Goal: Task Accomplishment & Management: Manage account settings

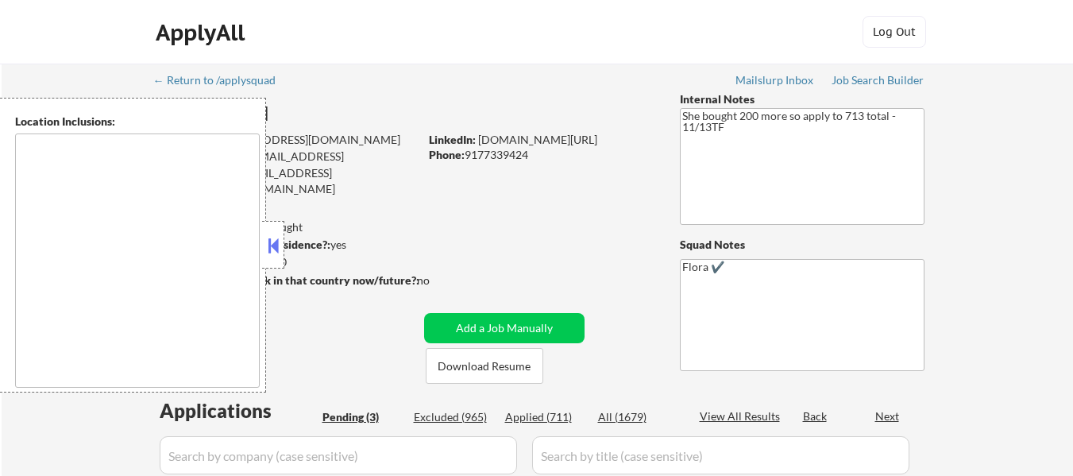
select select ""pending""
type textarea "remote"
click at [273, 245] on button at bounding box center [273, 246] width 17 height 24
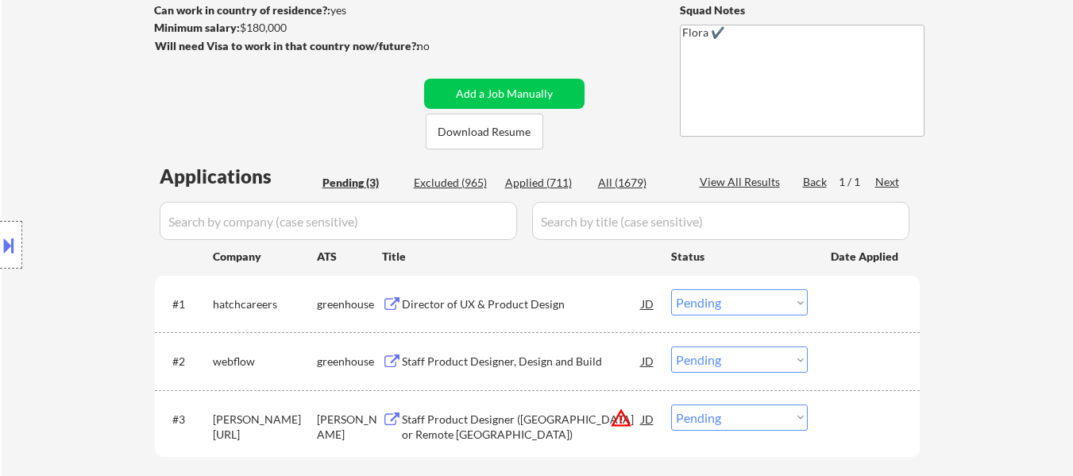
scroll to position [318, 0]
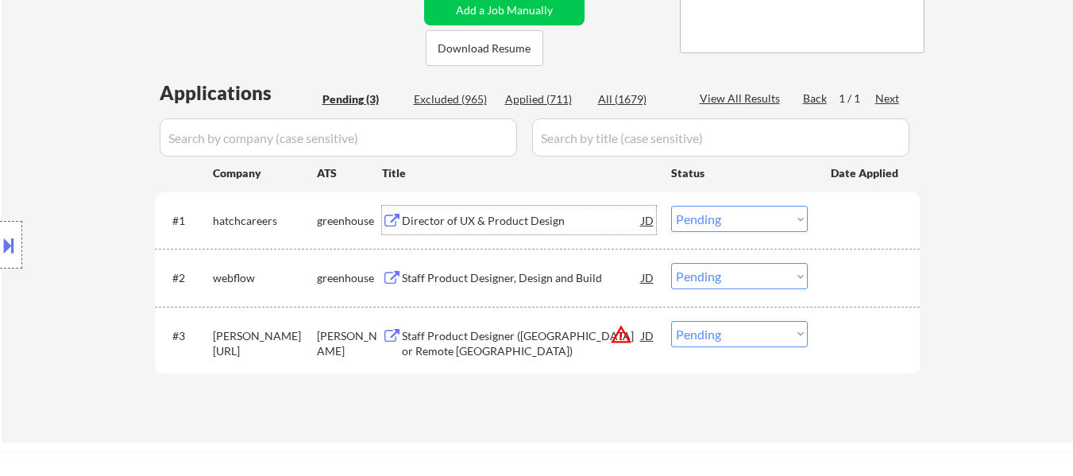
click at [511, 227] on div "Director of UX & Product Design" at bounding box center [522, 221] width 240 height 16
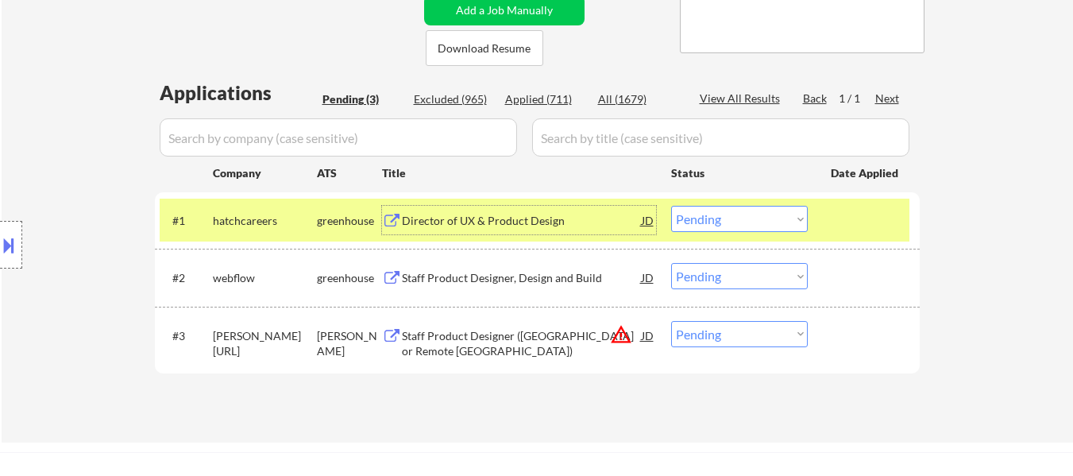
click at [529, 276] on div "Staff Product Designer, Design and Build" at bounding box center [522, 278] width 240 height 16
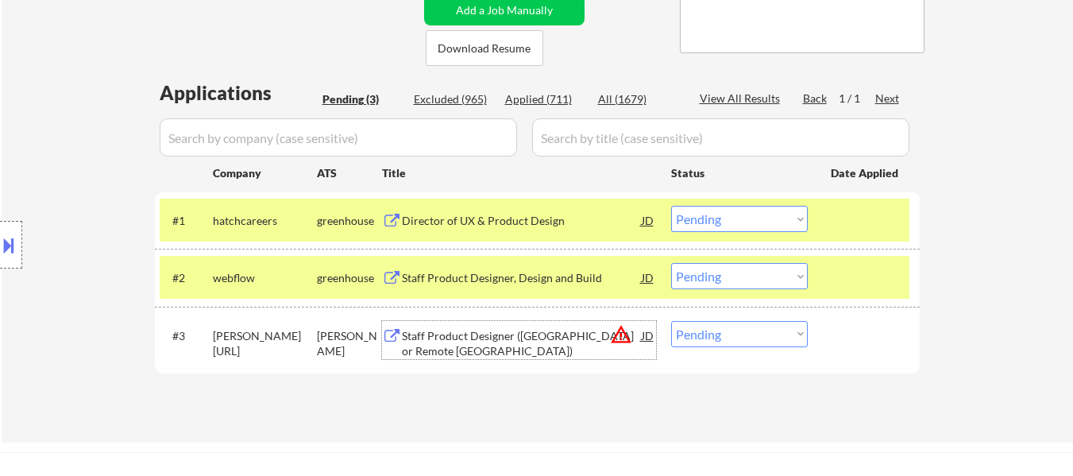
click at [554, 336] on div "Staff Product Designer (San Francisco or Remote East Coast)" at bounding box center [522, 343] width 240 height 31
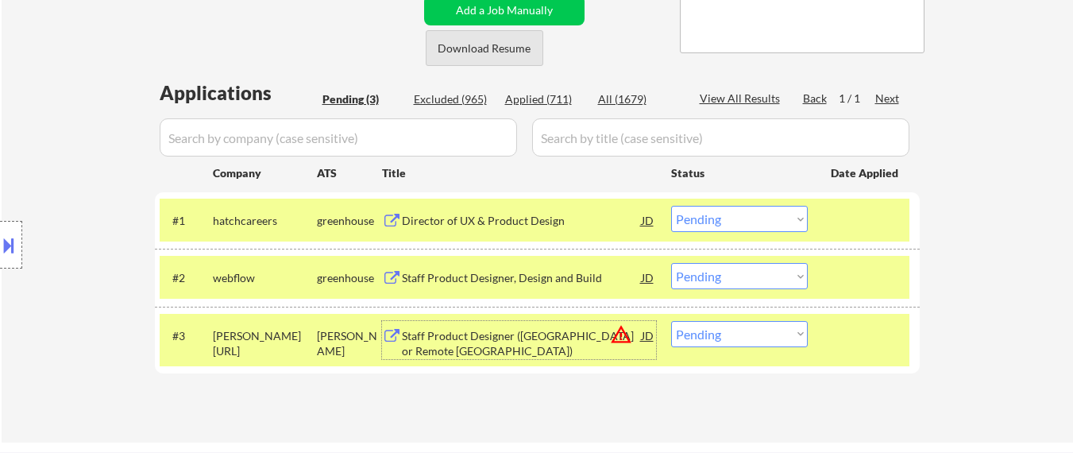
click at [501, 56] on button "Download Resume" at bounding box center [485, 48] width 118 height 36
click at [702, 217] on select "Choose an option... Pending Applied Excluded (Questions) Excluded (Expired) Exc…" at bounding box center [739, 219] width 137 height 26
click at [671, 206] on select "Choose an option... Pending Applied Excluded (Questions) Excluded (Expired) Exc…" at bounding box center [739, 219] width 137 height 26
select select ""pending""
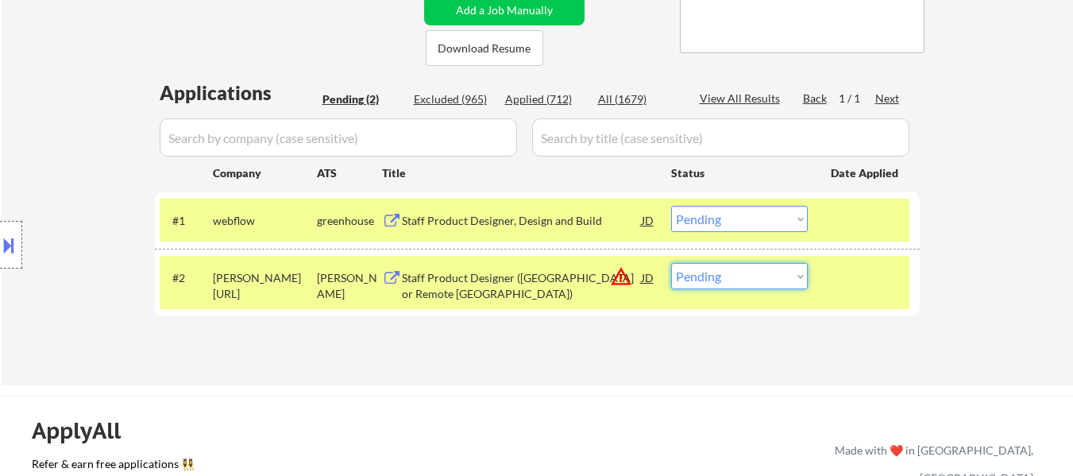
click at [717, 276] on select "Choose an option... Pending Applied Excluded (Questions) Excluded (Expired) Exc…" at bounding box center [739, 276] width 137 height 26
select select ""applied""
click at [671, 263] on select "Choose an option... Pending Applied Excluded (Questions) Excluded (Expired) Exc…" at bounding box center [739, 276] width 137 height 26
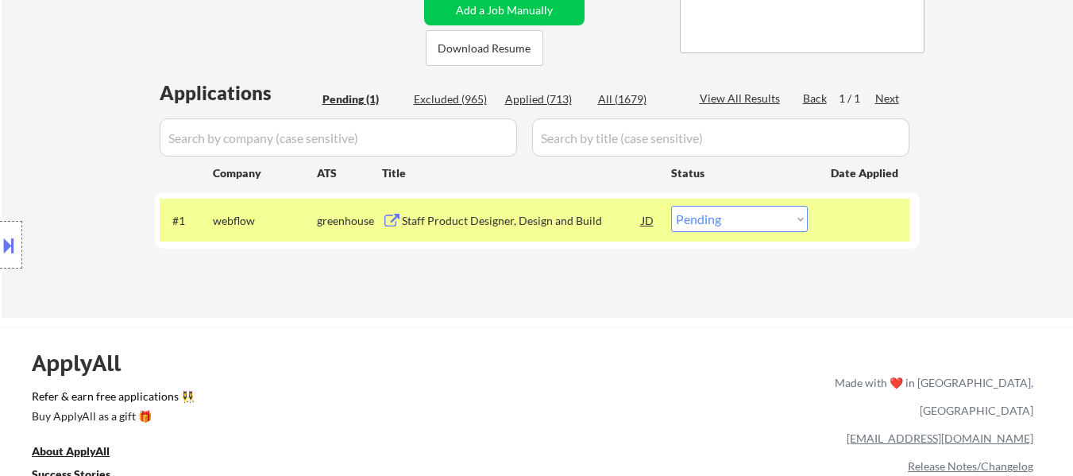
click at [720, 222] on select "Choose an option... Pending Applied Excluded (Questions) Excluded (Expired) Exc…" at bounding box center [739, 219] width 137 height 26
select select ""applied""
click at [671, 206] on select "Choose an option... Pending Applied Excluded (Questions) Excluded (Expired) Exc…" at bounding box center [739, 219] width 137 height 26
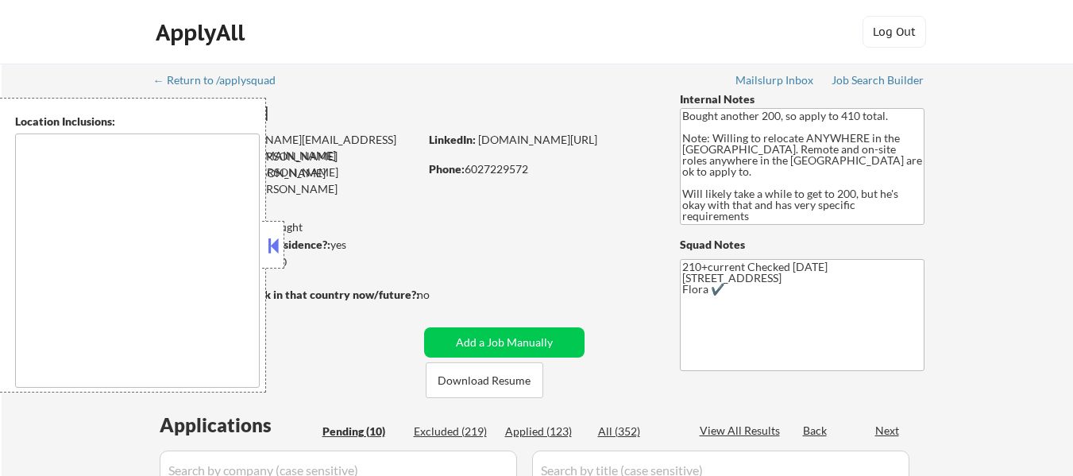
select select ""pending""
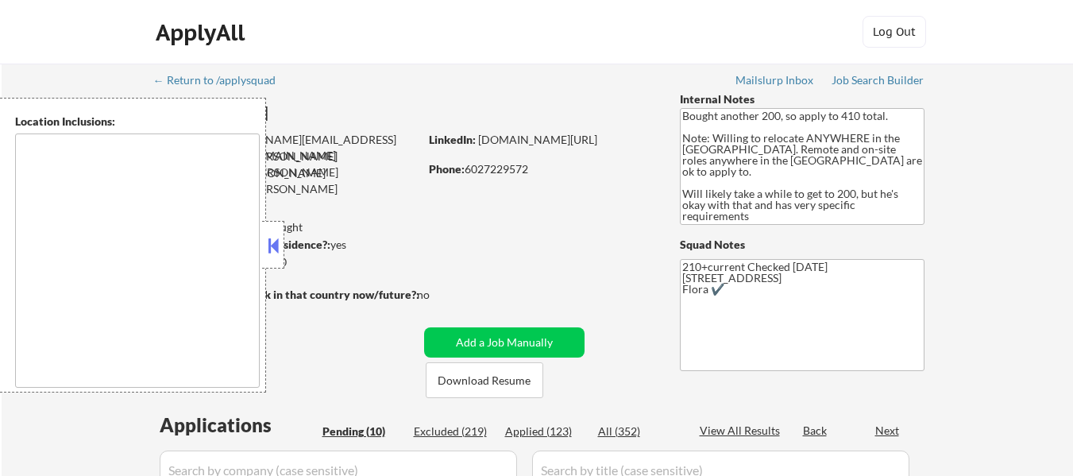
select select ""pending""
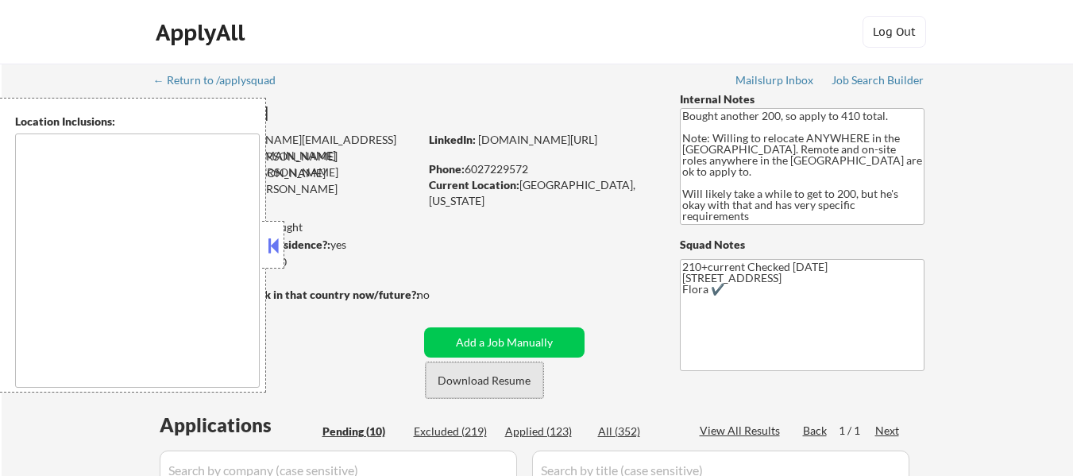
click at [510, 388] on button "Download Resume" at bounding box center [485, 380] width 118 height 36
click at [275, 246] on button at bounding box center [273, 246] width 17 height 24
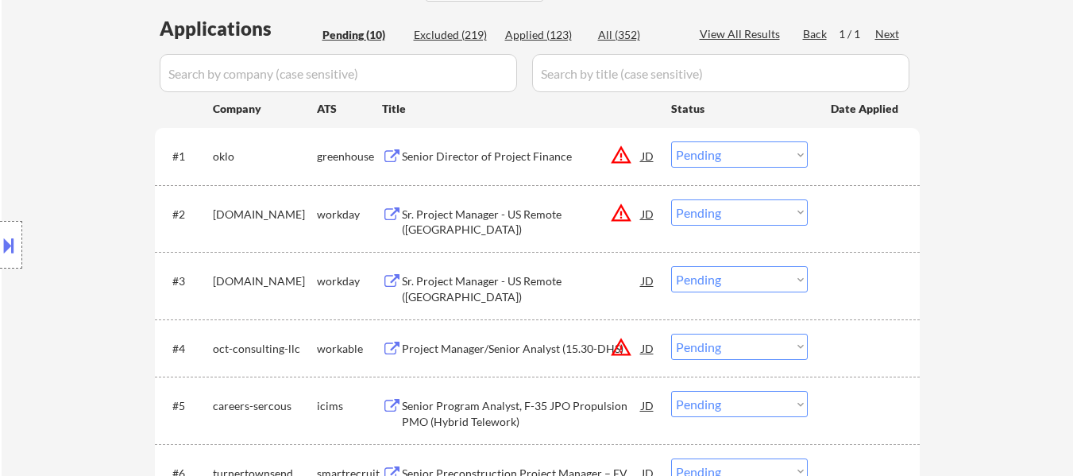
scroll to position [397, 0]
click at [518, 160] on div "Senior Director of Project Finance" at bounding box center [522, 156] width 240 height 16
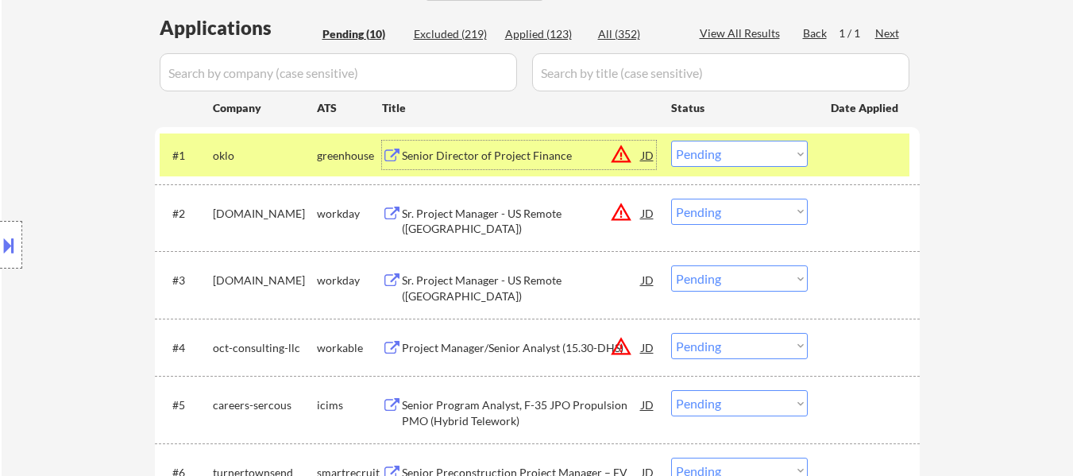
click at [520, 203] on div "Sr. Project Manager - US Remote (Eastern US)" at bounding box center [522, 213] width 240 height 29
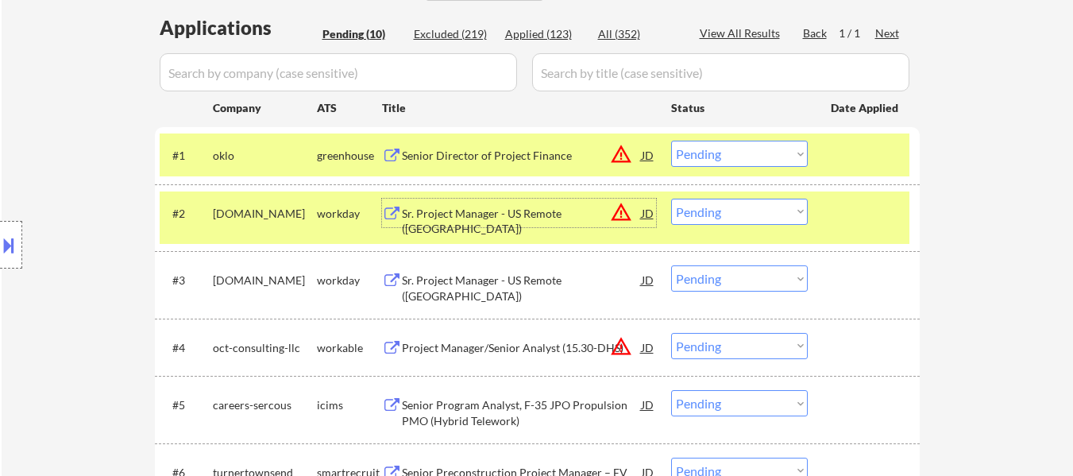
click at [551, 280] on div "Sr. Project Manager - US Remote (Central US)" at bounding box center [522, 288] width 240 height 31
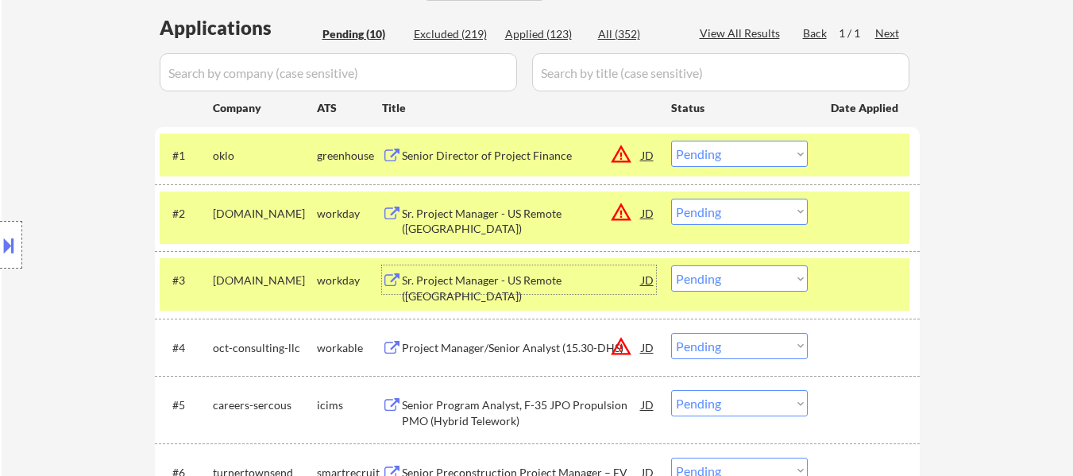
click at [540, 347] on div "Project Manager/Senior Analyst (15.30-DHS)" at bounding box center [522, 348] width 240 height 16
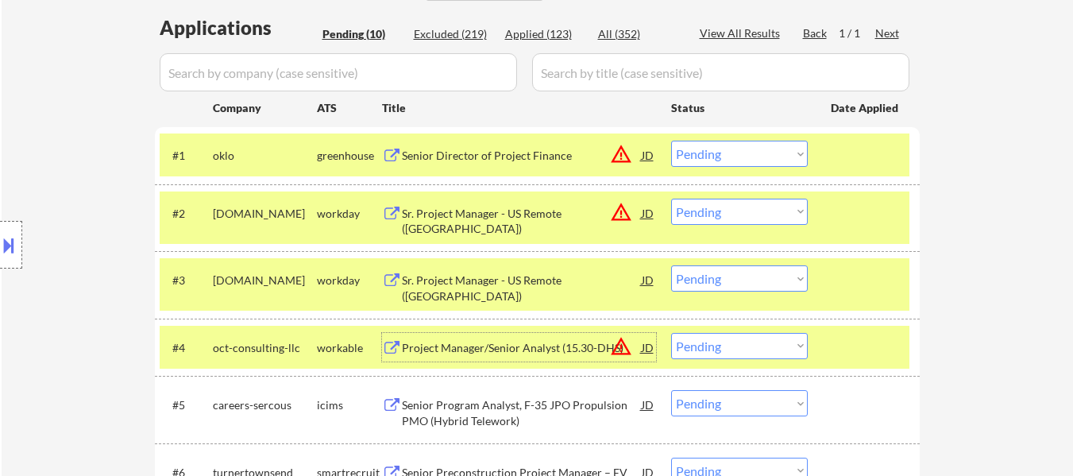
click at [729, 149] on select "Choose an option... Pending Applied Excluded (Questions) Excluded (Expired) Exc…" at bounding box center [739, 154] width 137 height 26
click at [671, 141] on select "Choose an option... Pending Applied Excluded (Questions) Excluded (Expired) Exc…" at bounding box center [739, 154] width 137 height 26
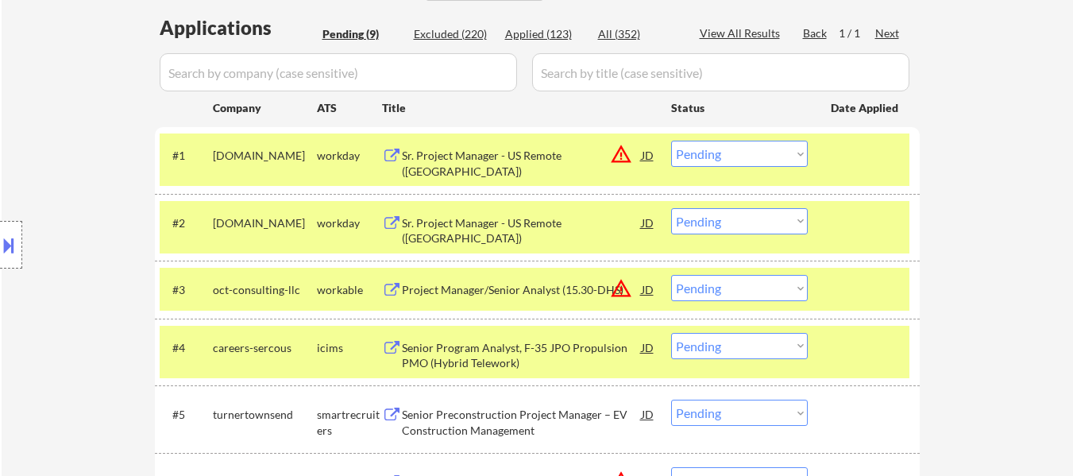
click at [764, 153] on select "Choose an option... Pending Applied Excluded (Questions) Excluded (Expired) Exc…" at bounding box center [739, 154] width 137 height 26
click at [671, 141] on select "Choose an option... Pending Applied Excluded (Questions) Excluded (Expired) Exc…" at bounding box center [739, 154] width 137 height 26
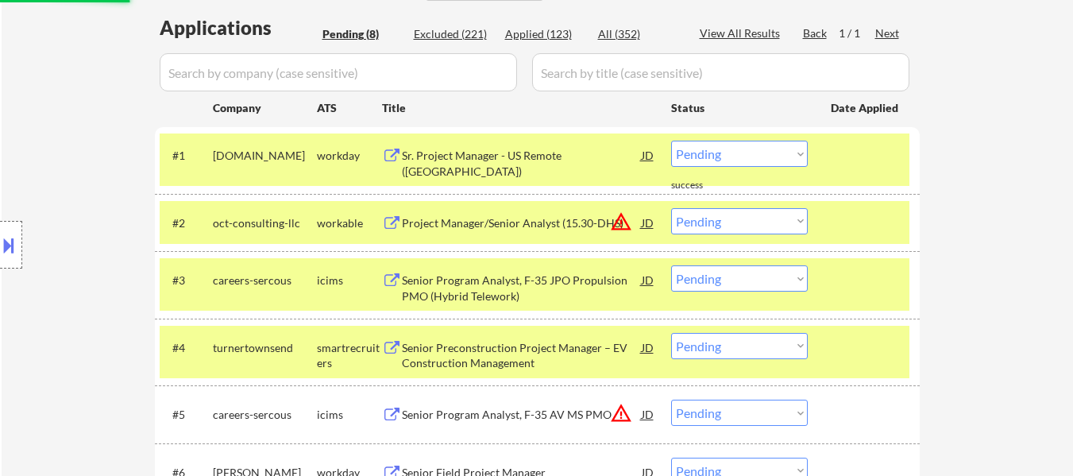
click at [790, 149] on select "Choose an option... Pending Applied Excluded (Questions) Excluded (Expired) Exc…" at bounding box center [739, 154] width 137 height 26
click at [671, 141] on select "Choose an option... Pending Applied Excluded (Questions) Excluded (Expired) Exc…" at bounding box center [739, 154] width 137 height 26
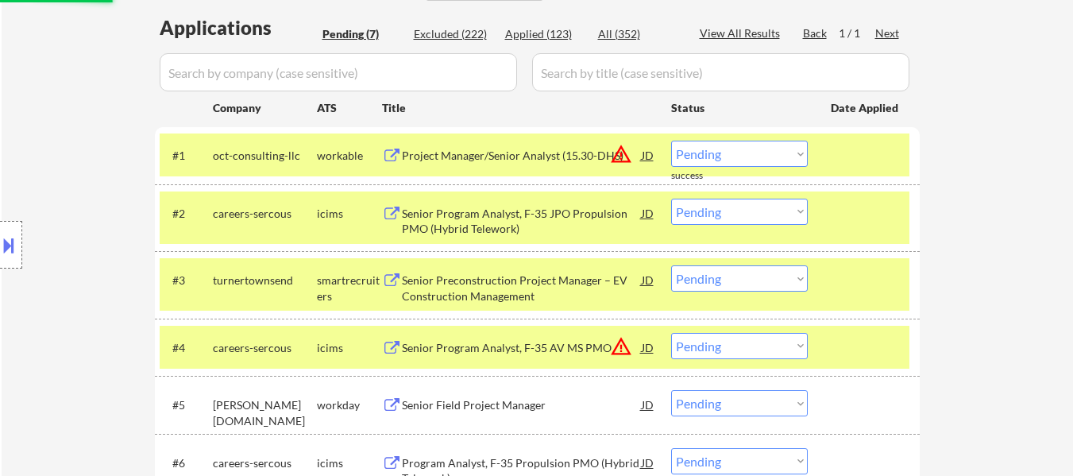
click at [792, 157] on select "Choose an option... Pending Applied Excluded (Questions) Excluded (Expired) Exc…" at bounding box center [739, 154] width 137 height 26
click at [671, 141] on select "Choose an option... Pending Applied Excluded (Questions) Excluded (Expired) Exc…" at bounding box center [739, 154] width 137 height 26
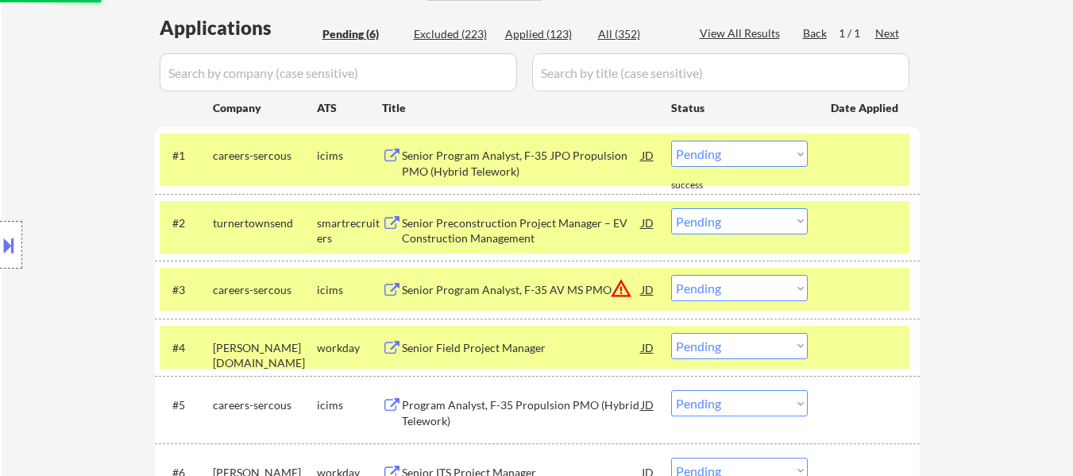
click at [535, 158] on div "Senior Program Analyst, F-35 JPO Propulsion PMO (Hybrid Telework)" at bounding box center [522, 163] width 240 height 31
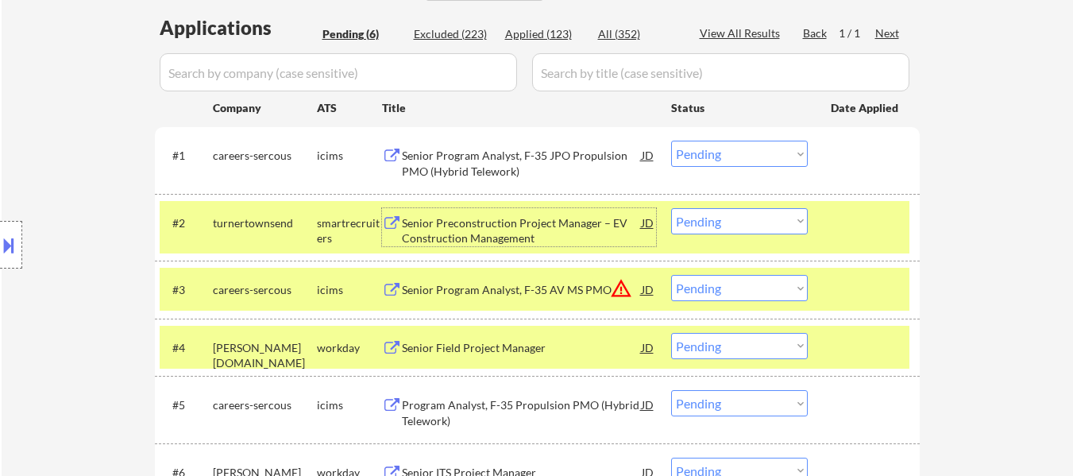
click at [507, 223] on div "Senior Preconstruction Project Manager – EV Construction Management" at bounding box center [522, 230] width 240 height 31
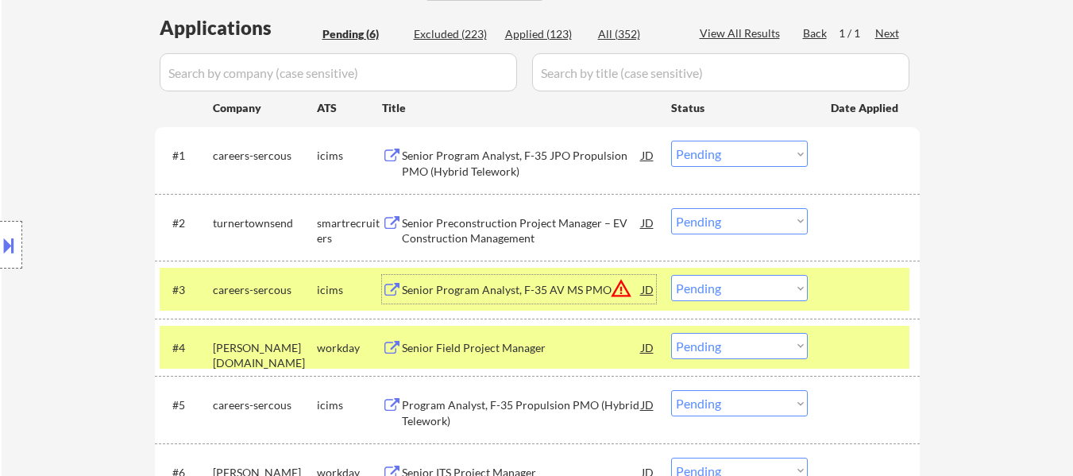
click at [520, 292] on div "Senior Program Analyst, F-35 AV MS PMO" at bounding box center [522, 290] width 240 height 16
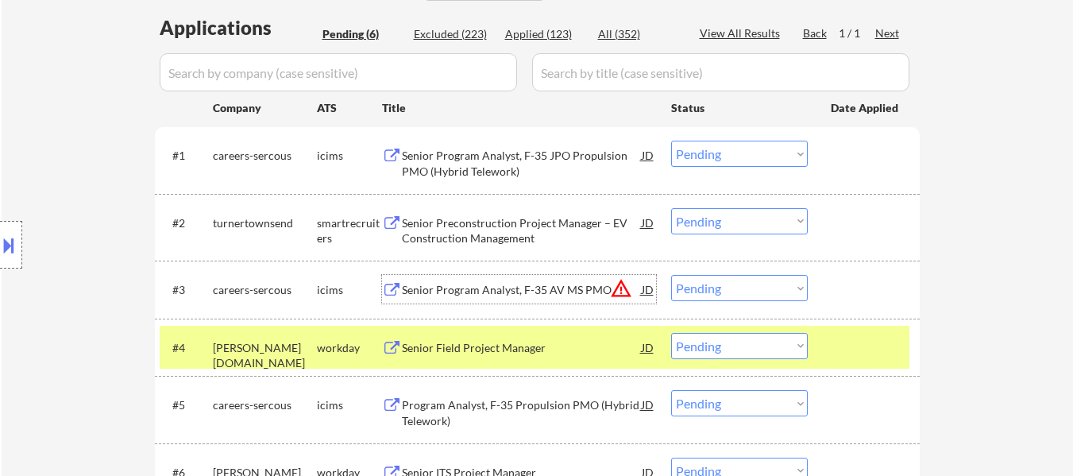
click at [717, 151] on select "Choose an option... Pending Applied Excluded (Questions) Excluded (Expired) Exc…" at bounding box center [739, 154] width 137 height 26
click at [671, 141] on select "Choose an option... Pending Applied Excluded (Questions) Excluded (Expired) Exc…" at bounding box center [739, 154] width 137 height 26
select select ""pending""
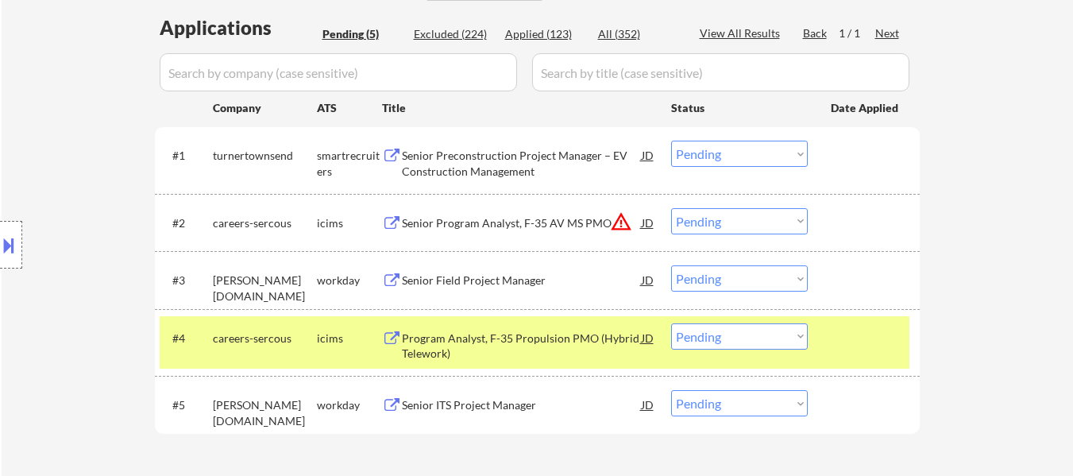
click at [702, 220] on select "Choose an option... Pending Applied Excluded (Questions) Excluded (Expired) Exc…" at bounding box center [739, 221] width 137 height 26
click at [671, 208] on select "Choose an option... Pending Applied Excluded (Questions) Excluded (Expired) Exc…" at bounding box center [739, 221] width 137 height 26
select select ""pending""
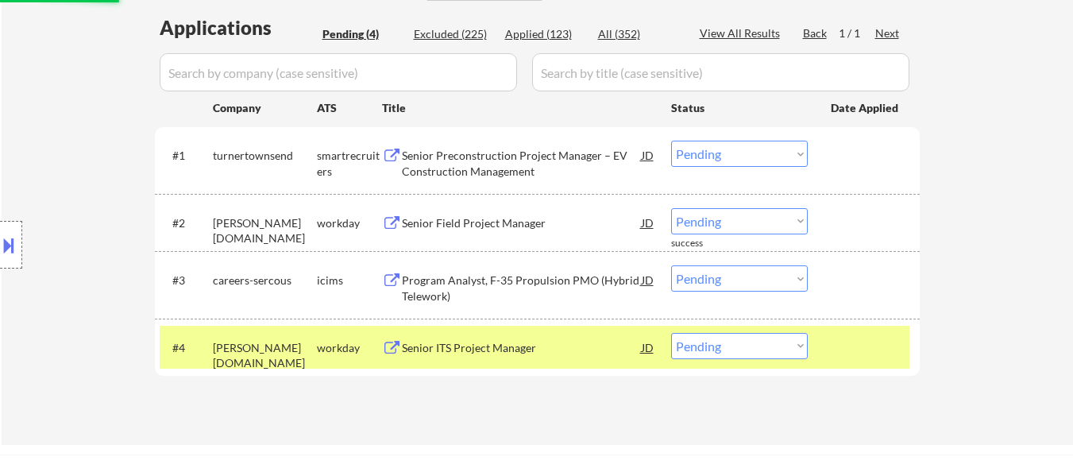
click at [518, 221] on div "Senior Field Project Manager" at bounding box center [522, 223] width 240 height 16
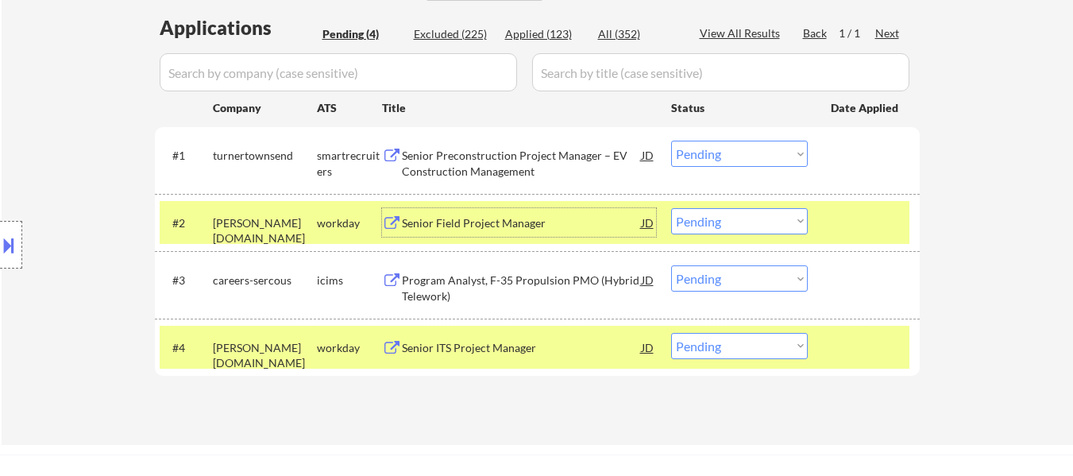
click at [693, 151] on select "Choose an option... Pending Applied Excluded (Questions) Excluded (Expired) Exc…" at bounding box center [739, 154] width 137 height 26
click at [671, 141] on select "Choose an option... Pending Applied Excluded (Questions) Excluded (Expired) Exc…" at bounding box center [739, 154] width 137 height 26
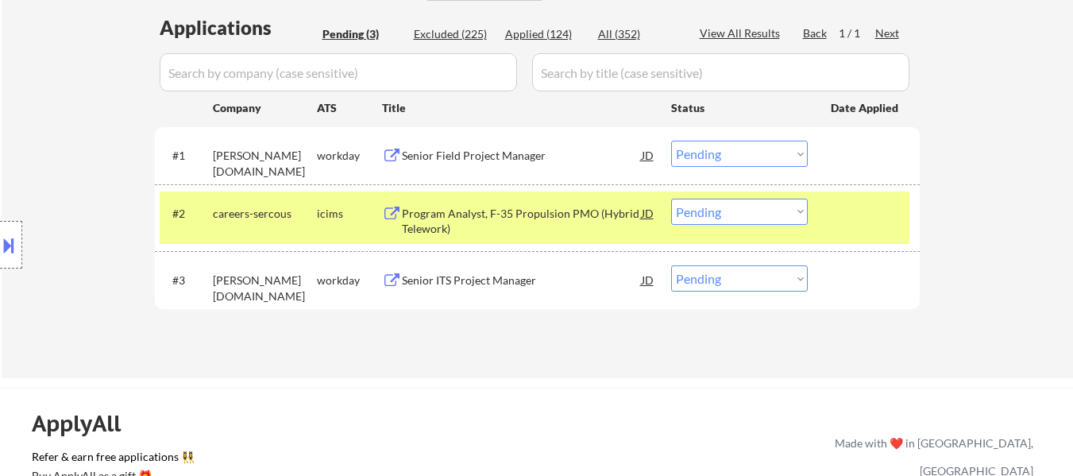
click at [751, 150] on select "Choose an option... Pending Applied Excluded (Questions) Excluded (Expired) Exc…" at bounding box center [739, 154] width 137 height 26
click at [671, 141] on select "Choose an option... Pending Applied Excluded (Questions) Excluded (Expired) Exc…" at bounding box center [739, 154] width 137 height 26
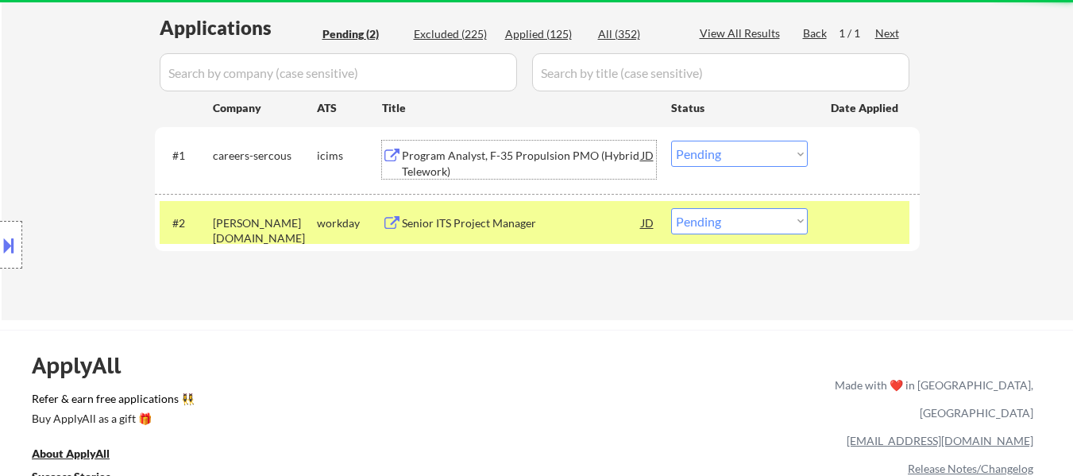
click at [556, 165] on div "Program Analyst, F-35 Propulsion PMO (Hybrid Telework)" at bounding box center [522, 163] width 240 height 31
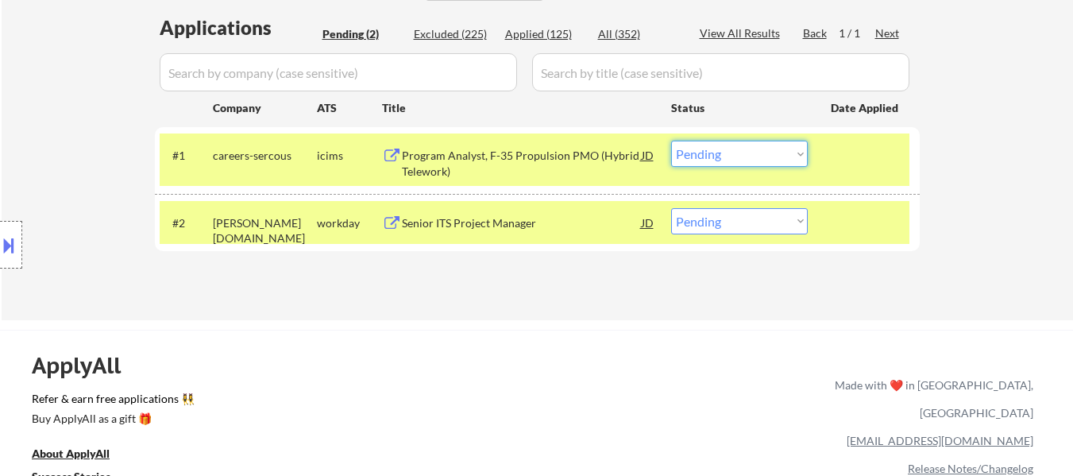
click at [800, 149] on select "Choose an option... Pending Applied Excluded (Questions) Excluded (Expired) Exc…" at bounding box center [739, 154] width 137 height 26
click at [671, 141] on select "Choose an option... Pending Applied Excluded (Questions) Excluded (Expired) Exc…" at bounding box center [739, 154] width 137 height 26
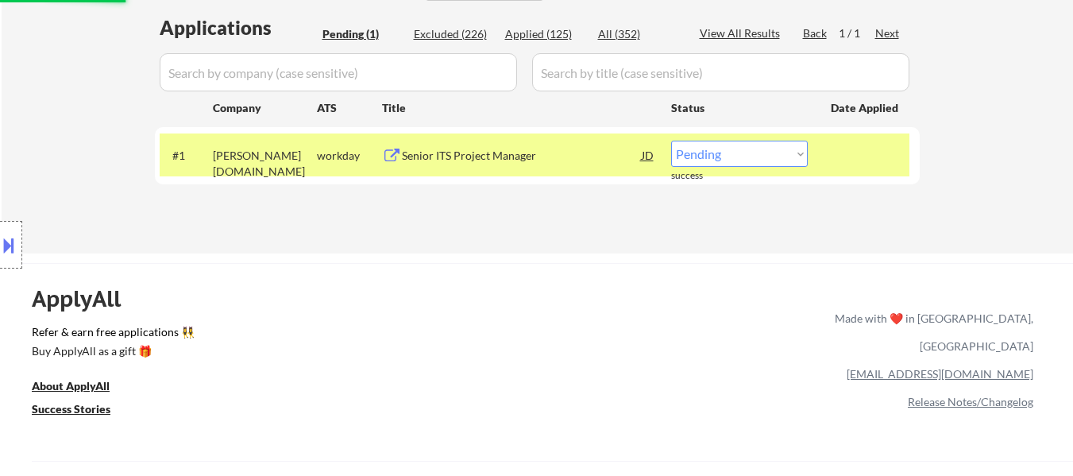
click at [461, 148] on div "Senior ITS Project Manager" at bounding box center [522, 156] width 240 height 16
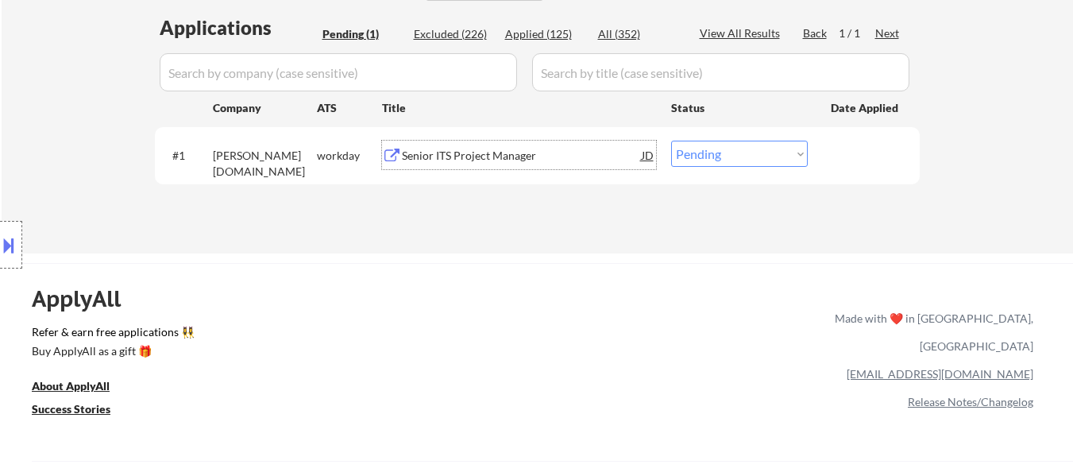
click at [723, 147] on select "Choose an option... Pending Applied Excluded (Questions) Excluded (Expired) Exc…" at bounding box center [739, 154] width 137 height 26
select select ""excluded__bad_match_""
click at [671, 141] on select "Choose an option... Pending Applied Excluded (Questions) Excluded (Expired) Exc…" at bounding box center [739, 154] width 137 height 26
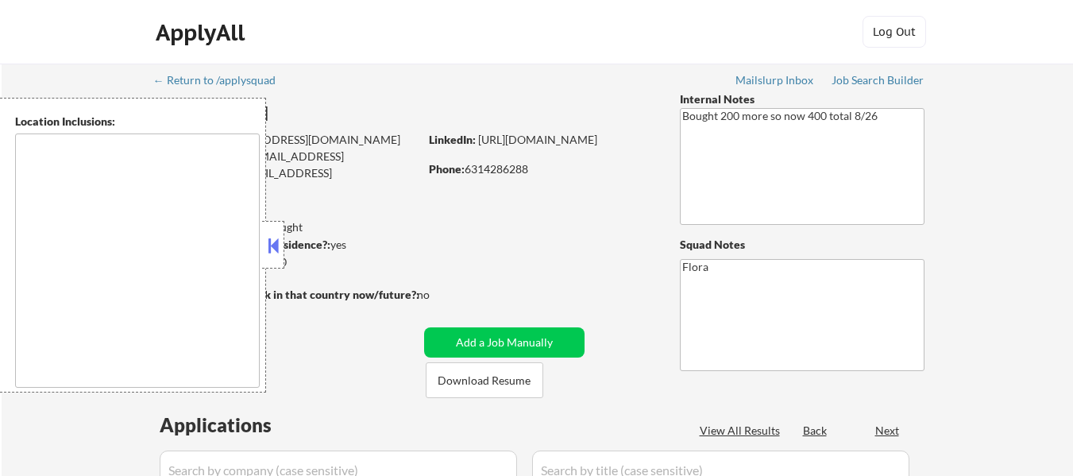
type textarea "[GEOGRAPHIC_DATA], [GEOGRAPHIC_DATA] [GEOGRAPHIC_DATA], [GEOGRAPHIC_DATA] [GEOG…"
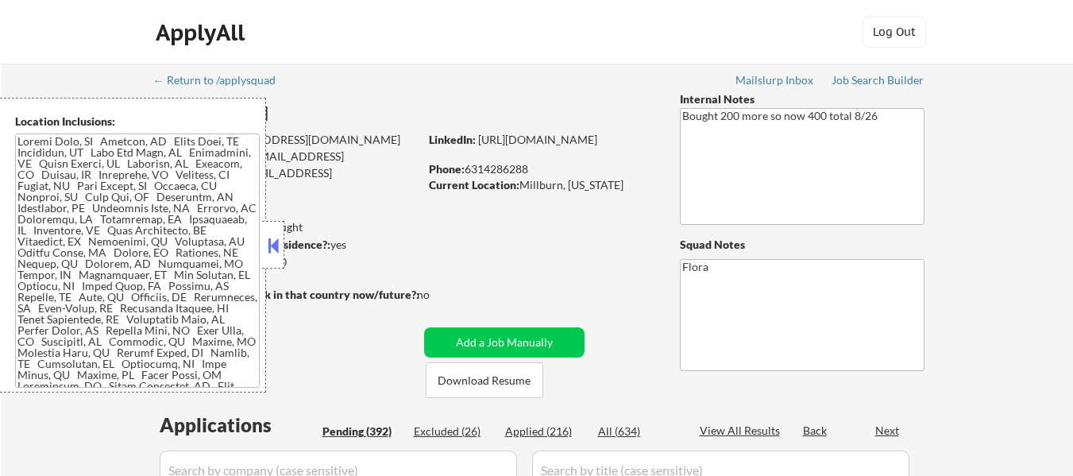
select select ""pending""
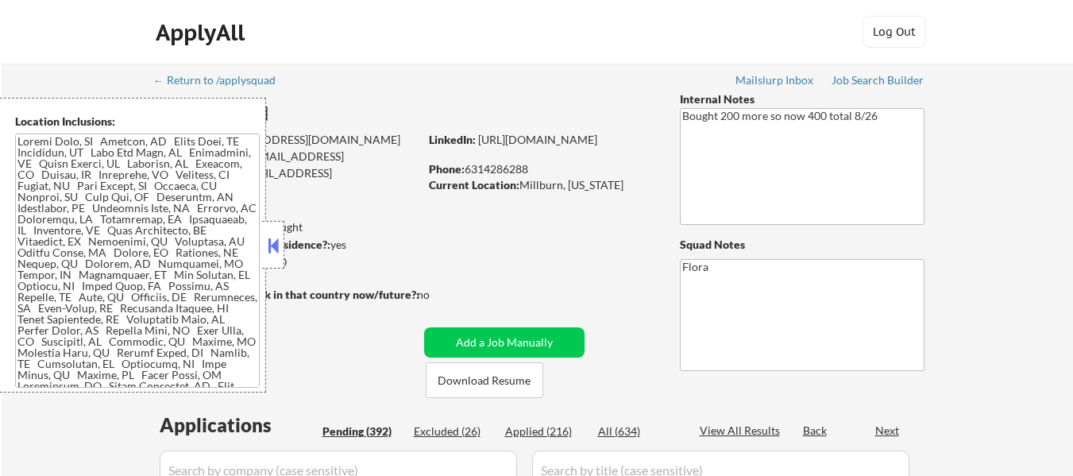
select select ""pending""
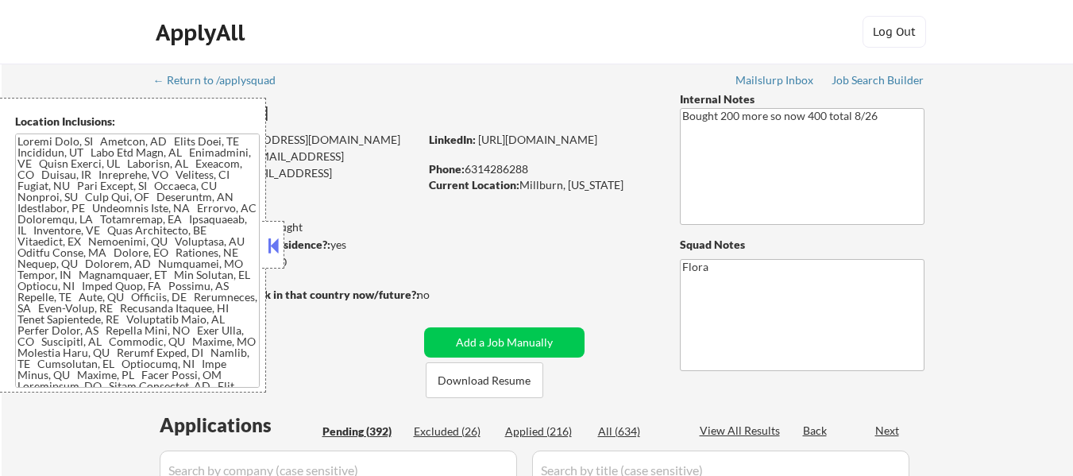
select select ""pending""
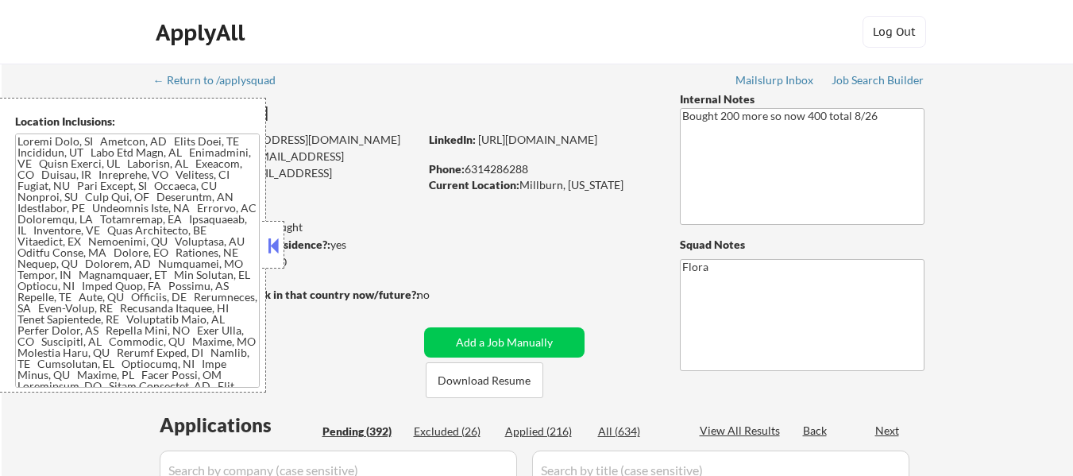
select select ""pending""
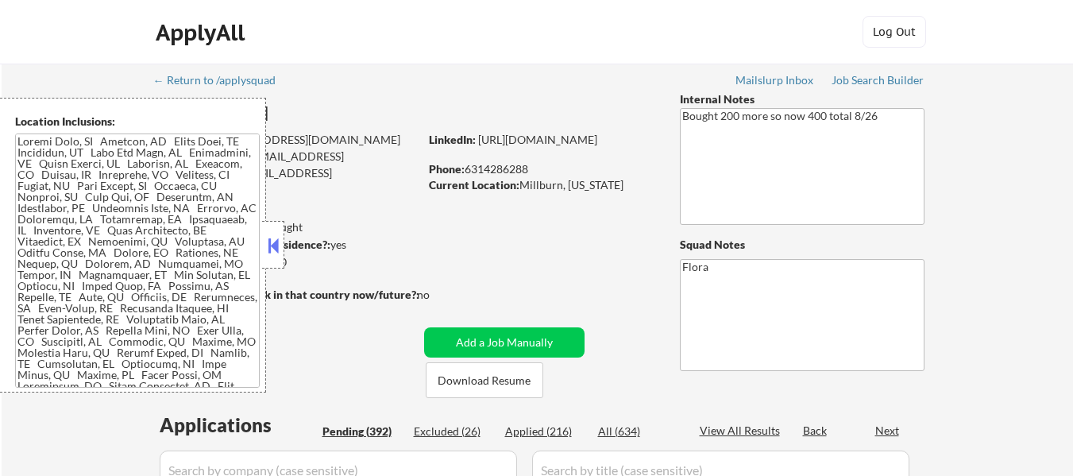
select select ""pending""
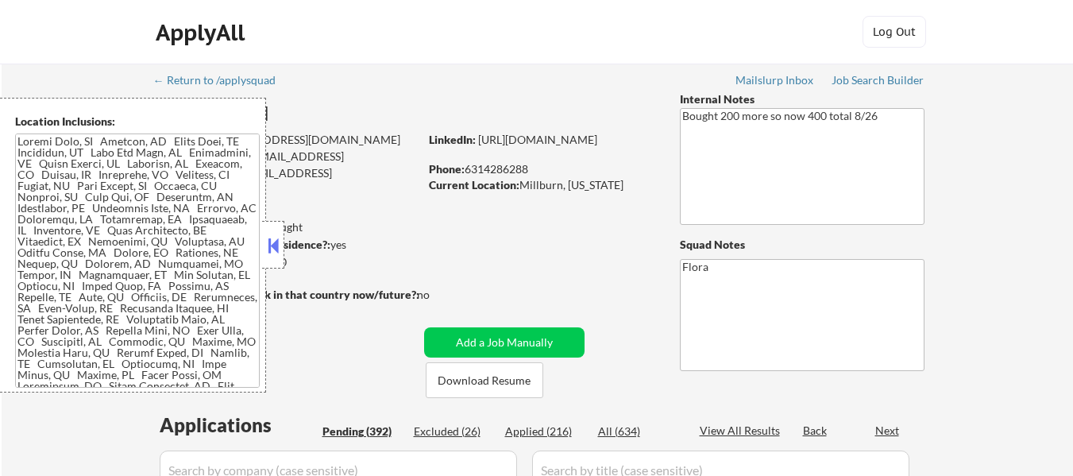
select select ""pending""
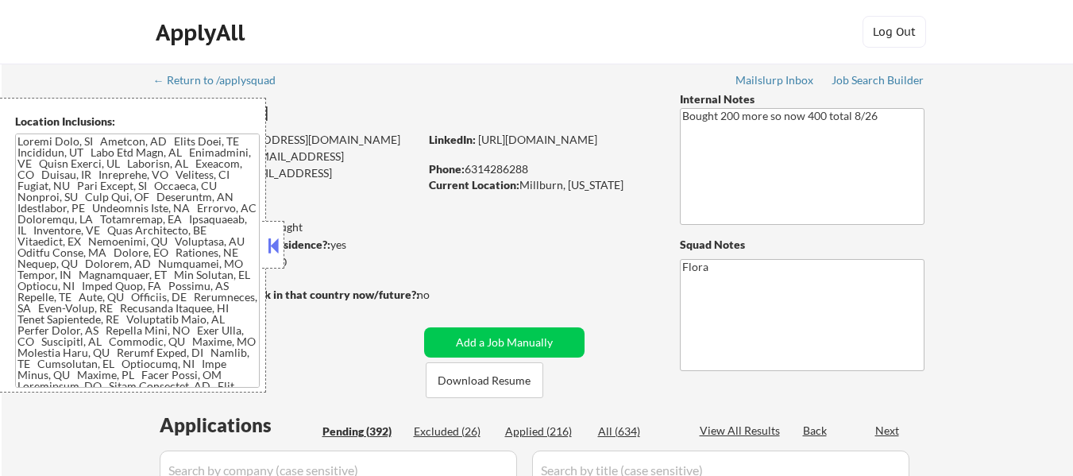
select select ""pending""
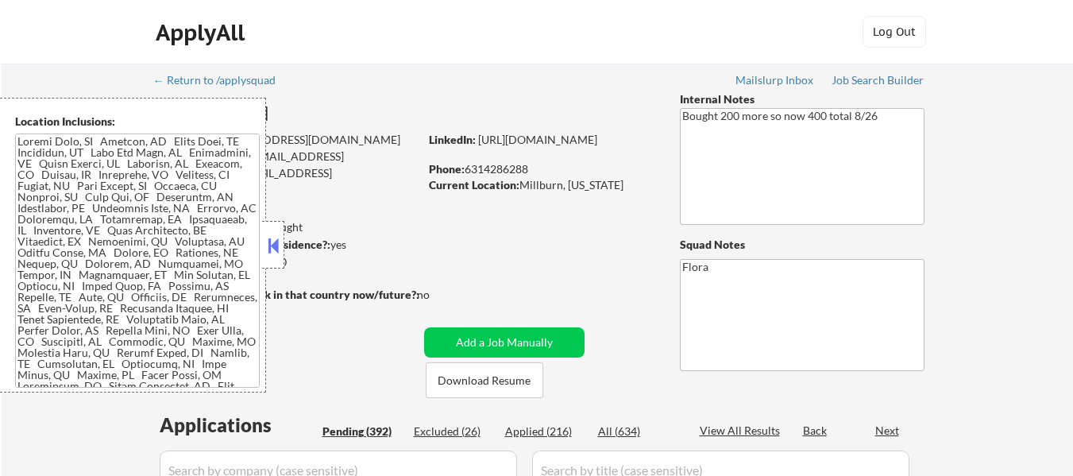
select select ""pending""
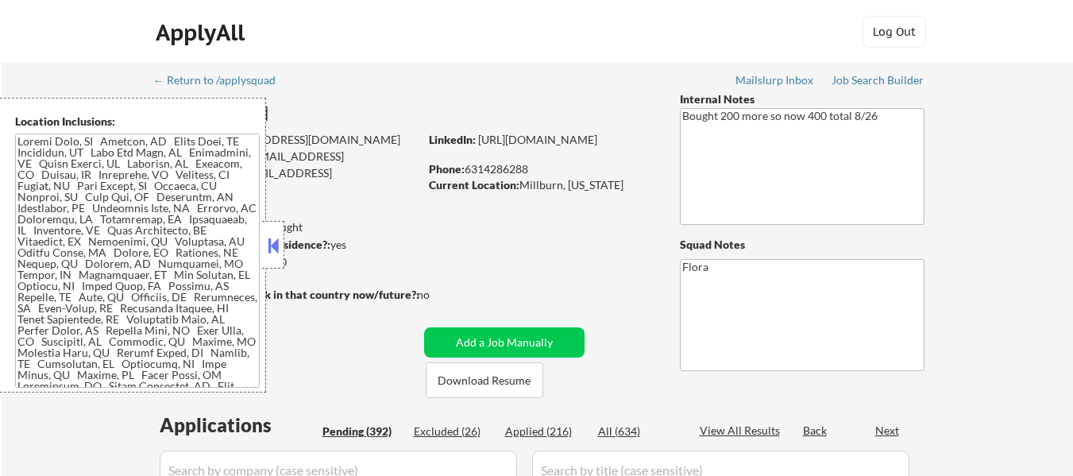
select select ""pending""
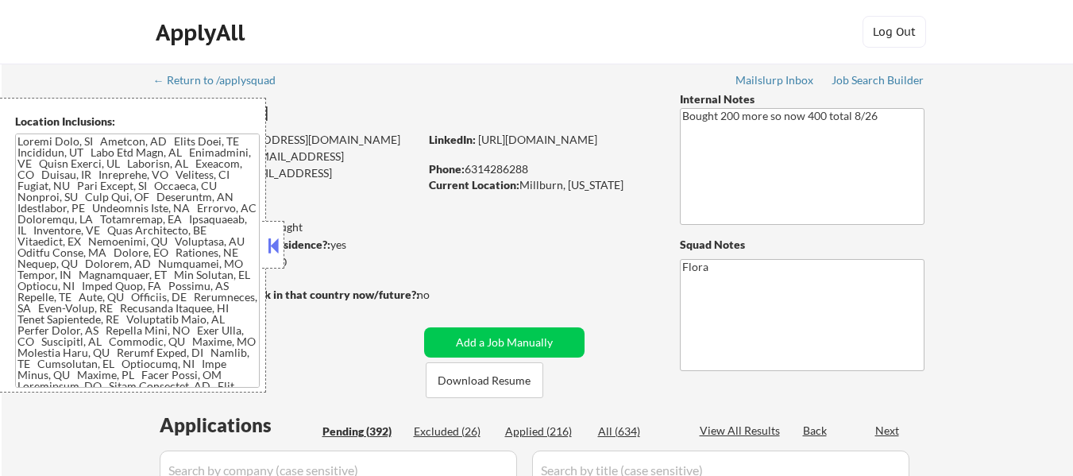
select select ""pending""
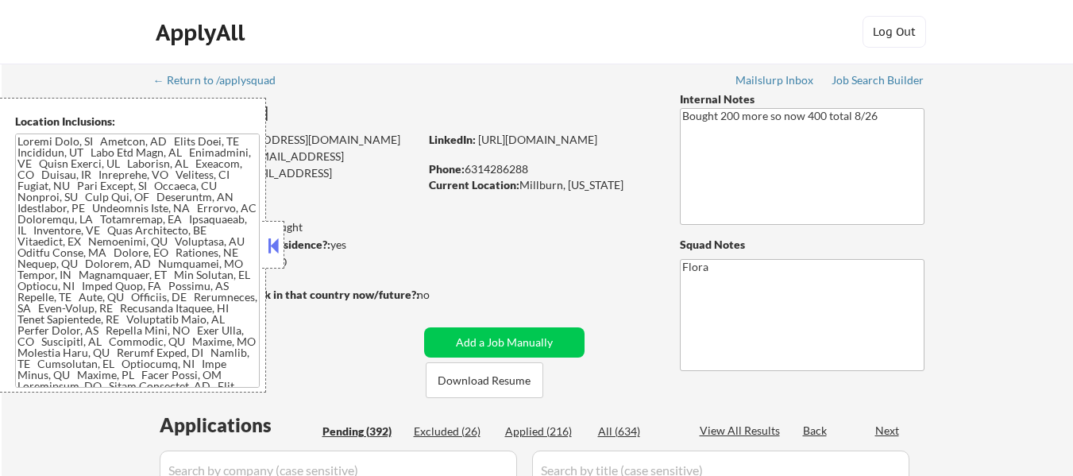
select select ""pending""
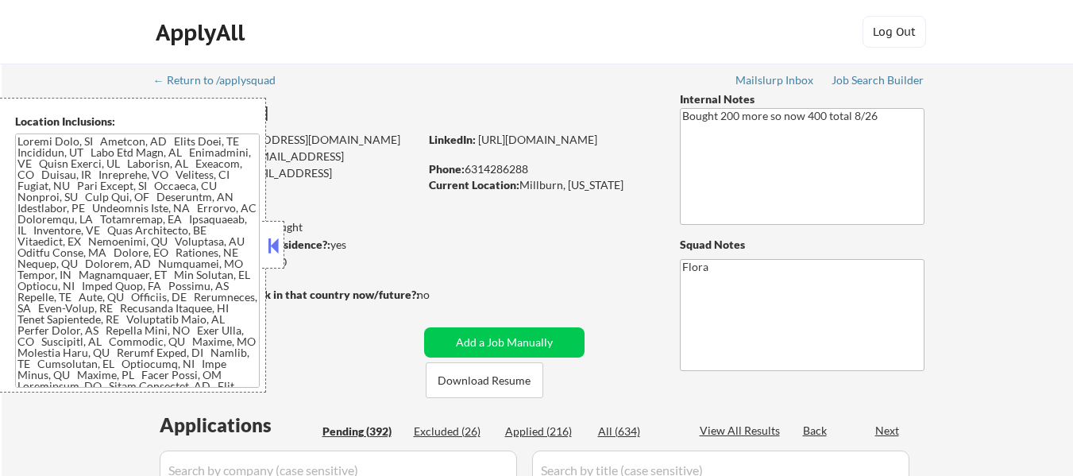
select select ""pending""
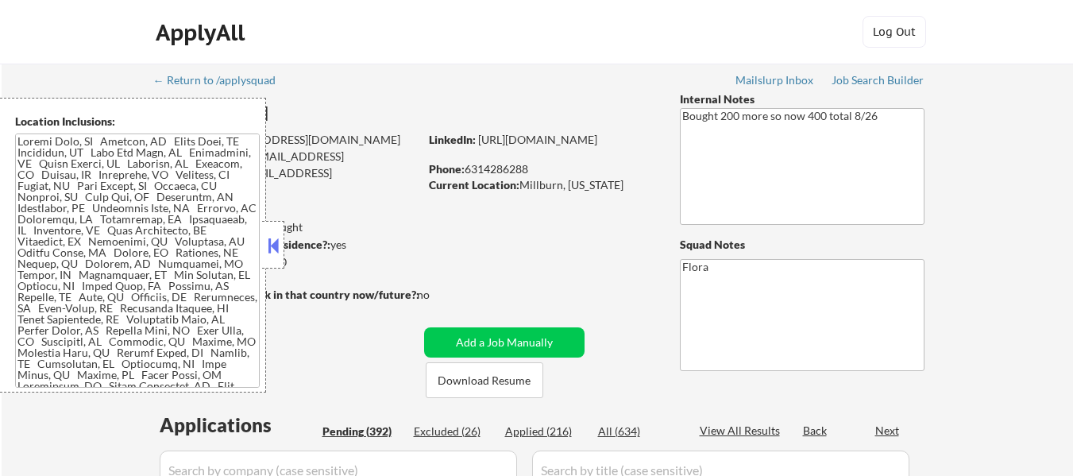
select select ""pending""
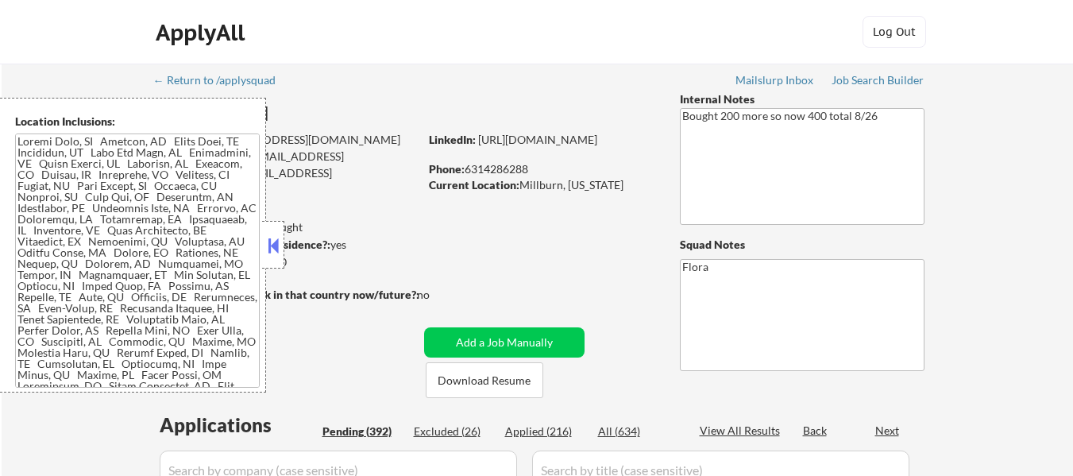
select select ""pending""
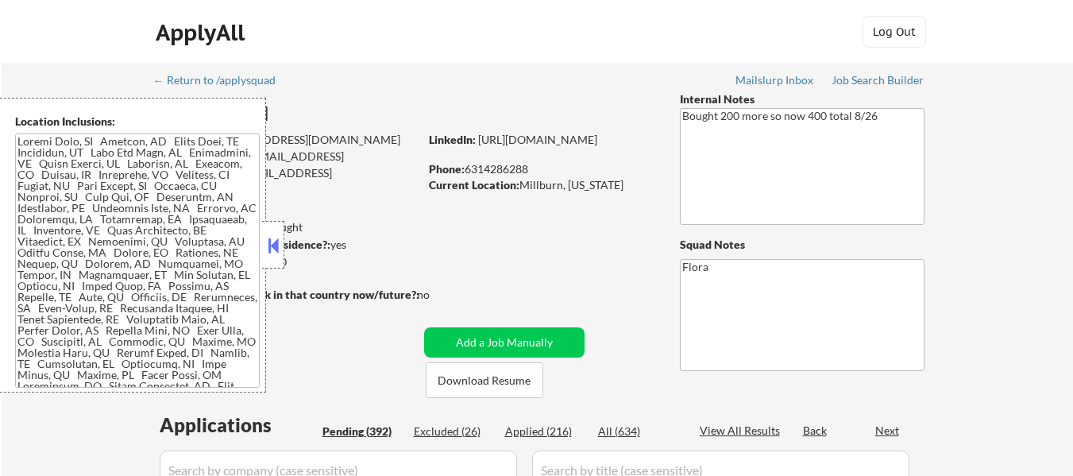
select select ""pending""
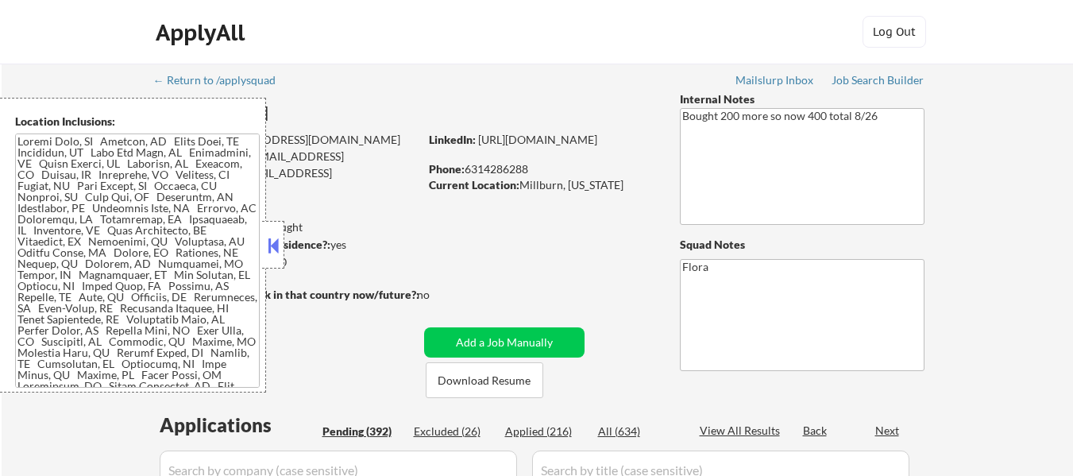
select select ""pending""
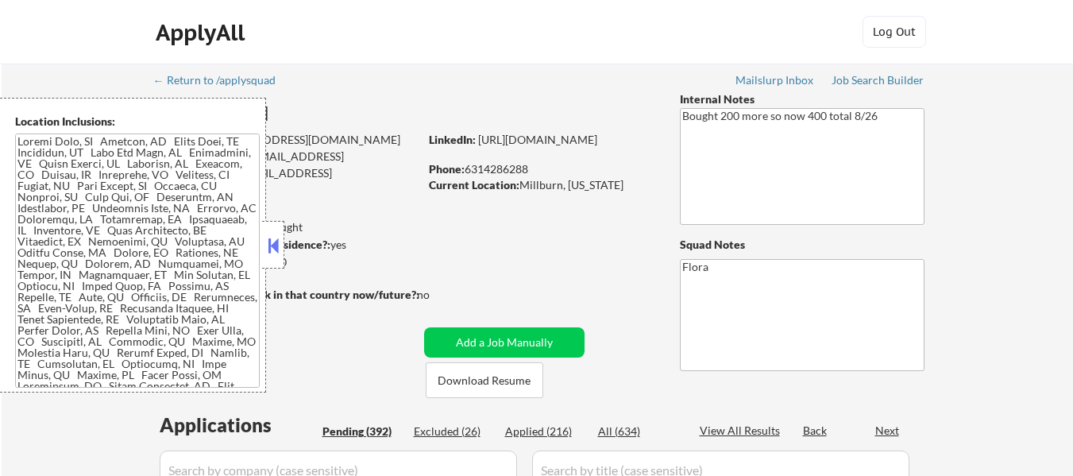
select select ""pending""
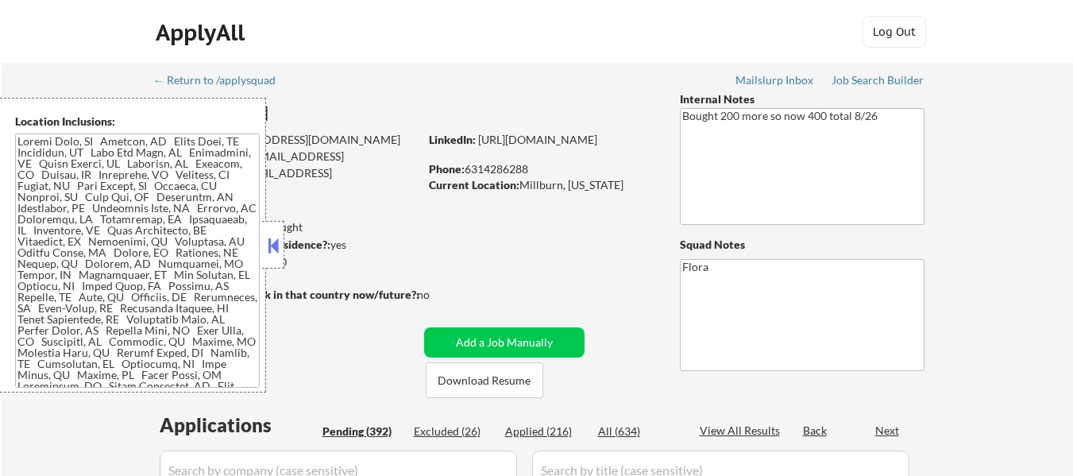
select select ""pending""
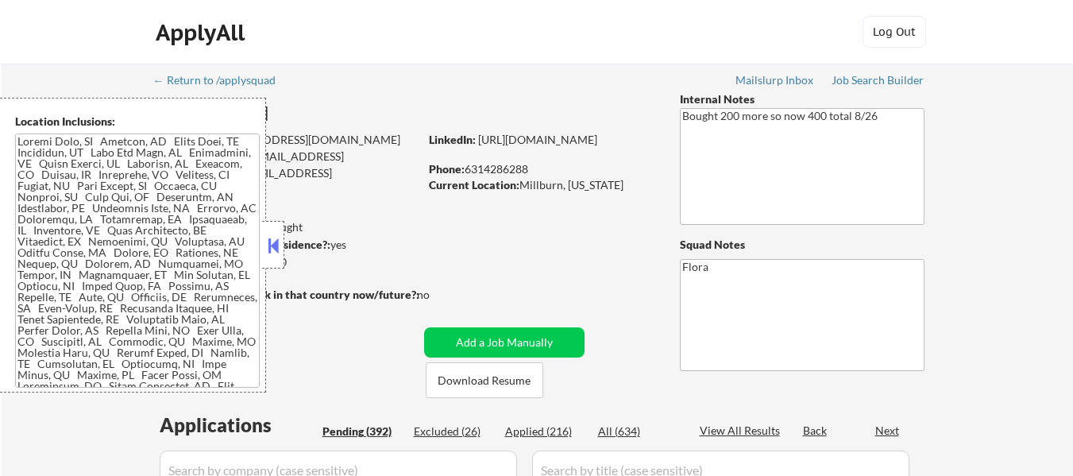
select select ""pending""
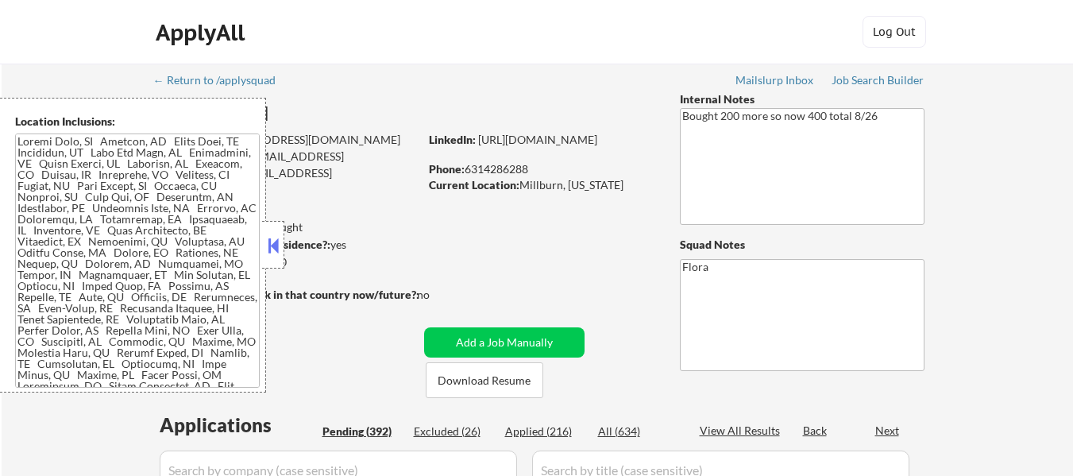
select select ""pending""
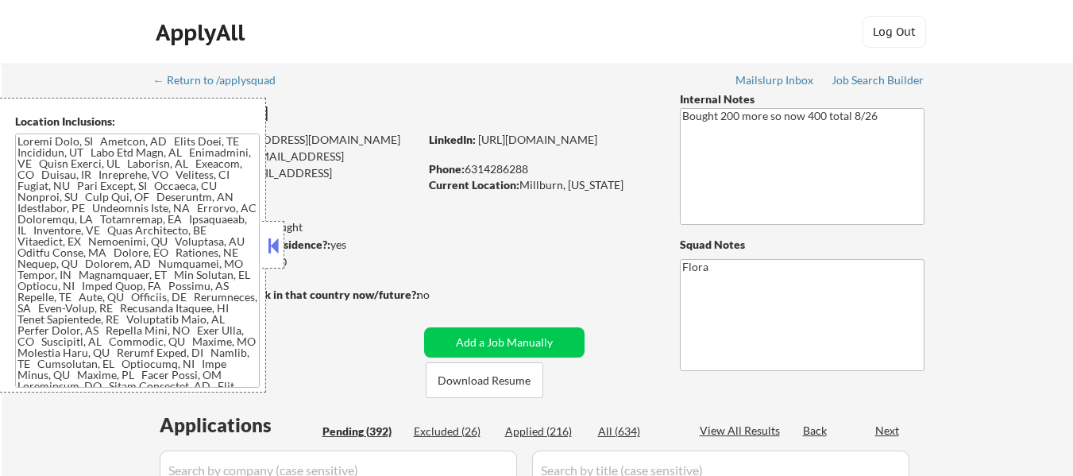
select select ""pending""
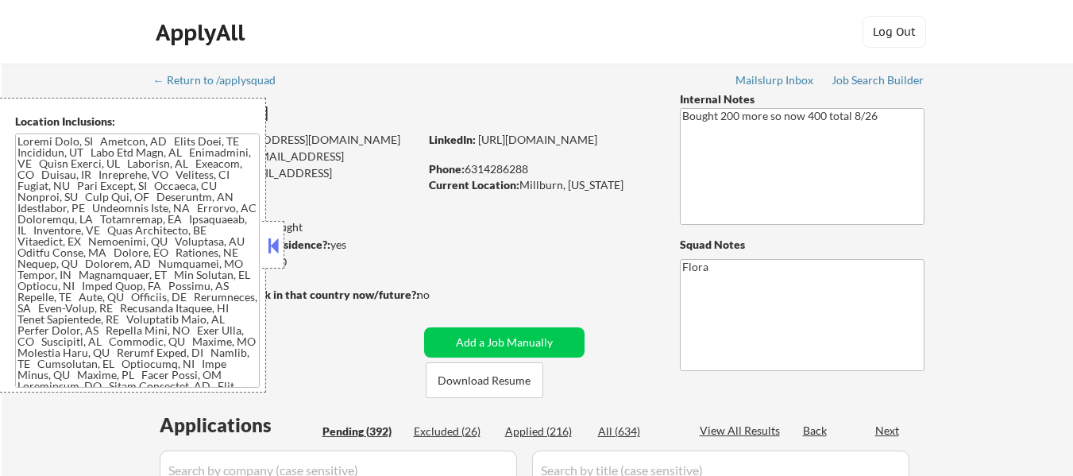
select select ""pending""
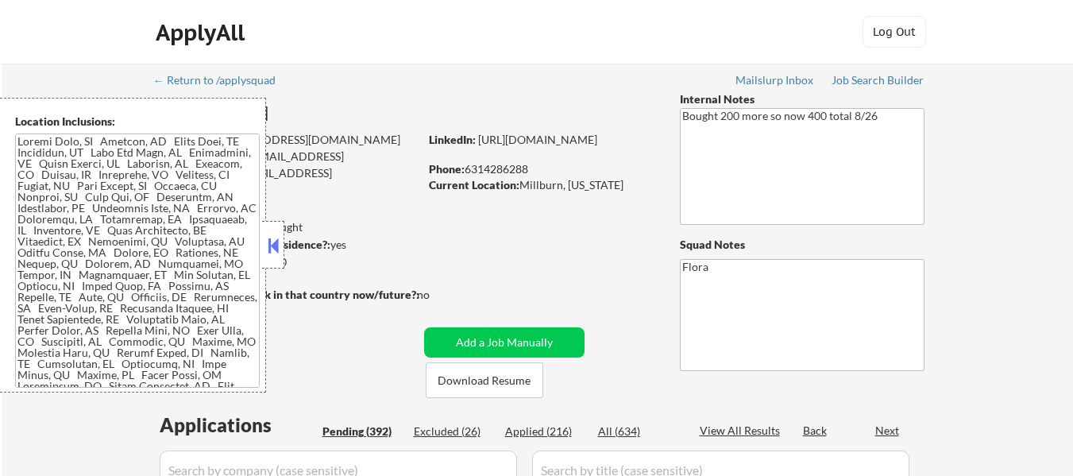
select select ""pending""
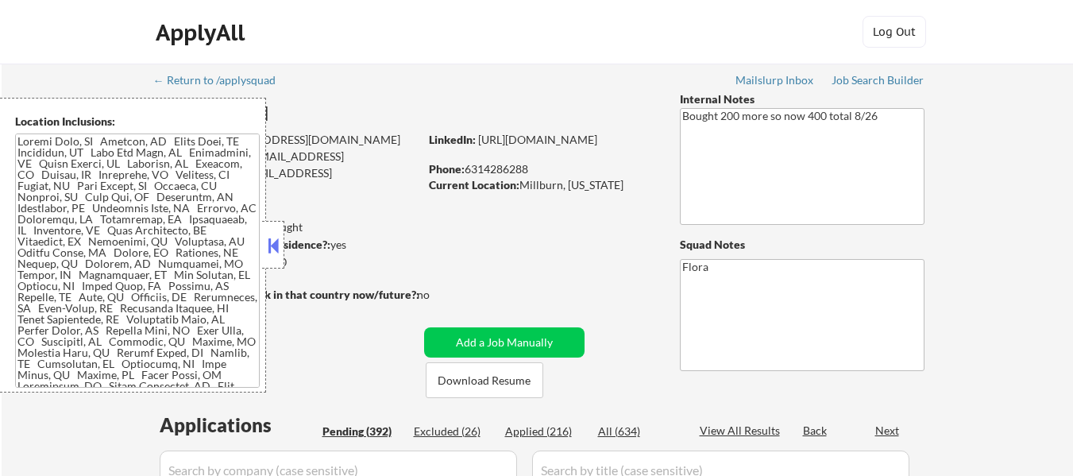
select select ""pending""
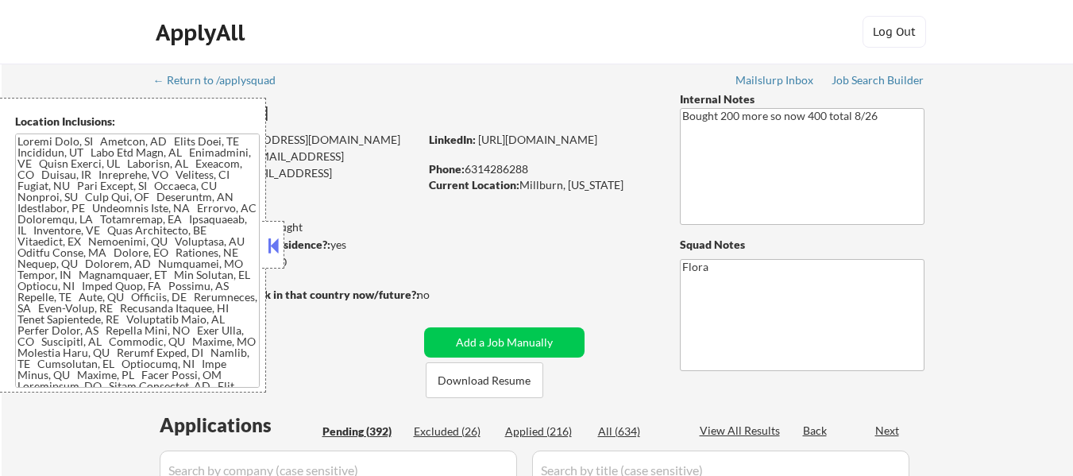
select select ""pending""
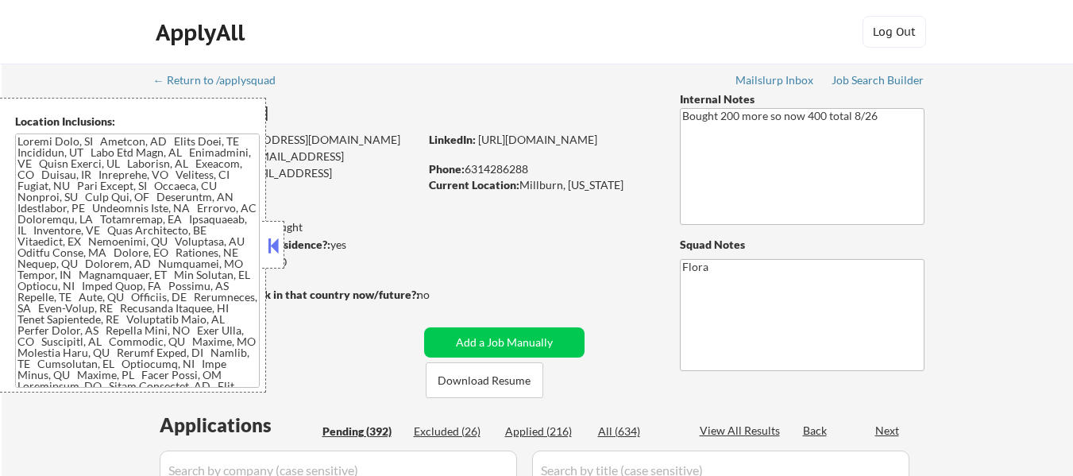
select select ""pending""
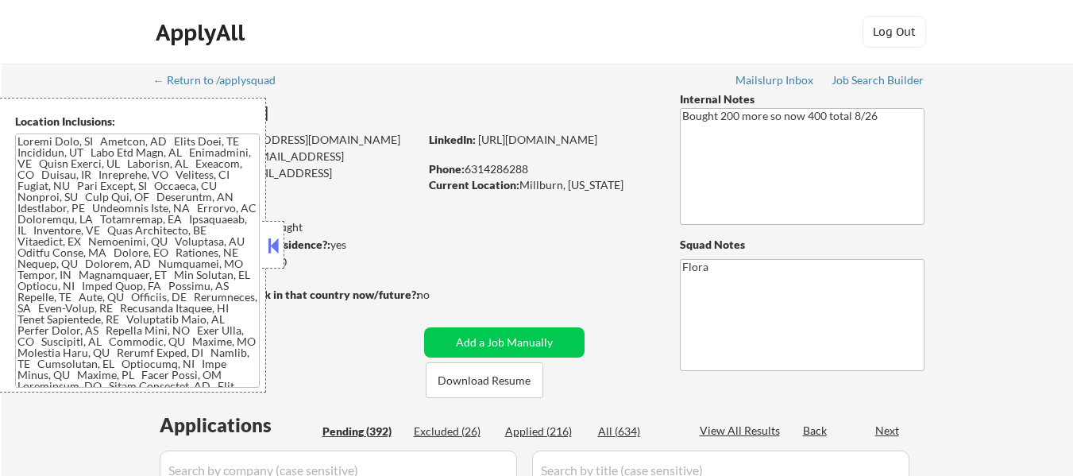
select select ""pending""
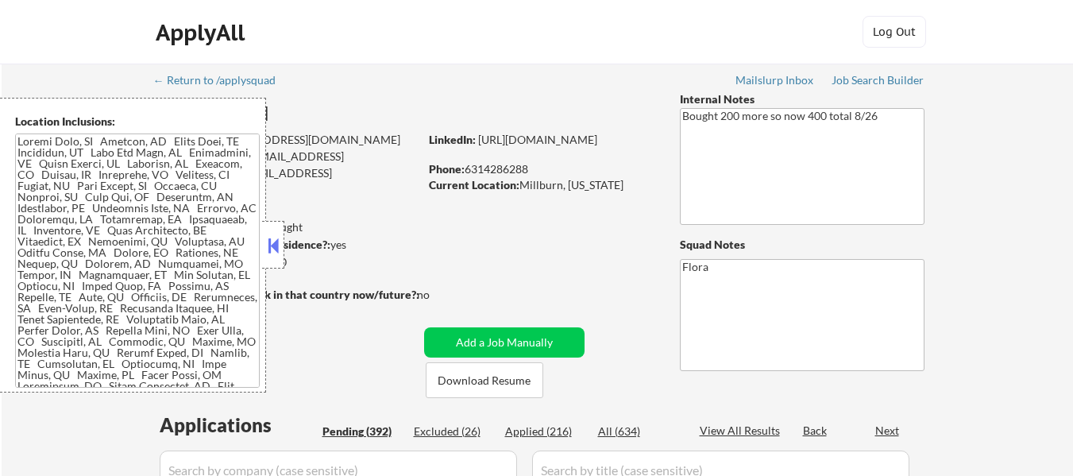
select select ""pending""
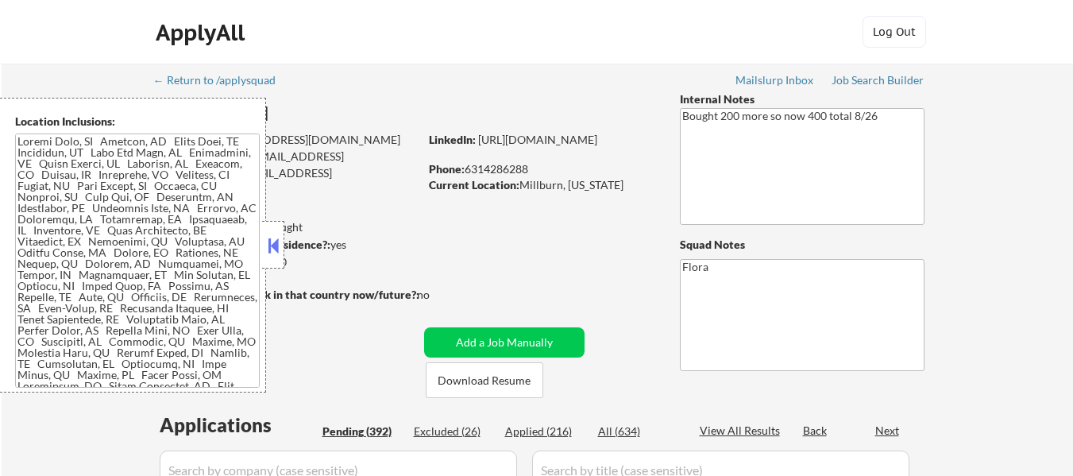
select select ""pending""
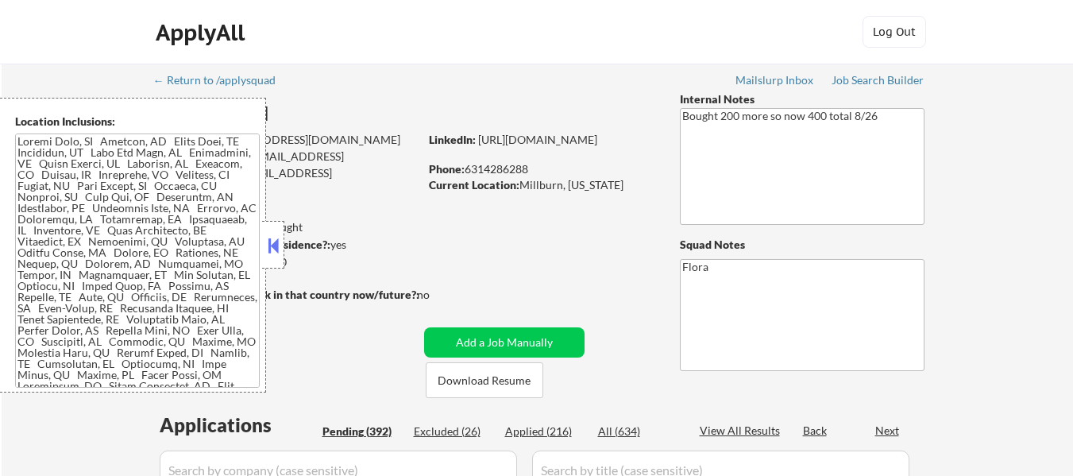
select select ""pending""
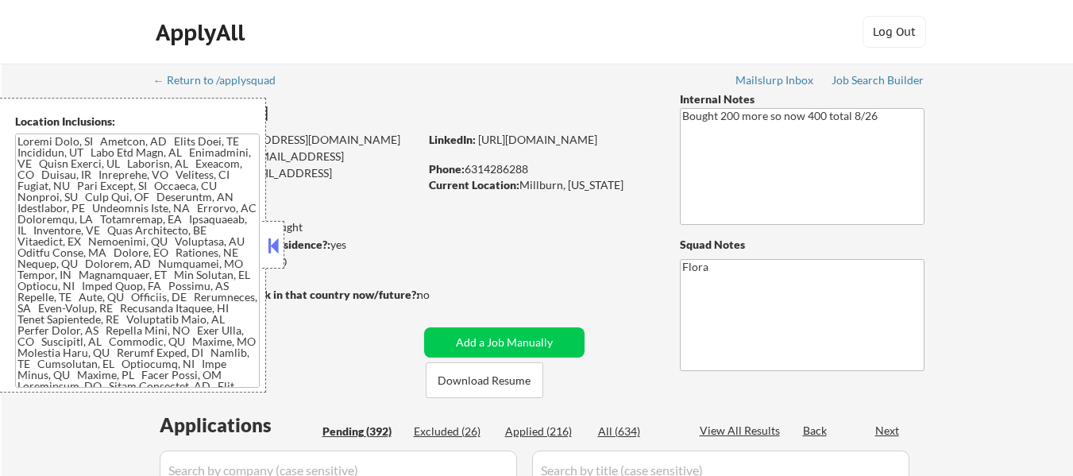
select select ""pending""
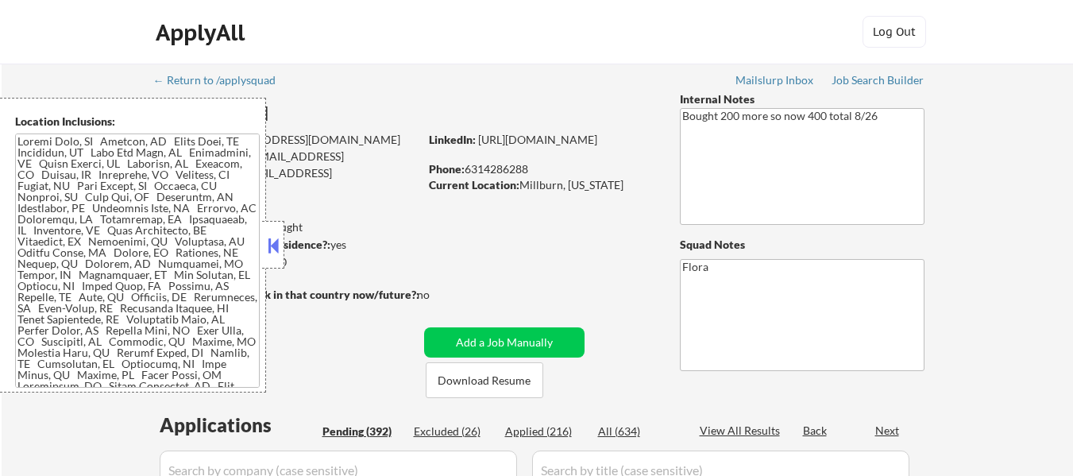
select select ""pending""
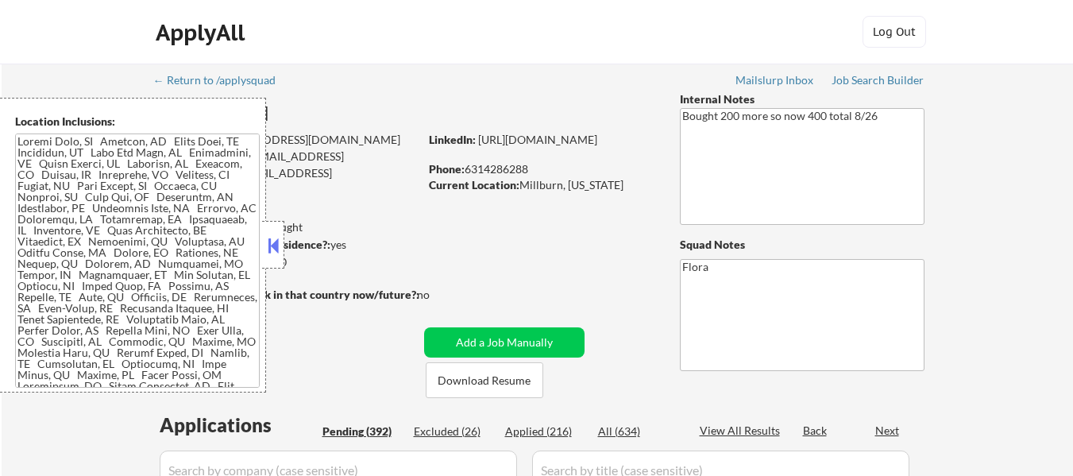
select select ""pending""
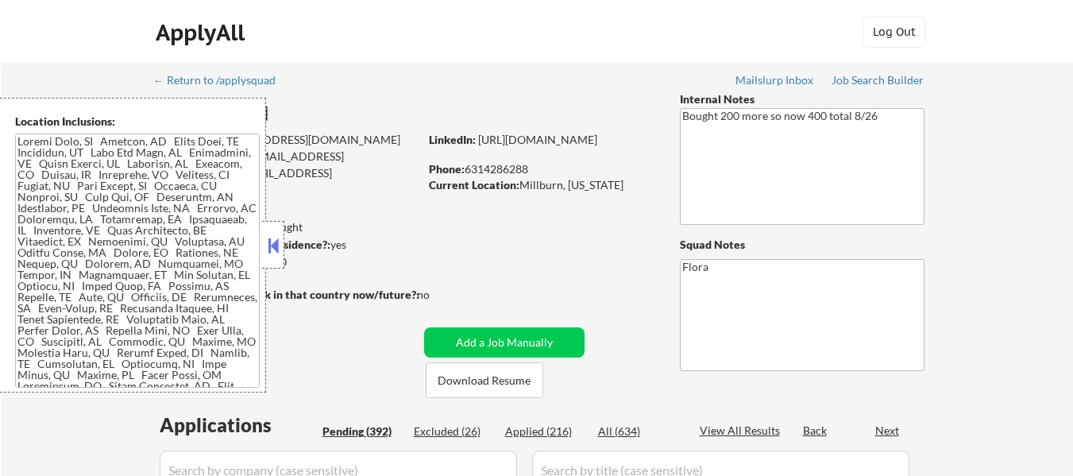
select select ""pending""
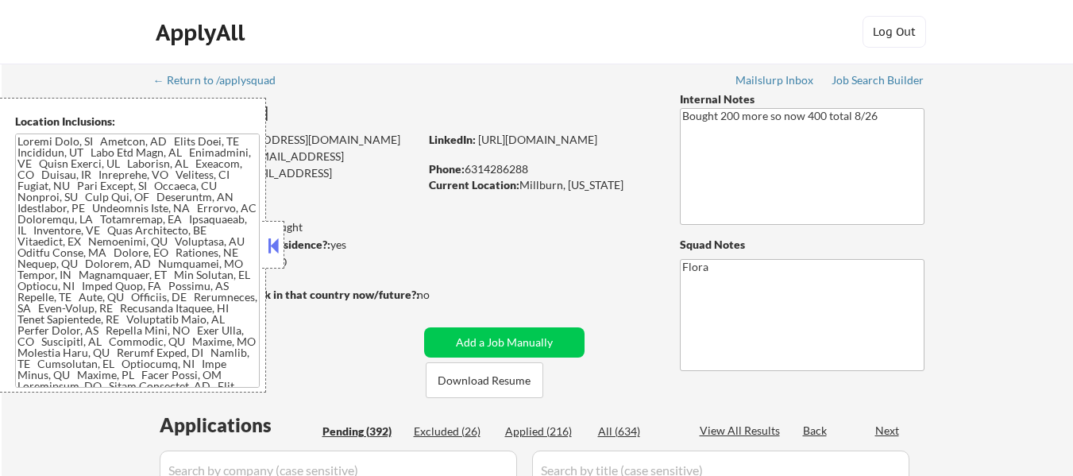
select select ""pending""
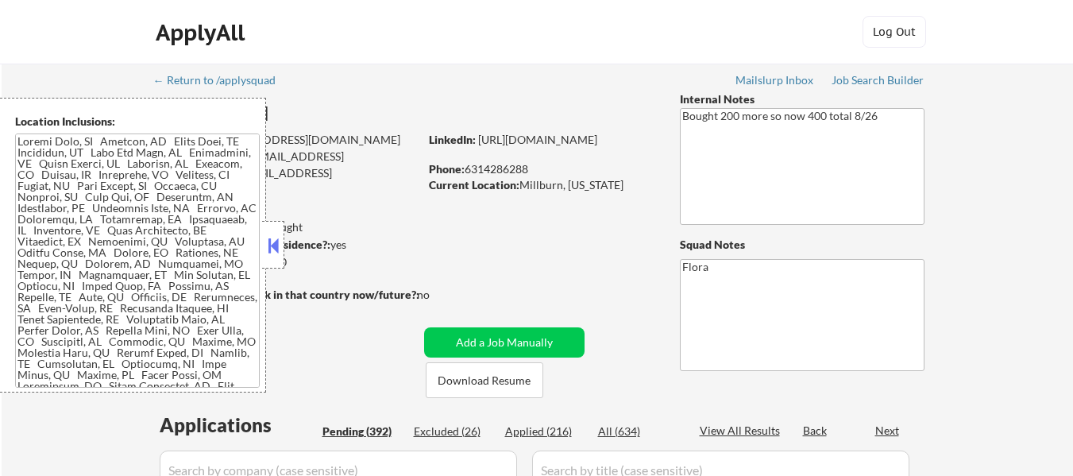
select select ""pending""
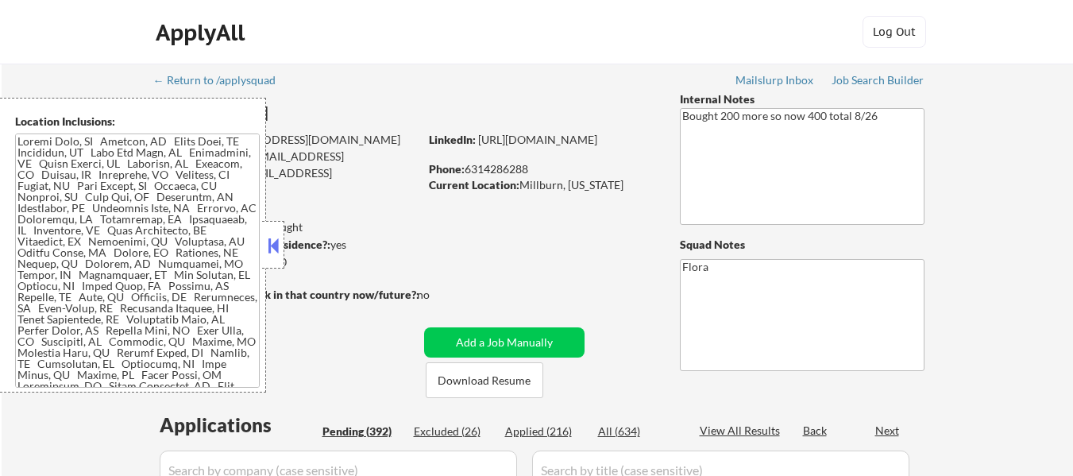
select select ""pending""
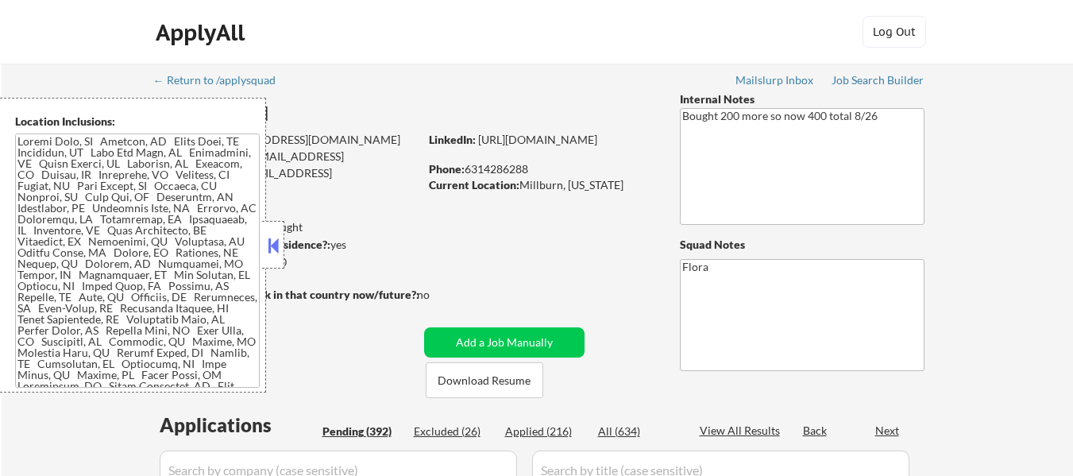
select select ""pending""
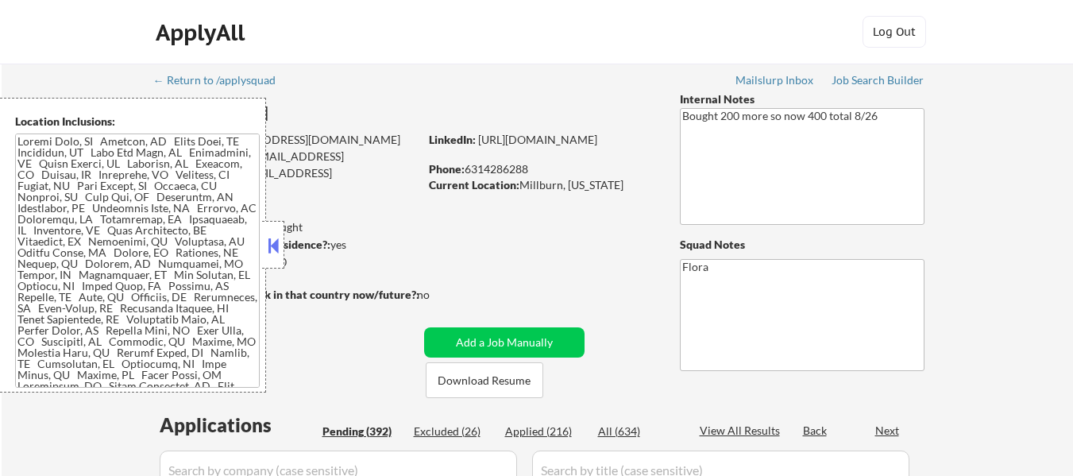
select select ""pending""
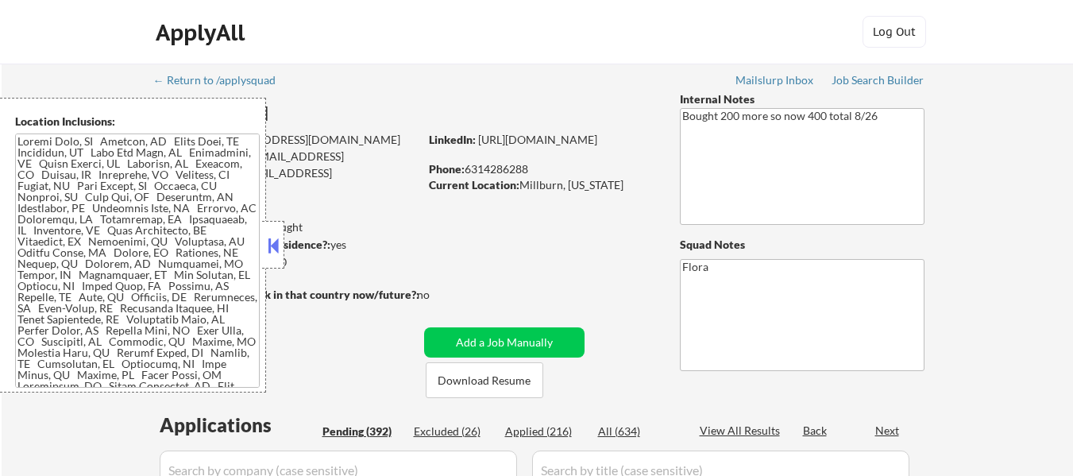
select select ""pending""
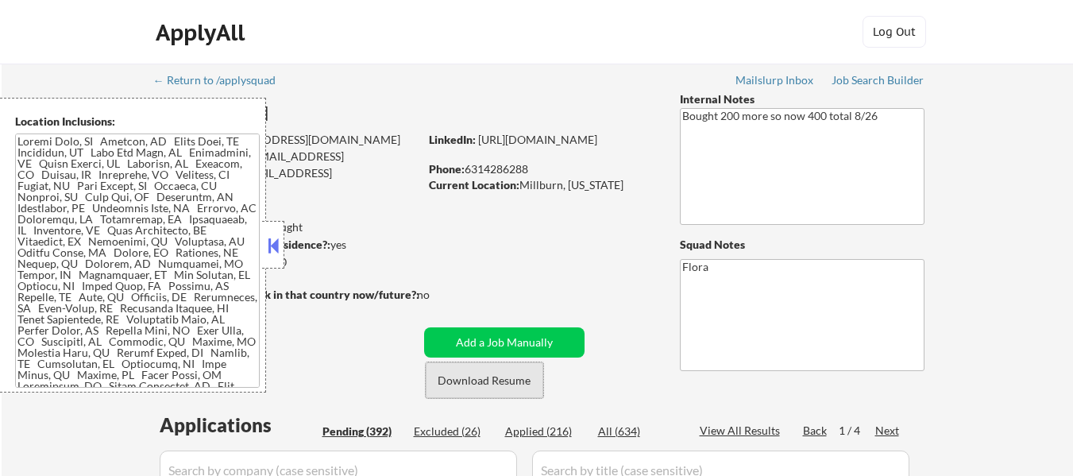
click at [487, 381] on button "Download Resume" at bounding box center [485, 380] width 118 height 36
click at [276, 245] on button at bounding box center [273, 246] width 17 height 24
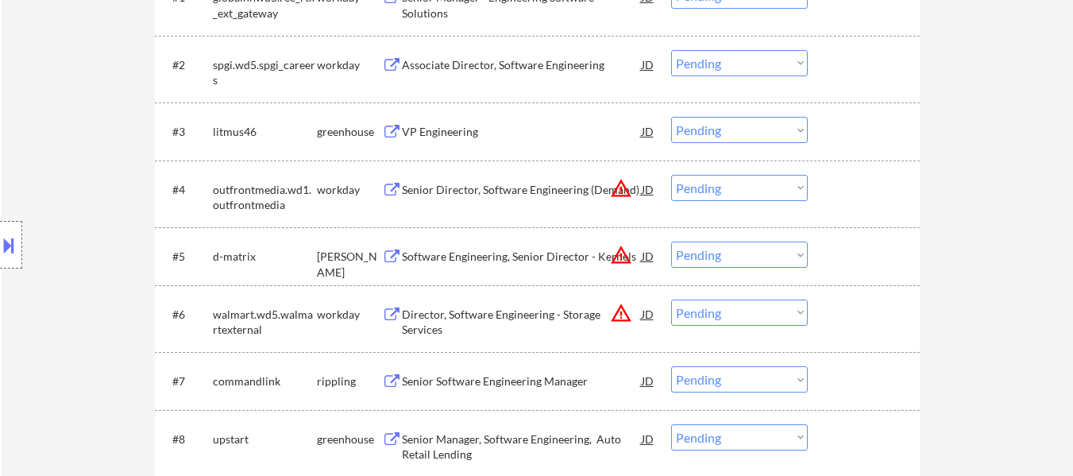
scroll to position [556, 0]
click at [449, 128] on div "VP Engineering" at bounding box center [522, 131] width 240 height 16
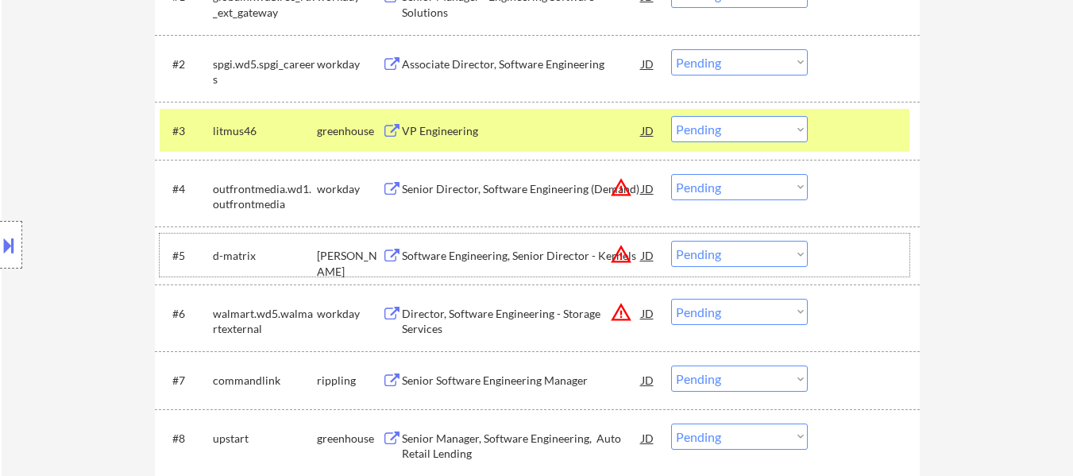
click at [544, 238] on div "#5 d-matrix ashby Software Engineering, Senior Director - Kernels JD warning_am…" at bounding box center [535, 255] width 750 height 43
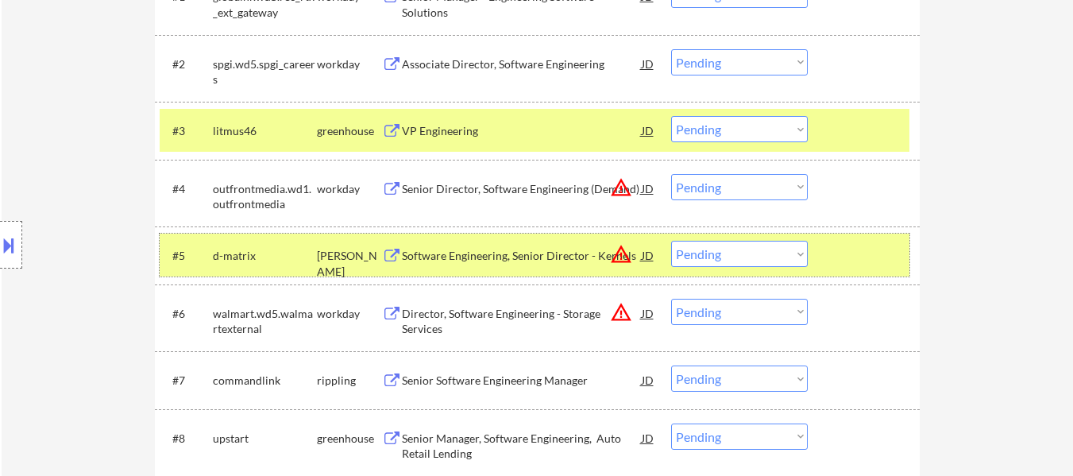
click at [849, 240] on div "#5 d-matrix ashby Software Engineering, Senior Director - Kernels JD warning_am…" at bounding box center [535, 255] width 750 height 43
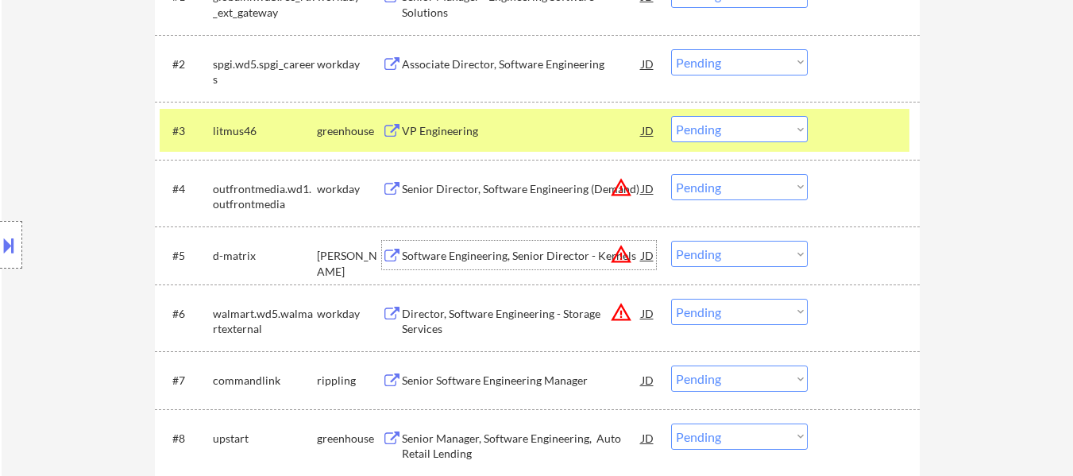
click at [531, 257] on div "Software Engineering, Senior Director - Kernels" at bounding box center [522, 256] width 240 height 16
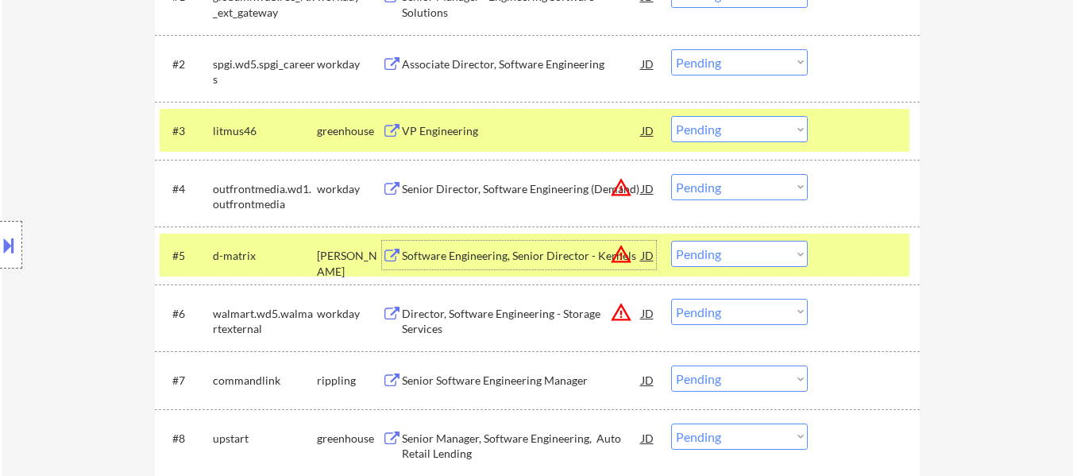
click at [738, 128] on select "Choose an option... Pending Applied Excluded (Questions) Excluded (Expired) Exc…" at bounding box center [739, 129] width 137 height 26
click at [671, 116] on select "Choose an option... Pending Applied Excluded (Questions) Excluded (Expired) Exc…" at bounding box center [739, 129] width 137 height 26
select select ""pending""
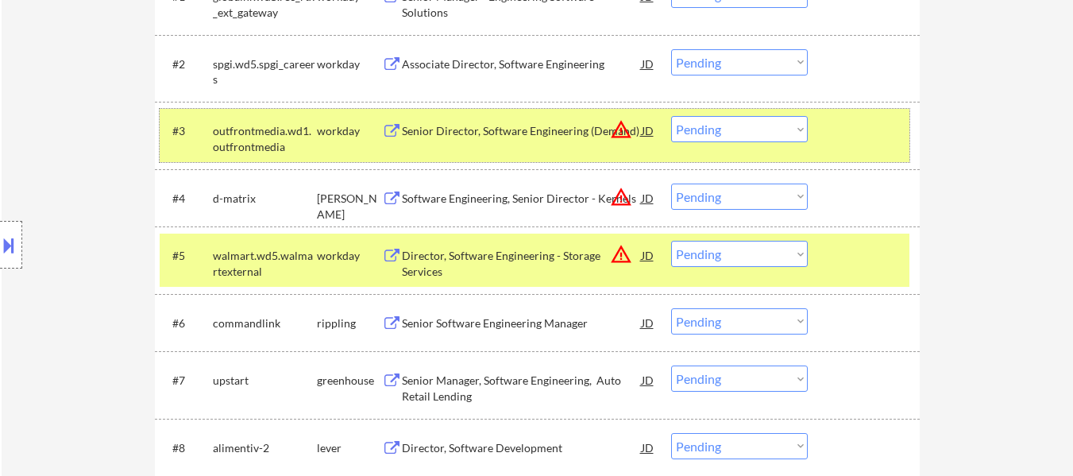
click at [829, 116] on div "#3 outfrontmedia.wd1.outfrontmedia workday Senior Director, Software Engineerin…" at bounding box center [535, 135] width 750 height 52
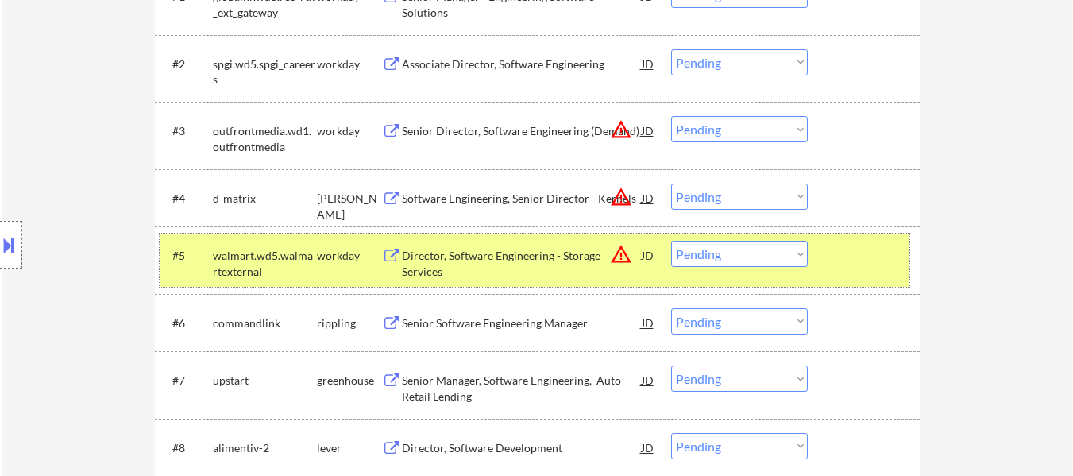
click at [862, 235] on div "#5 walmart.wd5.walmartexternal workday Director, Software Engineering - Storage…" at bounding box center [535, 260] width 750 height 52
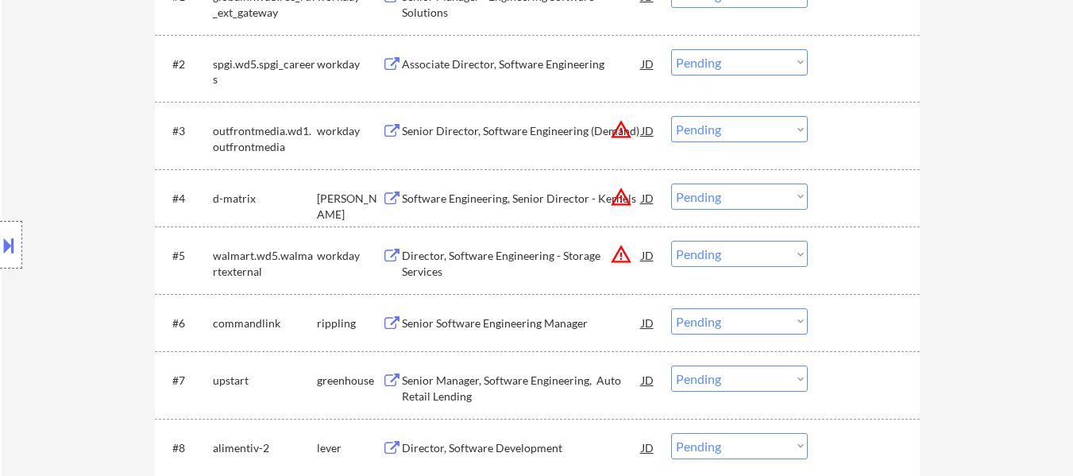
click at [846, 196] on div at bounding box center [866, 198] width 70 height 29
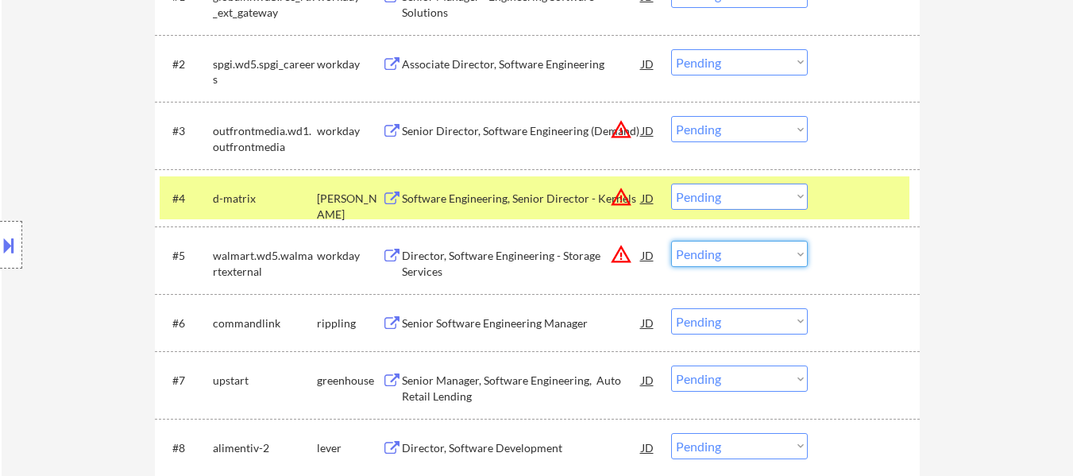
click at [740, 253] on select "Choose an option... Pending Applied Excluded (Questions) Excluded (Expired) Exc…" at bounding box center [739, 254] width 137 height 26
click at [671, 241] on select "Choose an option... Pending Applied Excluded (Questions) Excluded (Expired) Exc…" at bounding box center [739, 254] width 137 height 26
click at [539, 318] on div "Senior Software Engineering Manager" at bounding box center [522, 323] width 240 height 16
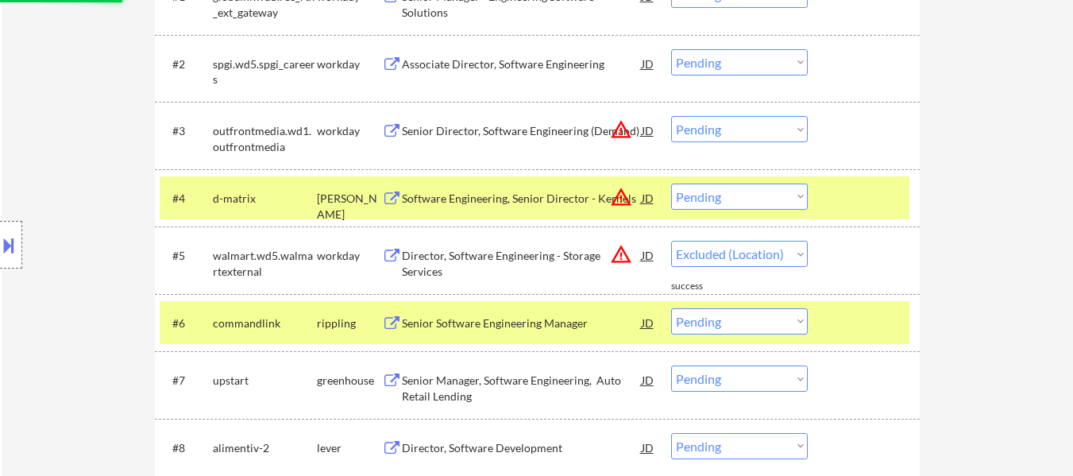
select select ""pending""
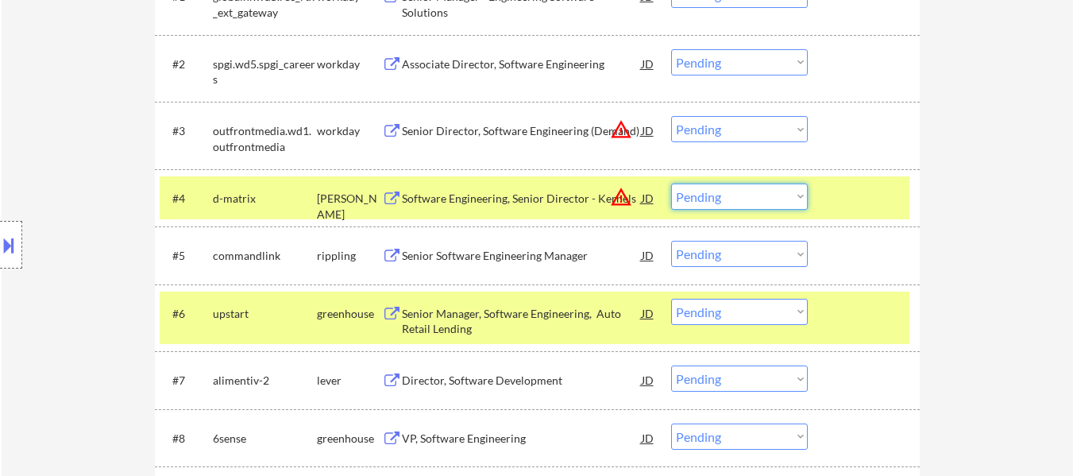
click at [693, 201] on select "Choose an option... Pending Applied Excluded (Questions) Excluded (Expired) Exc…" at bounding box center [739, 197] width 137 height 26
click at [671, 184] on select "Choose an option... Pending Applied Excluded (Questions) Excluded (Expired) Exc…" at bounding box center [739, 197] width 137 height 26
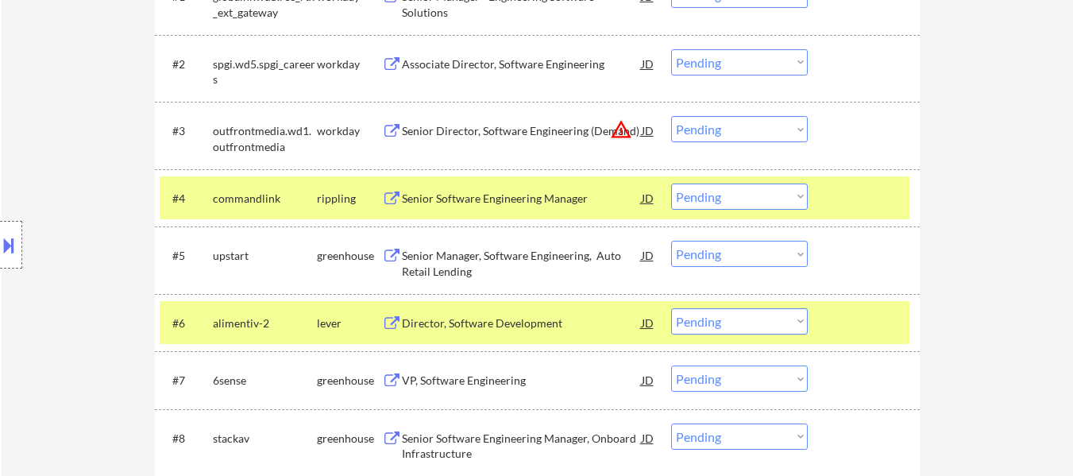
click at [758, 195] on select "Choose an option... Pending Applied Excluded (Questions) Excluded (Expired) Exc…" at bounding box center [739, 197] width 137 height 26
click at [671, 184] on select "Choose an option... Pending Applied Excluded (Questions) Excluded (Expired) Exc…" at bounding box center [739, 197] width 137 height 26
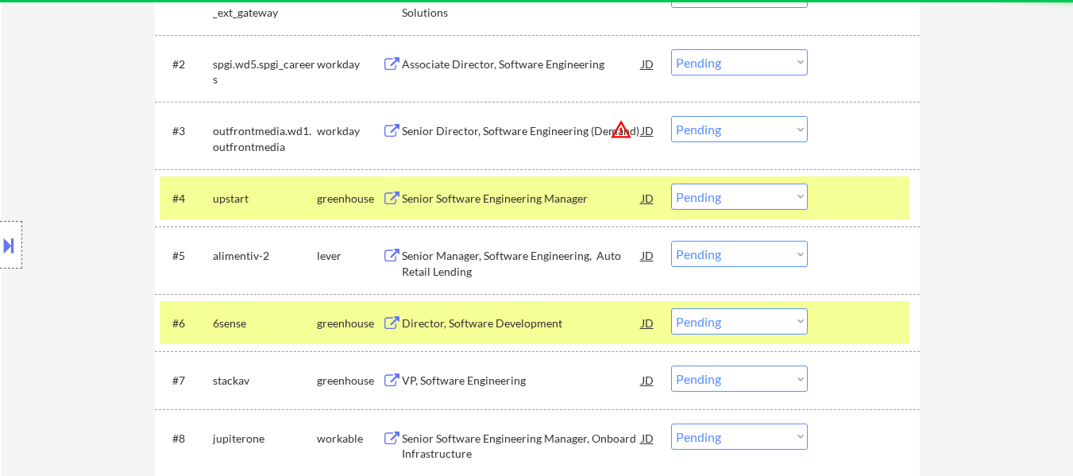
click at [821, 195] on div "#4 upstart greenhouse Senior Software Engineering Manager JD warning_amber Choo…" at bounding box center [535, 197] width 750 height 43
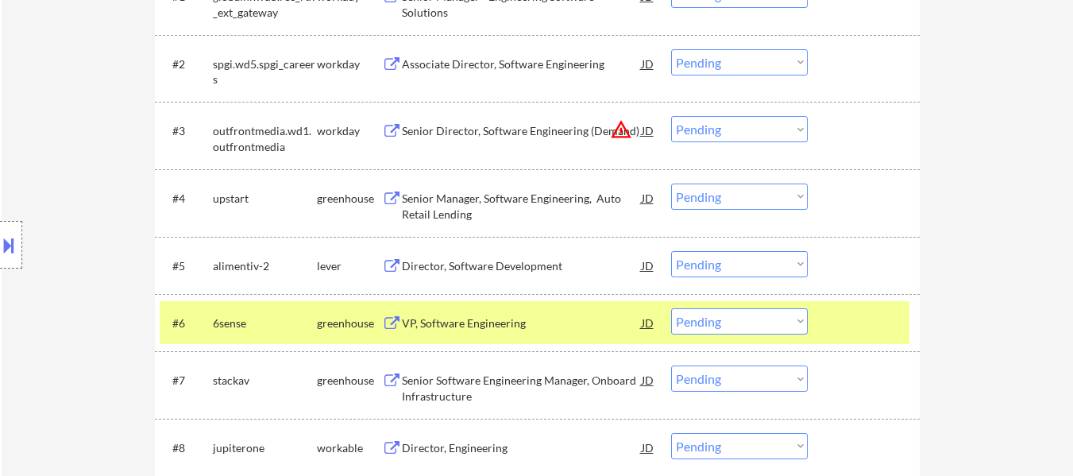
click at [823, 326] on div "#6 6sense greenhouse VP, Software Engineering JD warning_amber Choose an option…" at bounding box center [535, 322] width 750 height 43
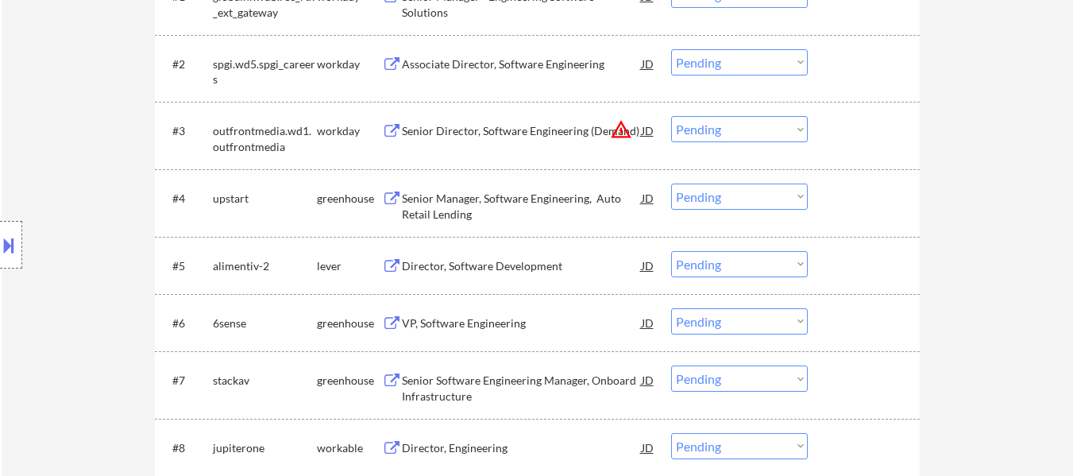
click at [557, 194] on div "Senior Manager, Software Engineering, Auto Retail Lending" at bounding box center [522, 206] width 240 height 31
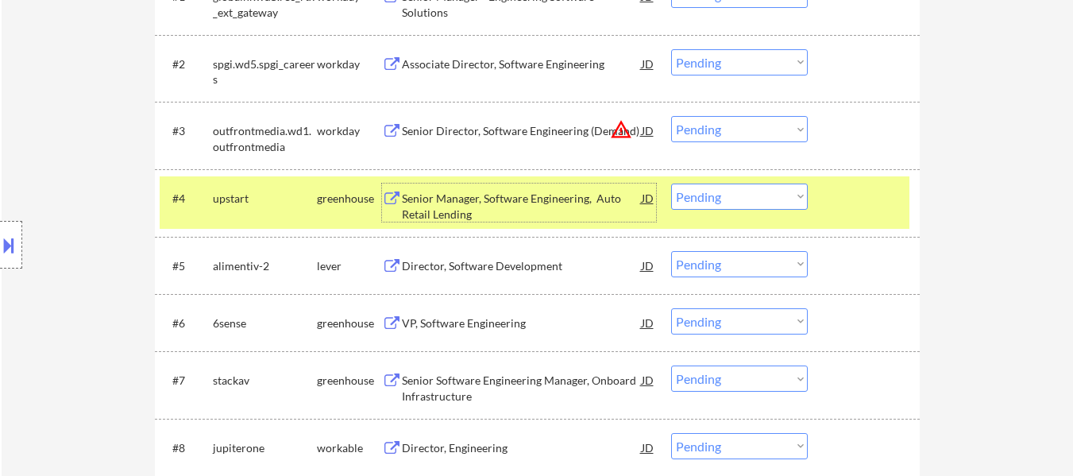
click at [10, 247] on button at bounding box center [8, 245] width 17 height 26
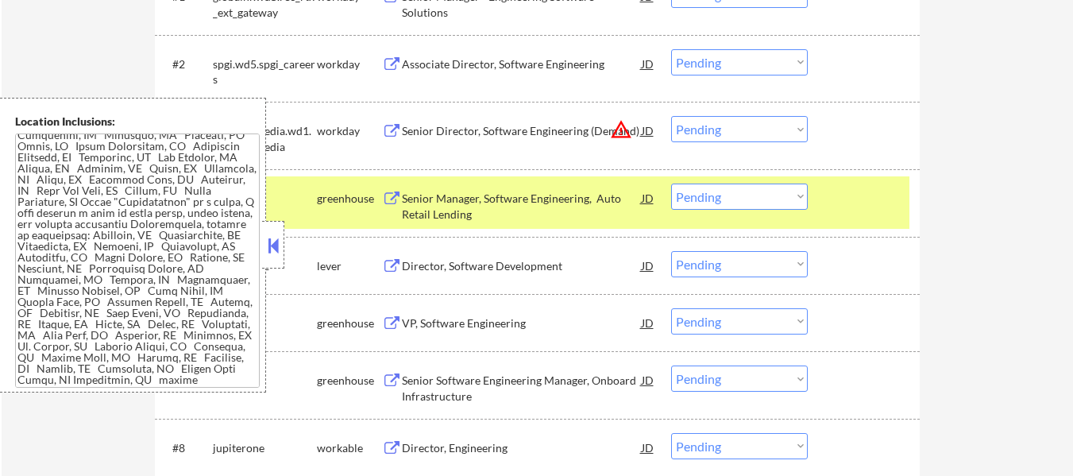
scroll to position [3488, 0]
click at [274, 250] on button at bounding box center [273, 246] width 17 height 24
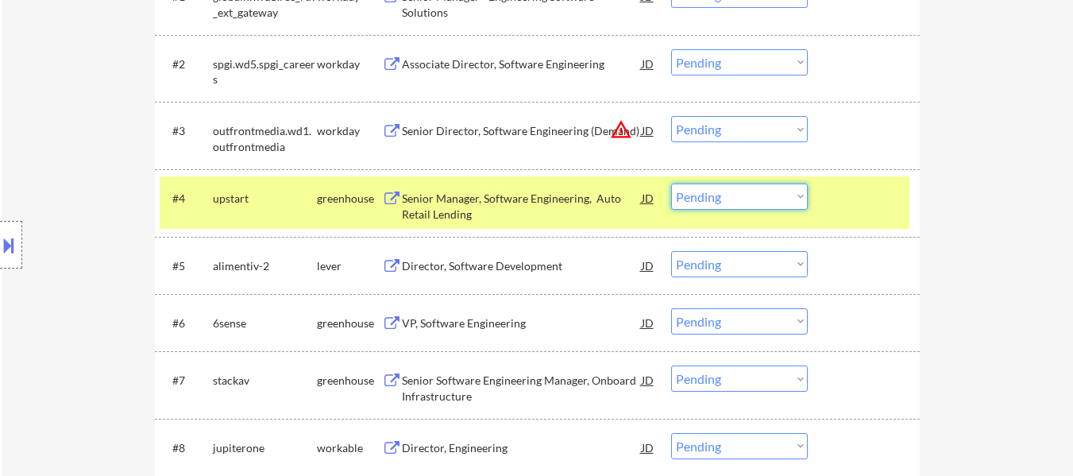
click at [724, 195] on select "Choose an option... Pending Applied Excluded (Questions) Excluded (Expired) Exc…" at bounding box center [739, 197] width 137 height 26
click at [671, 184] on select "Choose an option... Pending Applied Excluded (Questions) Excluded (Expired) Exc…" at bounding box center [739, 197] width 137 height 26
click at [512, 265] on div "Director, Software Development" at bounding box center [522, 266] width 240 height 16
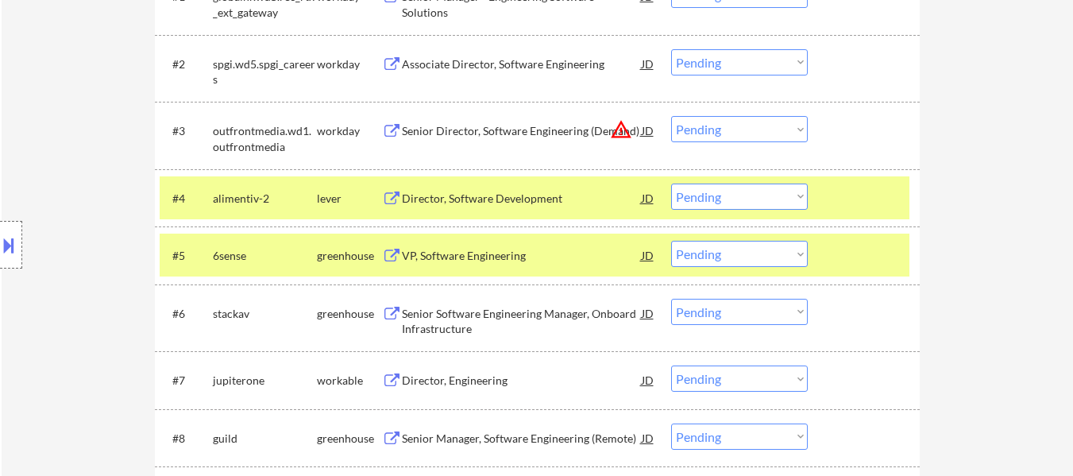
click at [15, 252] on button at bounding box center [8, 245] width 17 height 26
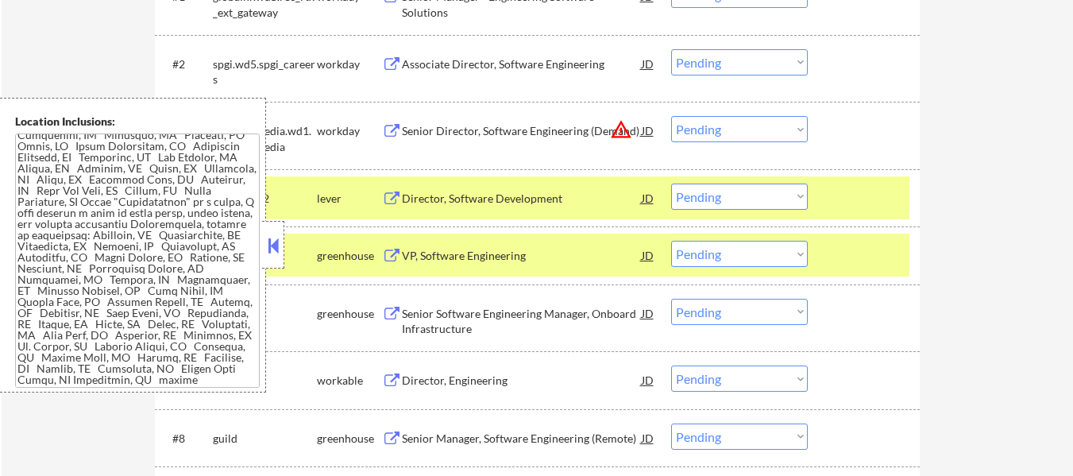
click at [87, 245] on textarea at bounding box center [137, 260] width 245 height 254
click at [269, 237] on button at bounding box center [273, 246] width 17 height 24
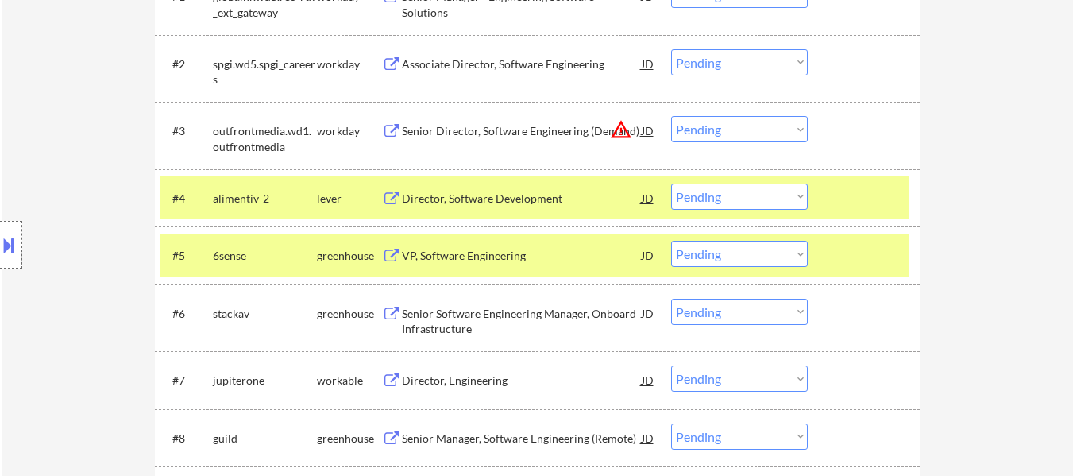
click at [778, 195] on select "Choose an option... Pending Applied Excluded (Questions) Excluded (Expired) Exc…" at bounding box center [739, 197] width 137 height 26
click at [671, 184] on select "Choose an option... Pending Applied Excluded (Questions) Excluded (Expired) Exc…" at bounding box center [739, 197] width 137 height 26
select select ""pending""
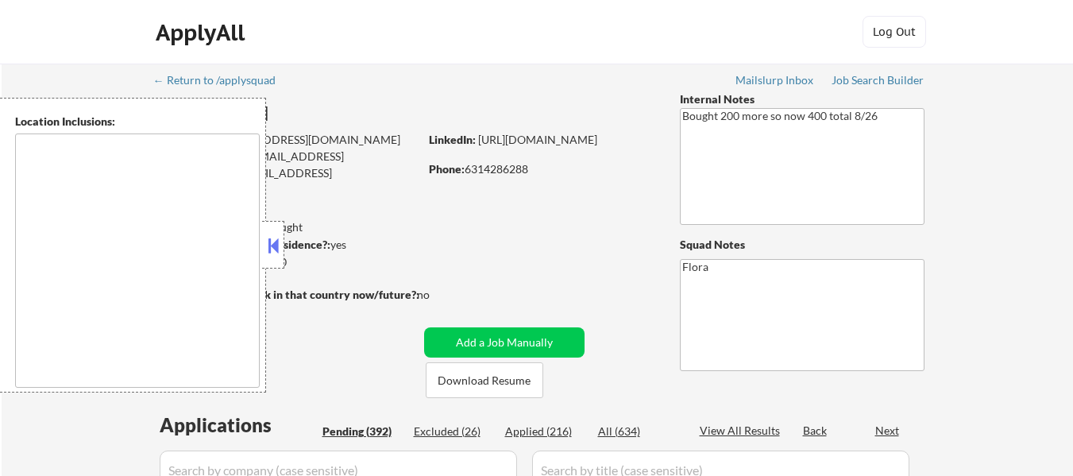
type textarea "[GEOGRAPHIC_DATA], [GEOGRAPHIC_DATA] [GEOGRAPHIC_DATA], [GEOGRAPHIC_DATA] [GEOG…"
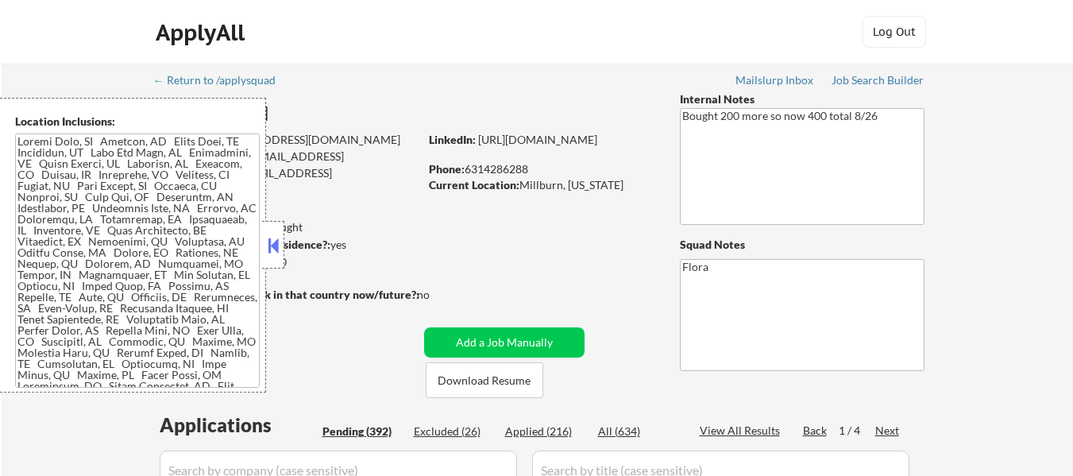
click at [548, 433] on div "Applied (216)" at bounding box center [544, 431] width 79 height 16
select select ""pending""
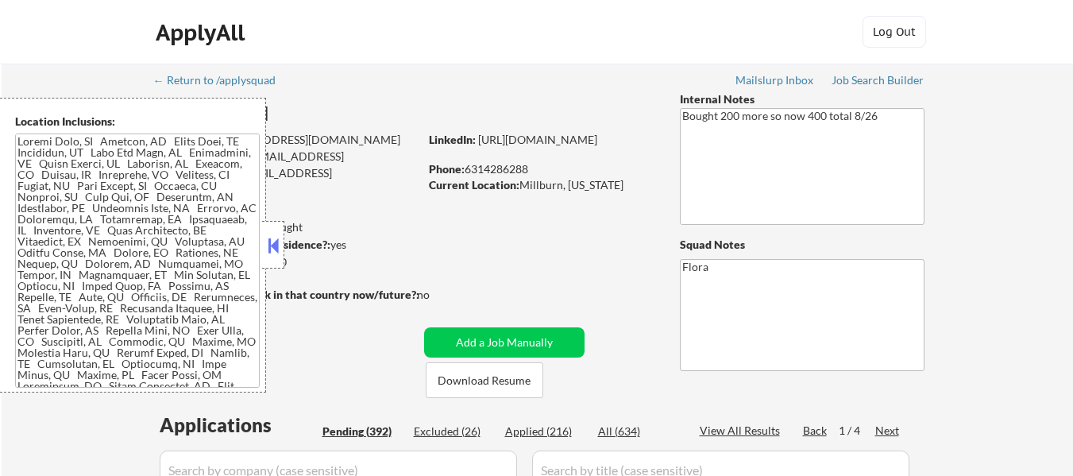
select select ""pending""
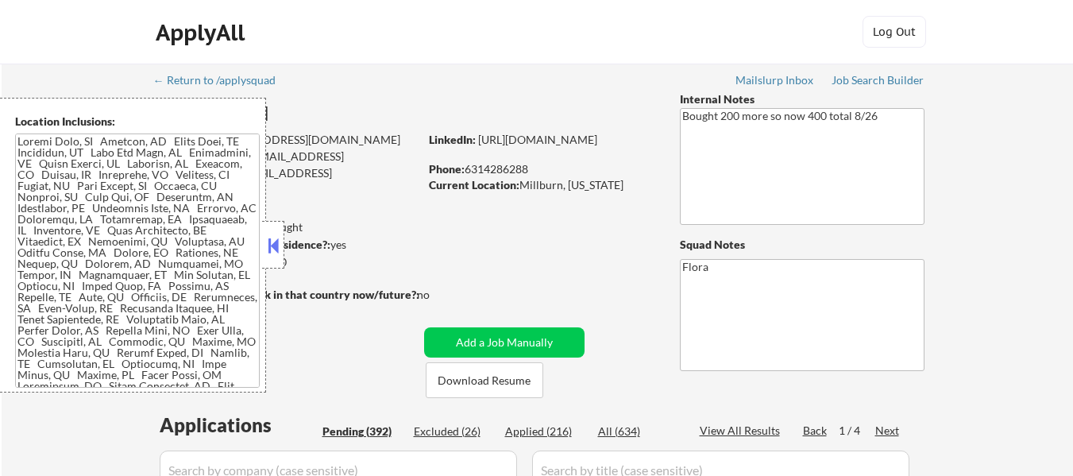
select select ""pending""
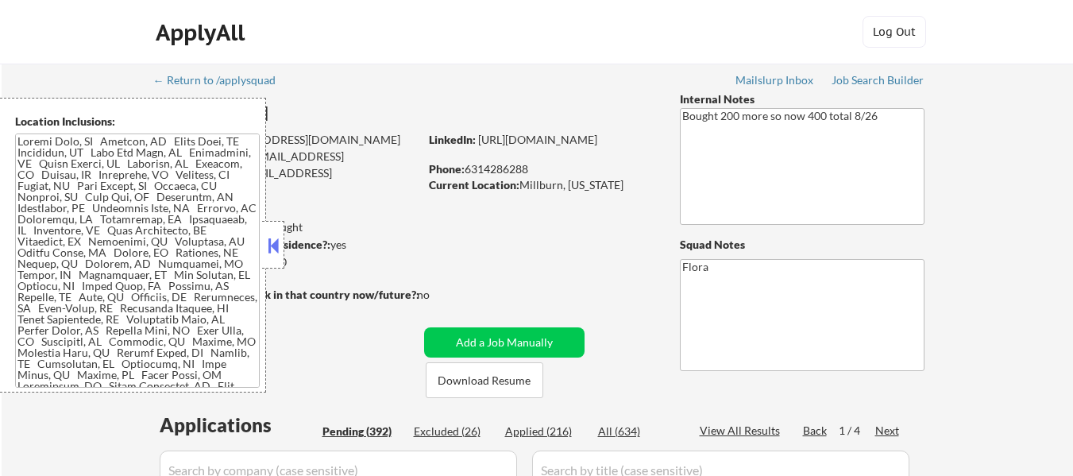
select select ""pending""
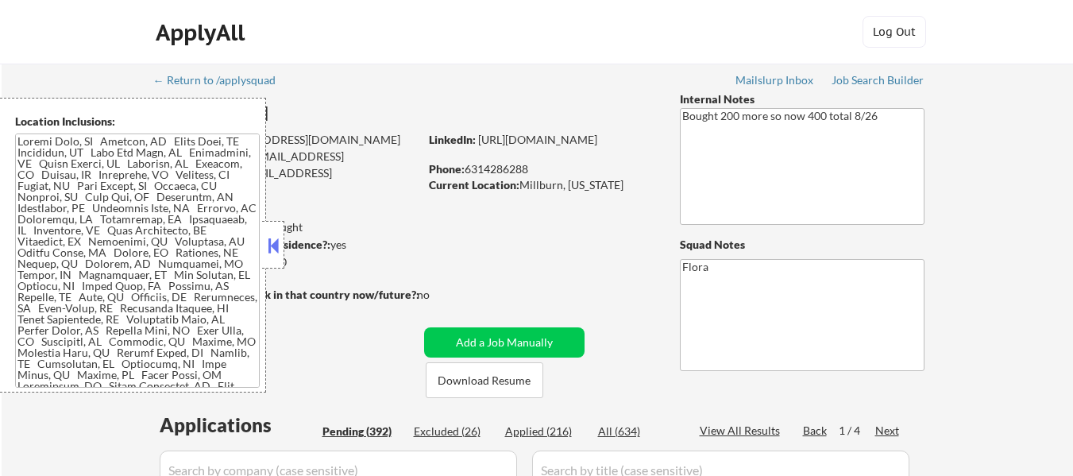
select select ""pending""
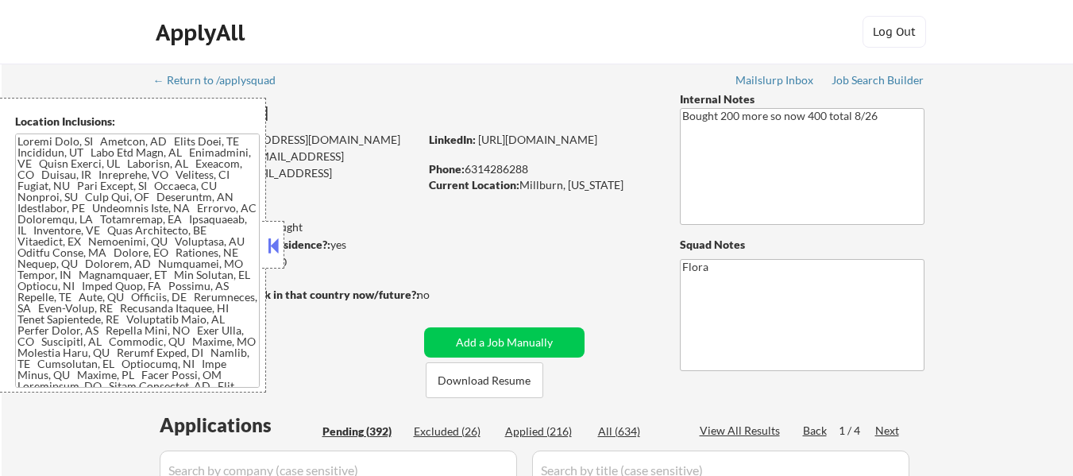
select select ""pending""
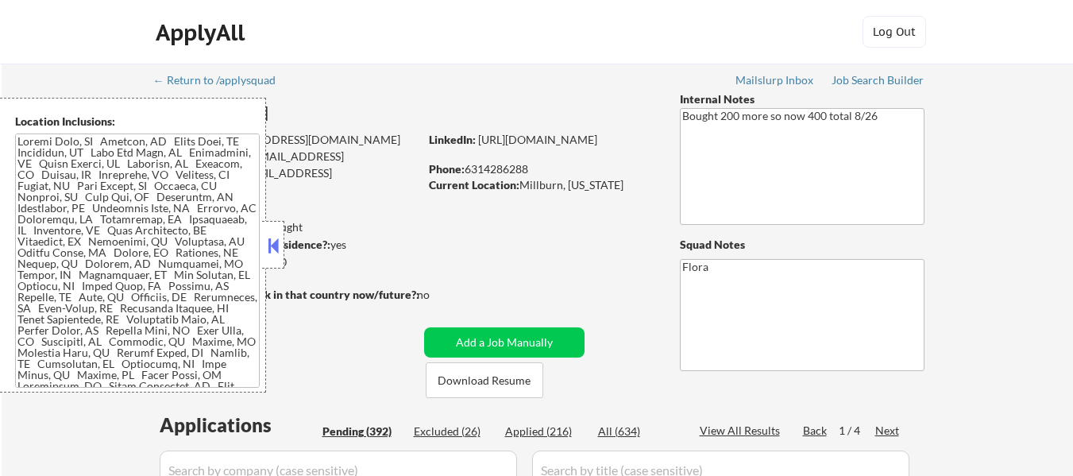
select select ""pending""
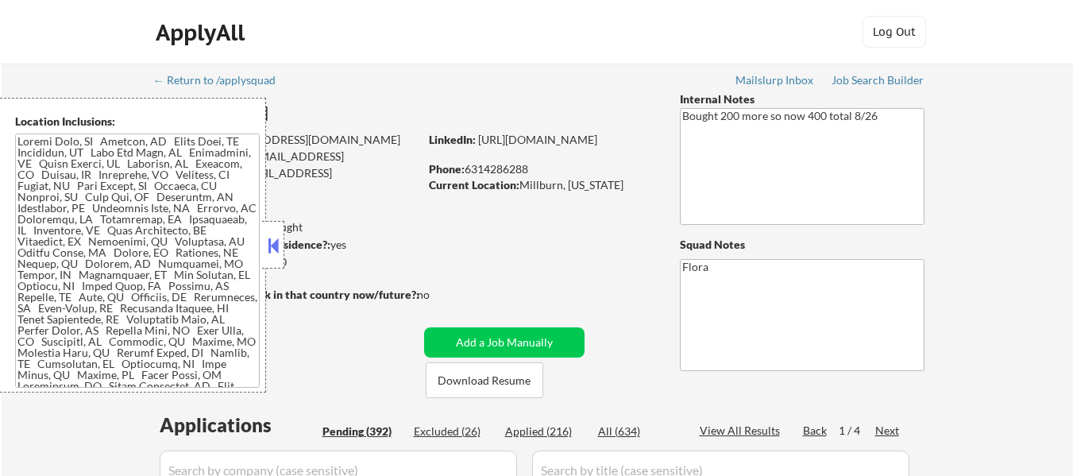
select select ""pending""
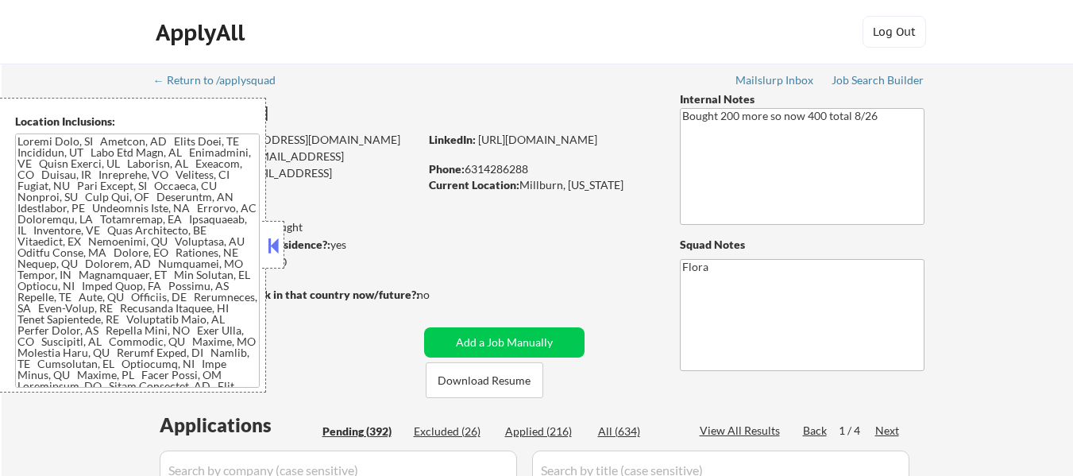
select select ""pending""
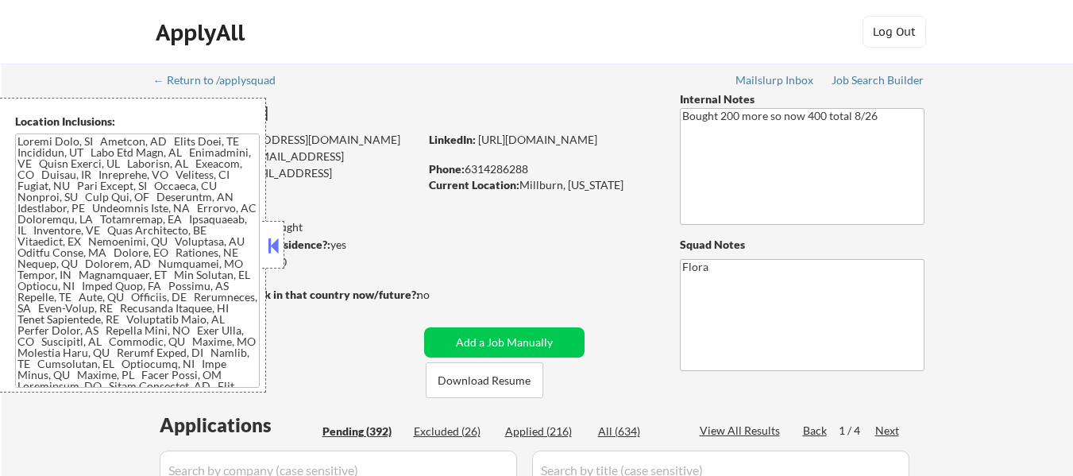
select select ""pending""
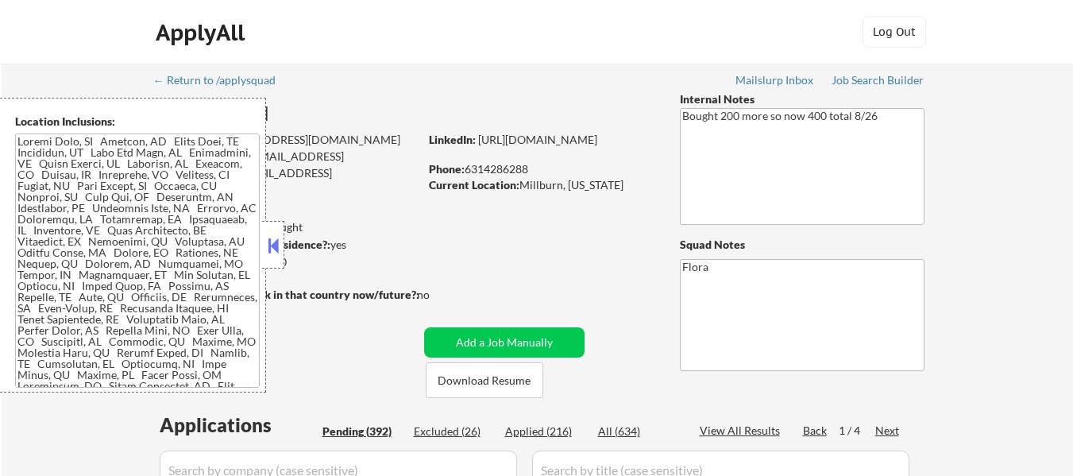
select select ""pending""
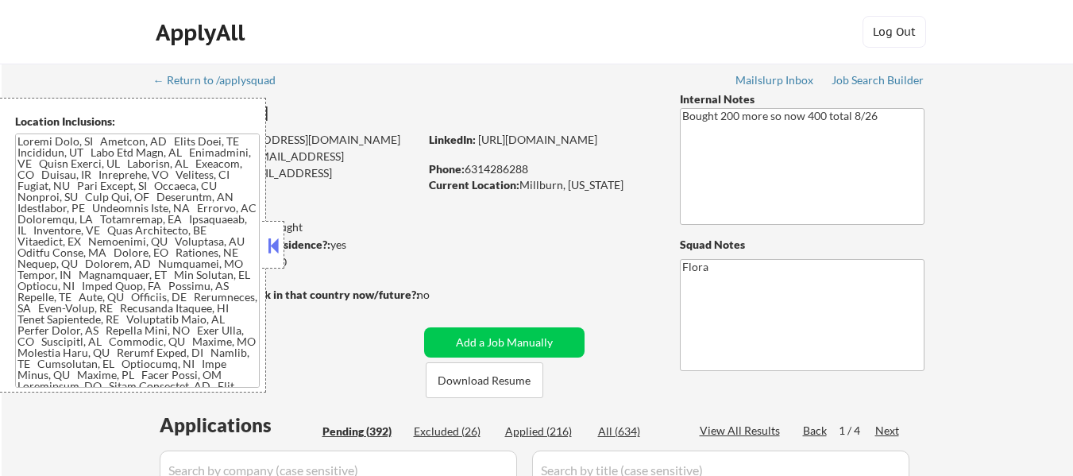
select select ""pending""
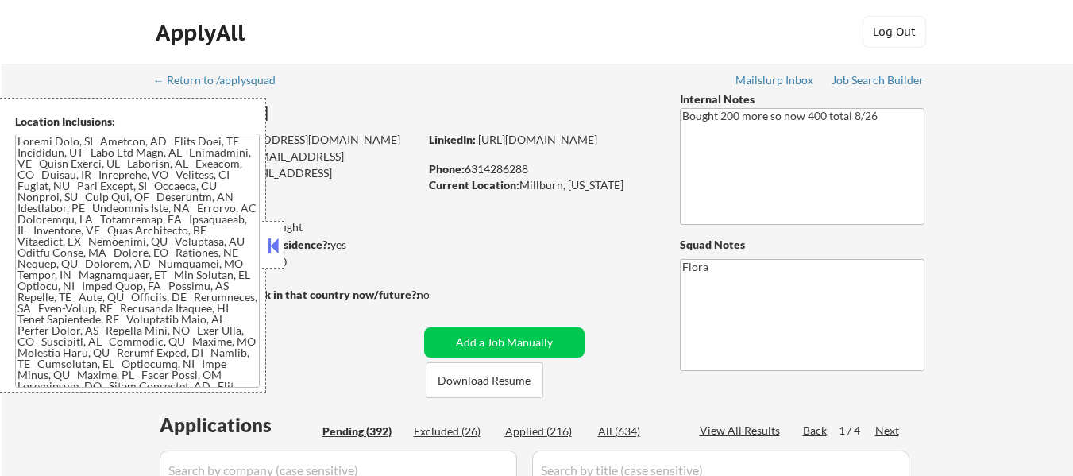
select select ""pending""
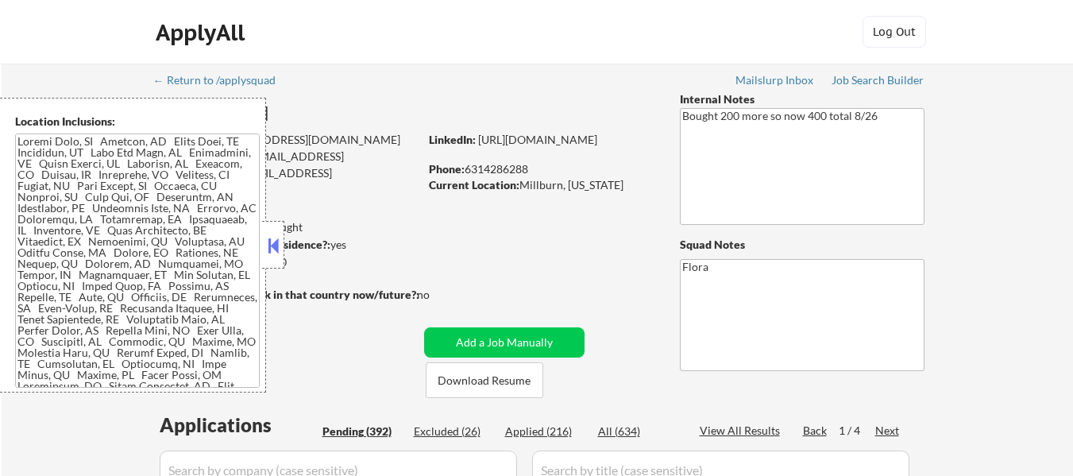
select select ""pending""
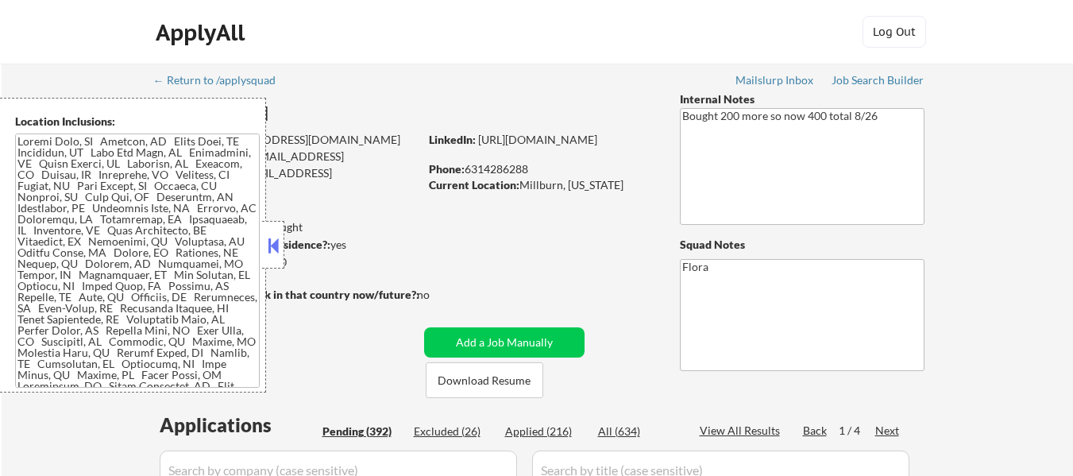
select select ""pending""
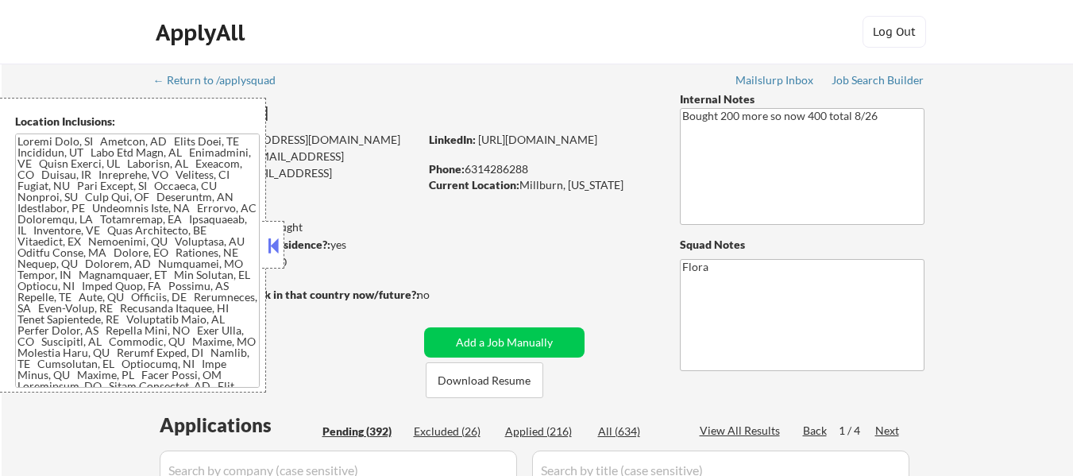
select select ""pending""
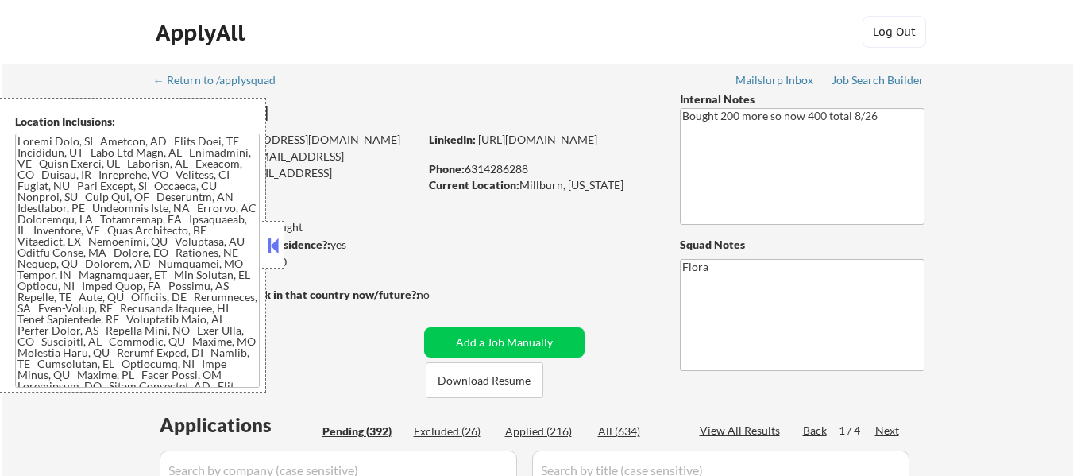
select select ""pending""
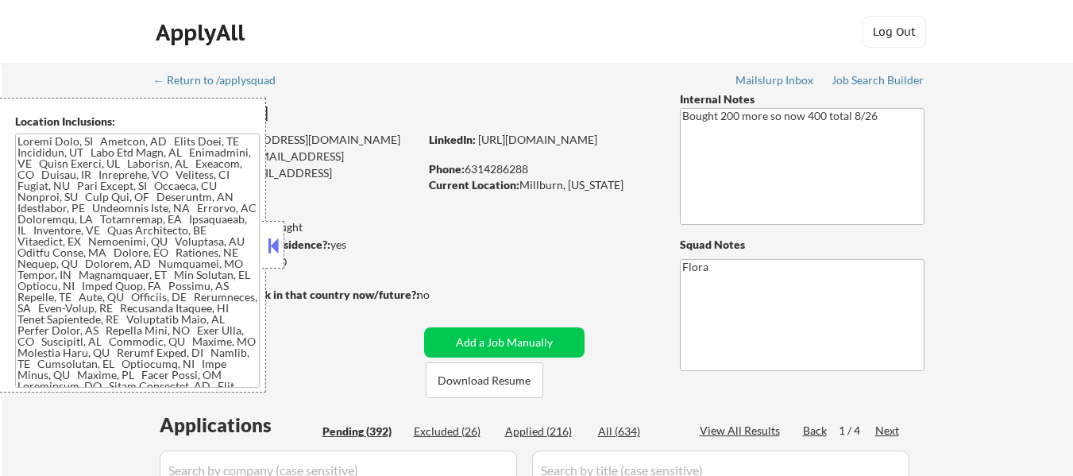
select select ""pending""
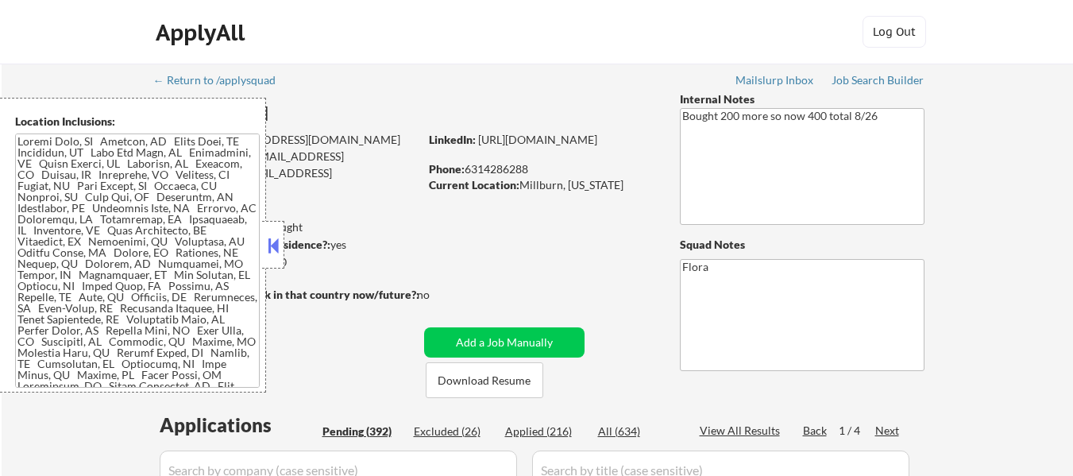
select select ""pending""
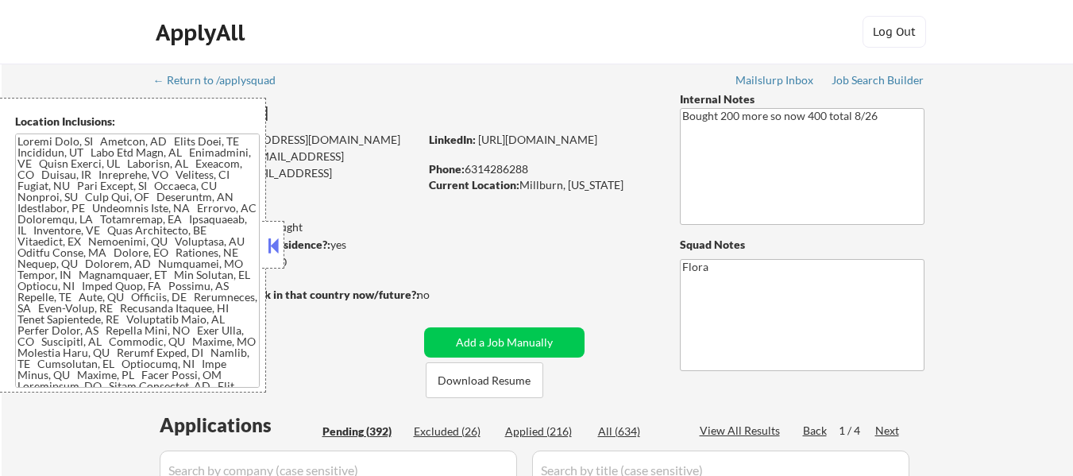
select select ""pending""
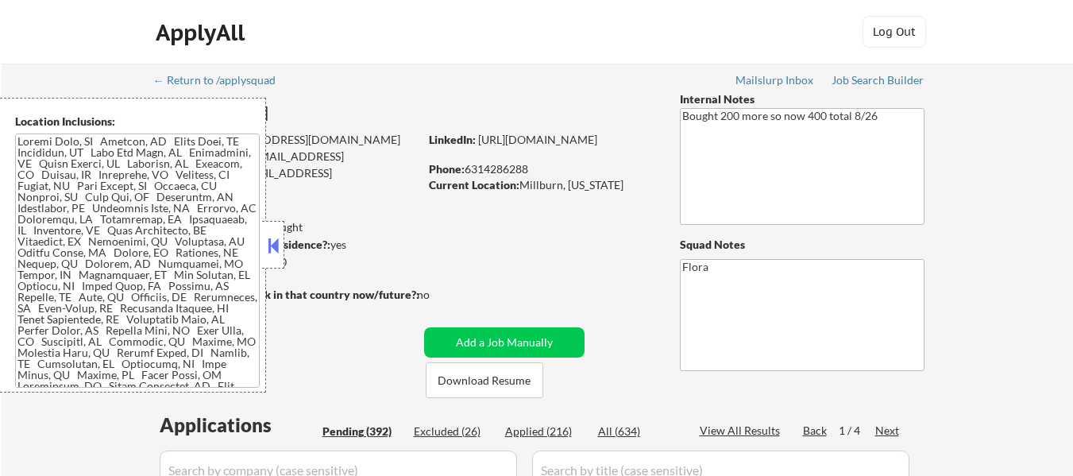
select select ""pending""
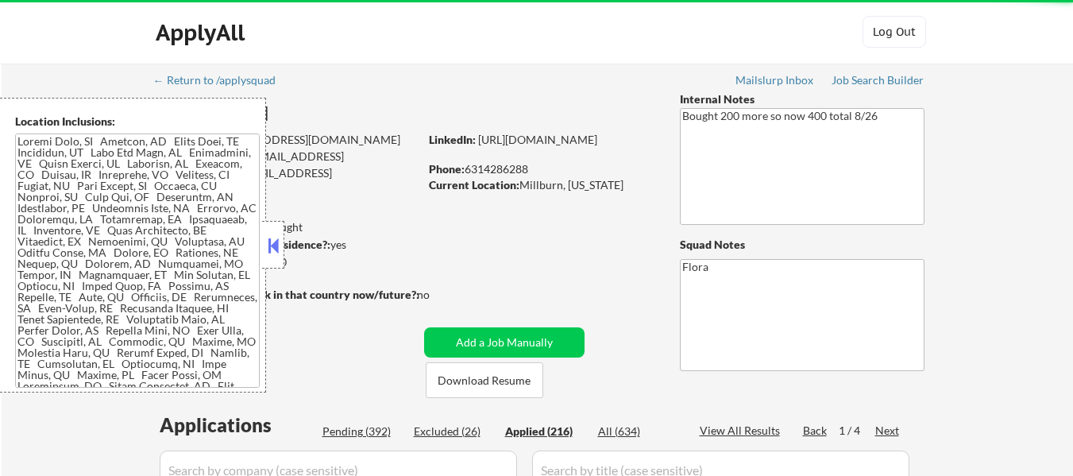
select select ""applied""
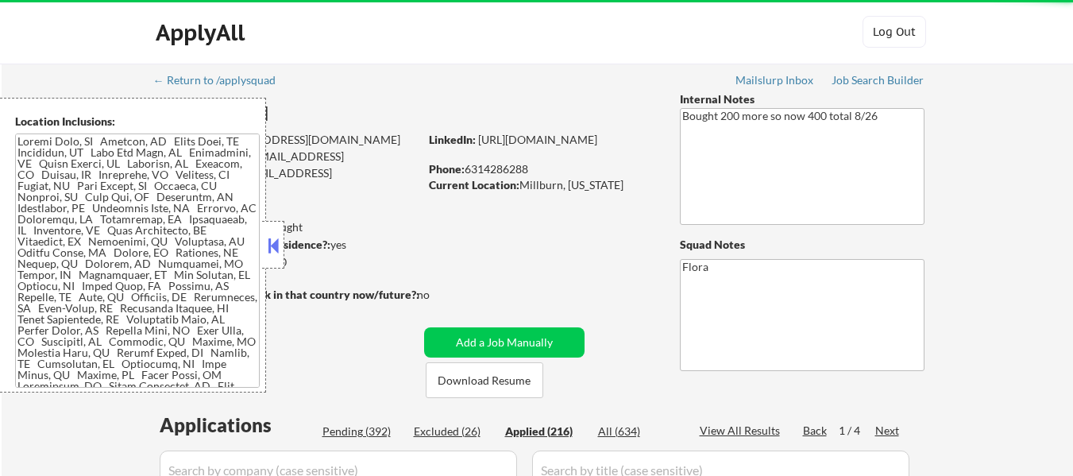
select select ""applied""
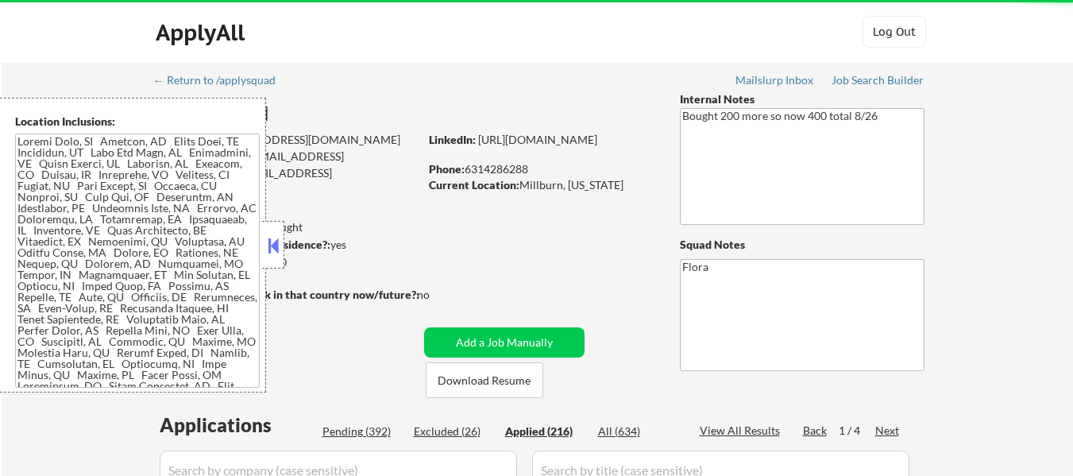
select select ""applied""
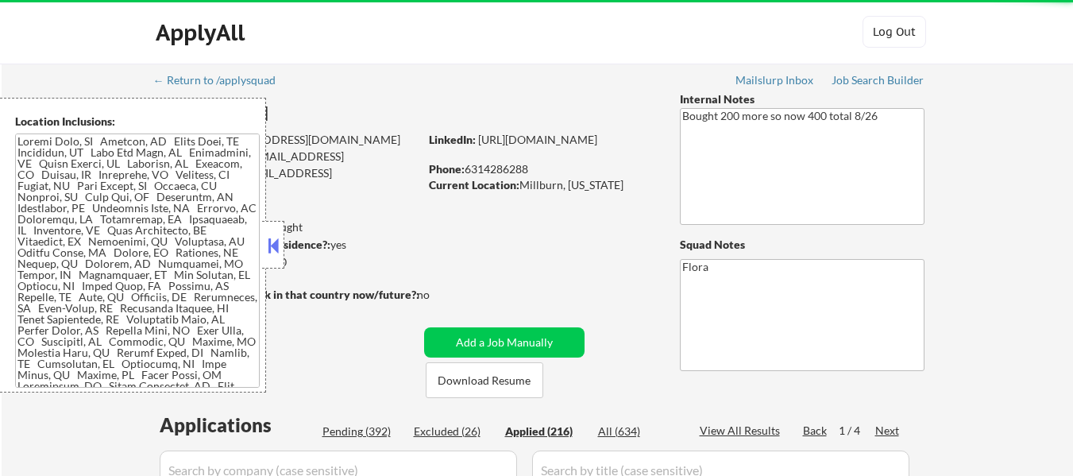
select select ""applied""
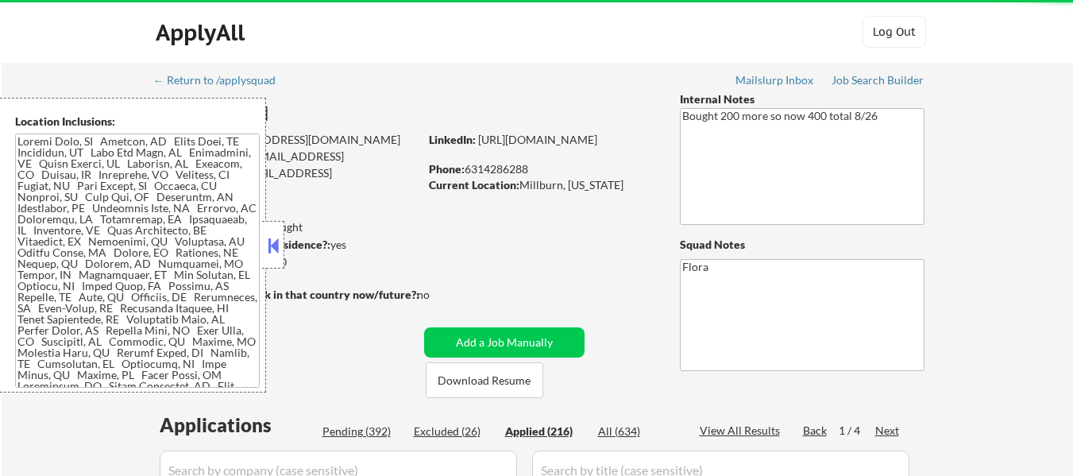
select select ""applied""
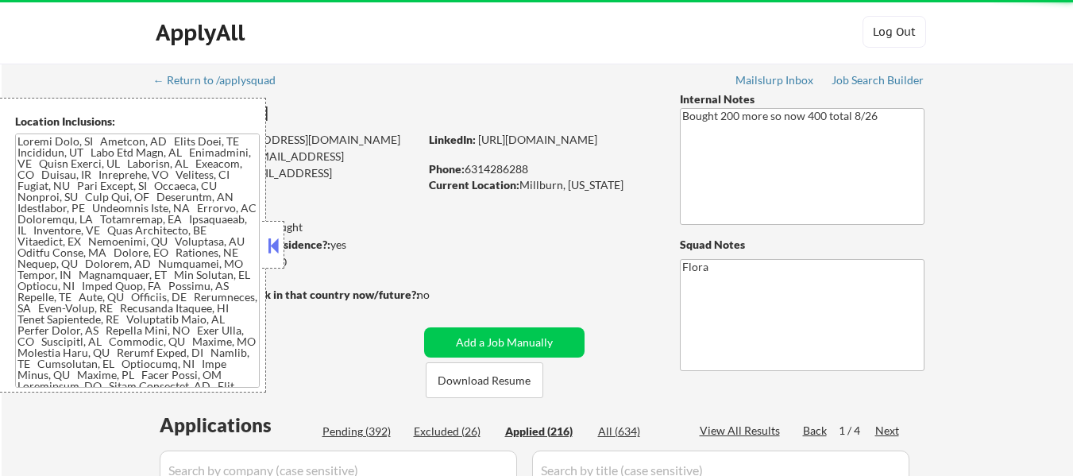
select select ""applied""
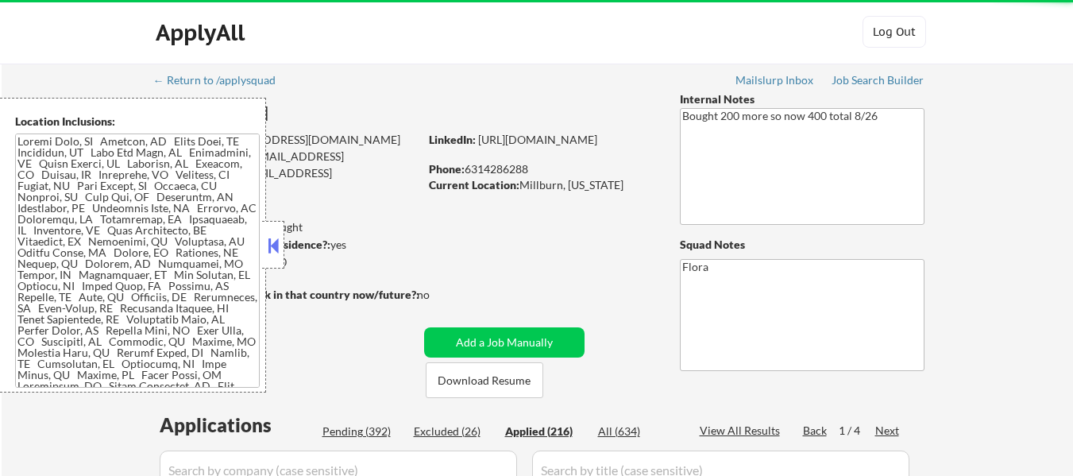
select select ""applied""
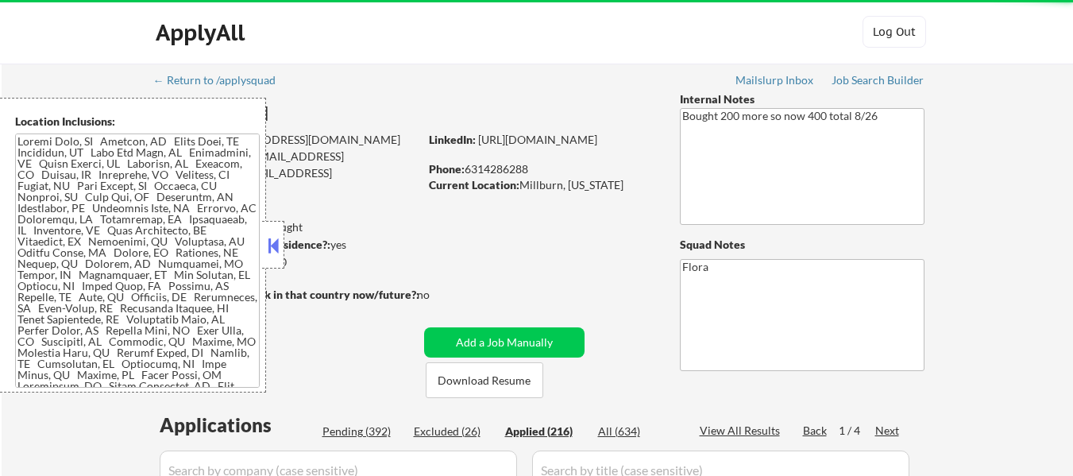
select select ""applied""
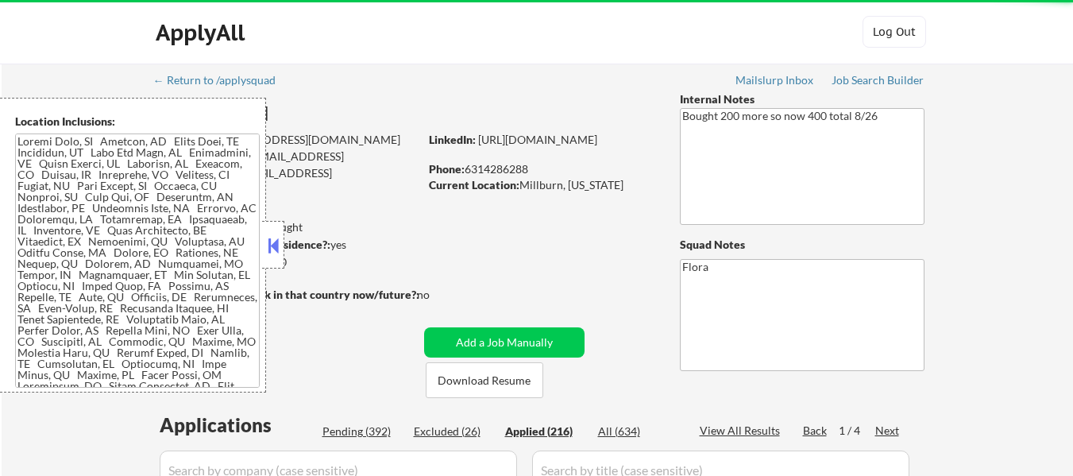
select select ""applied""
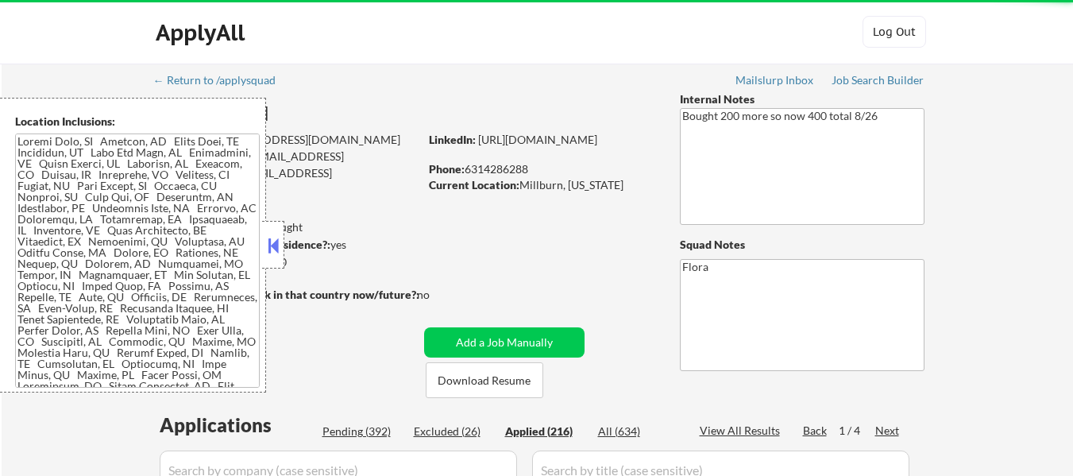
select select ""applied""
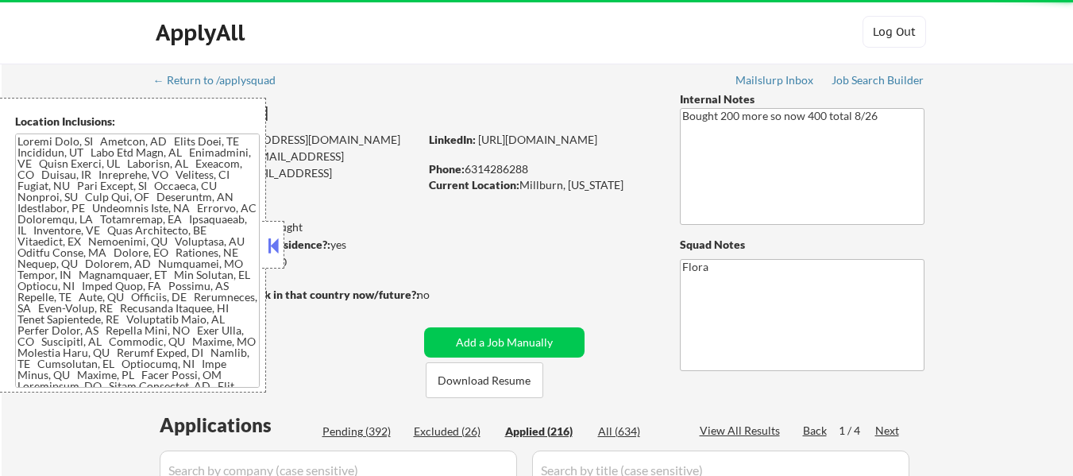
select select ""applied""
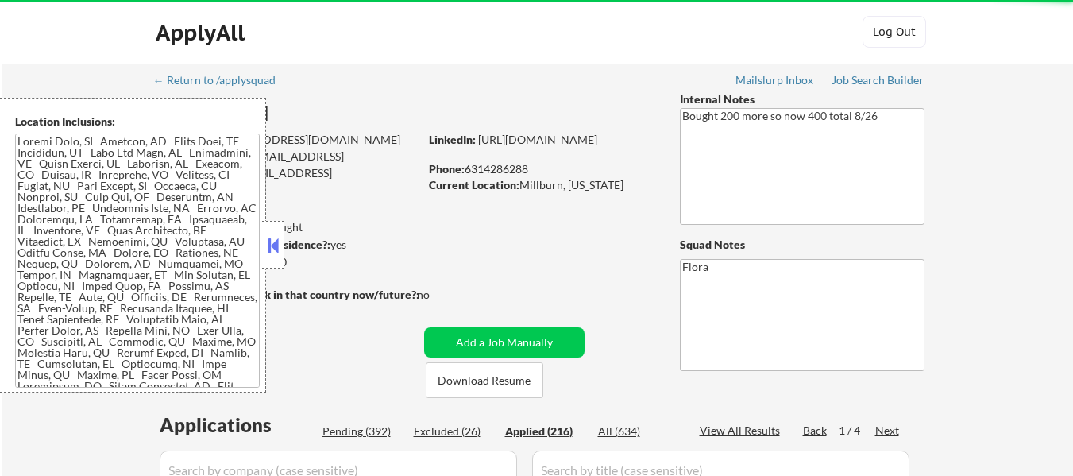
select select ""applied""
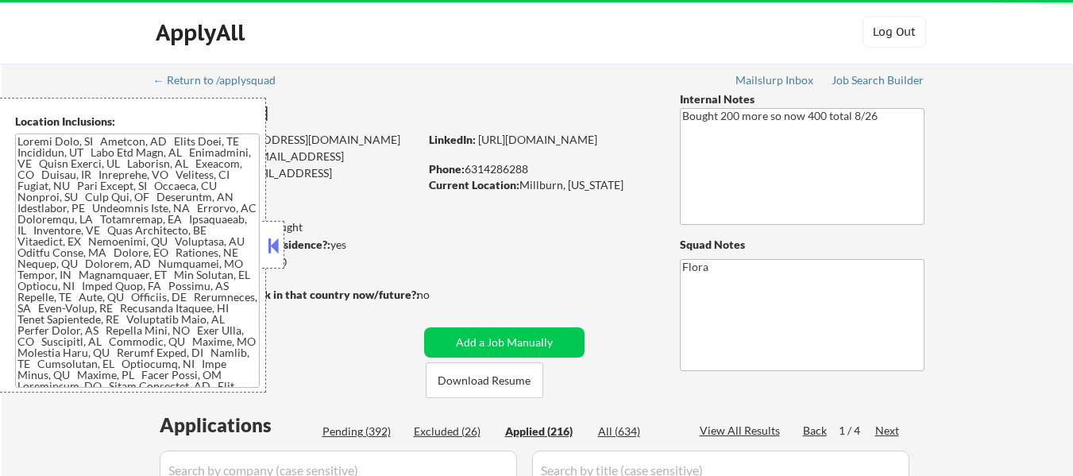
select select ""applied""
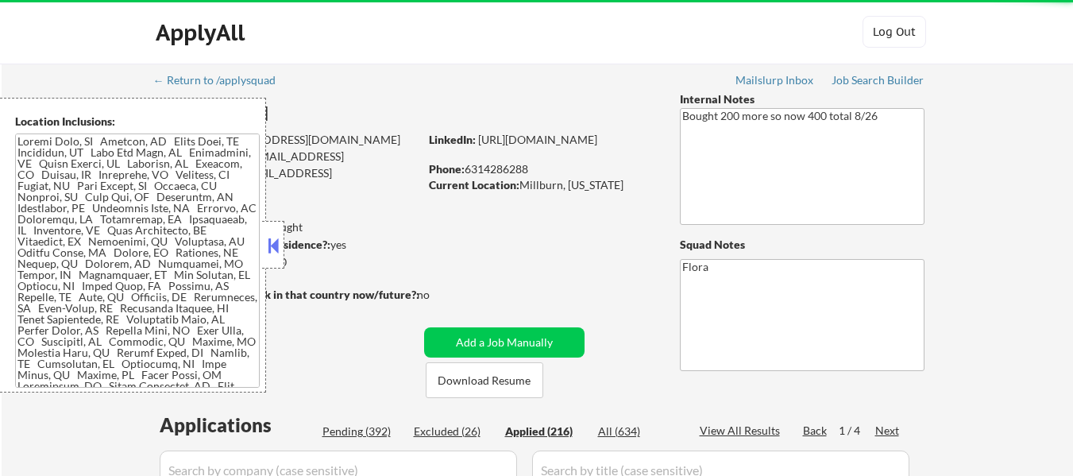
select select ""applied""
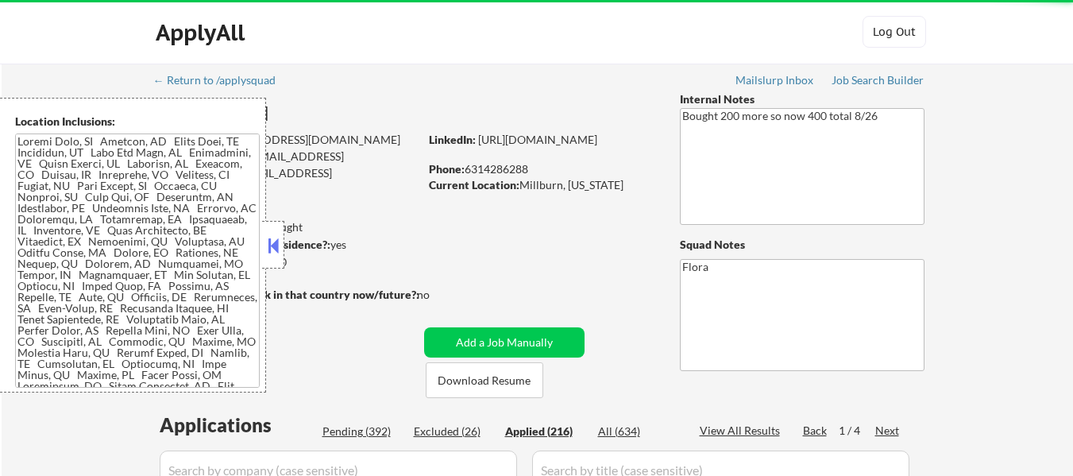
select select ""applied""
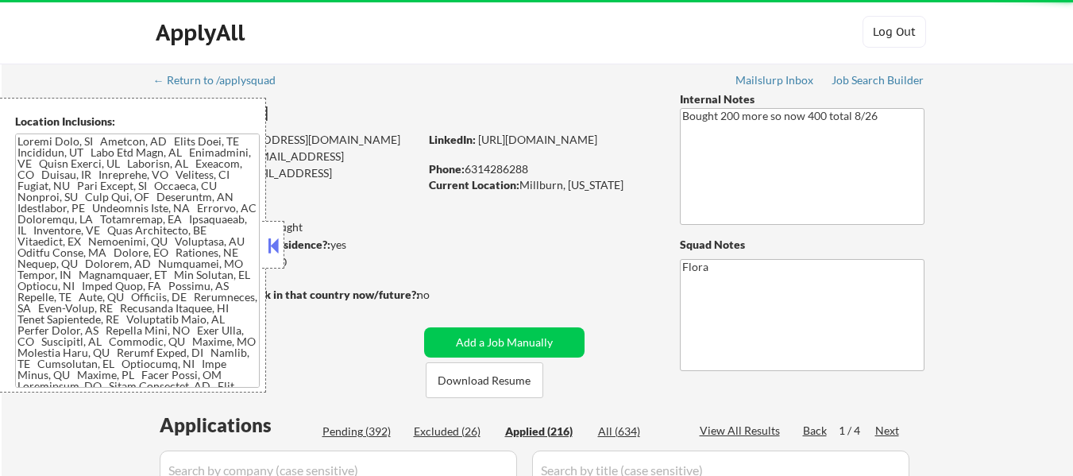
select select ""applied""
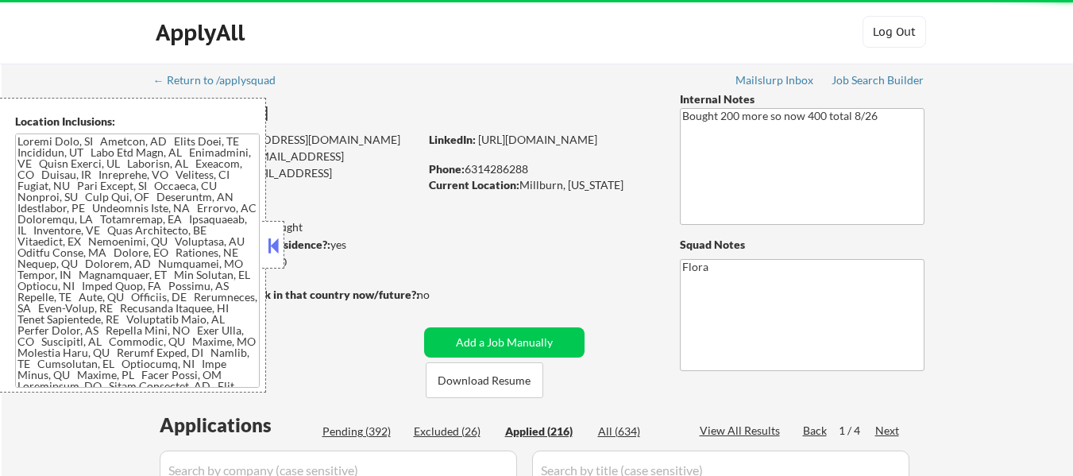
select select ""applied""
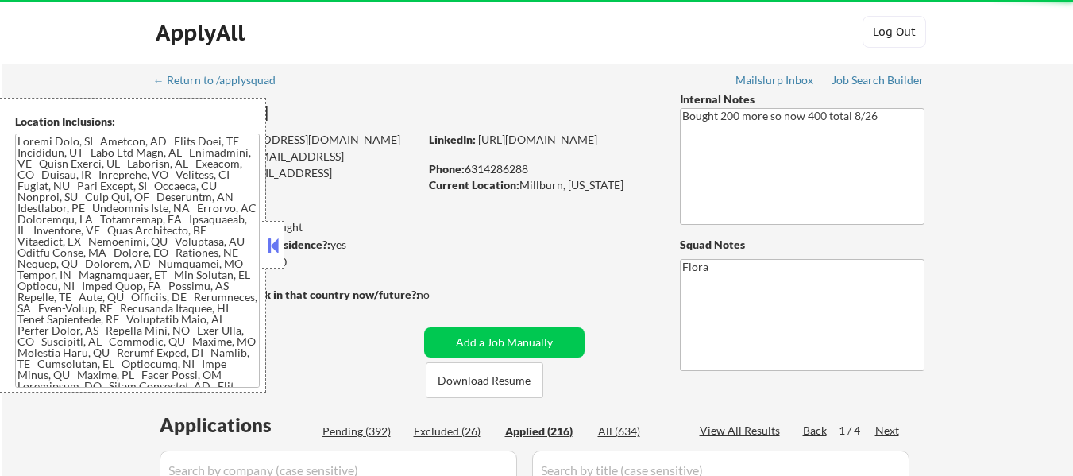
select select ""applied""
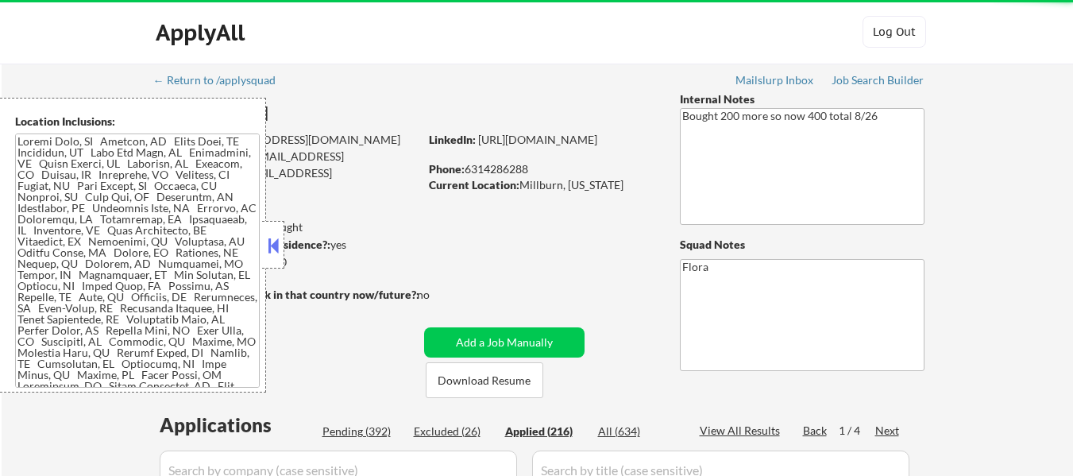
select select ""applied""
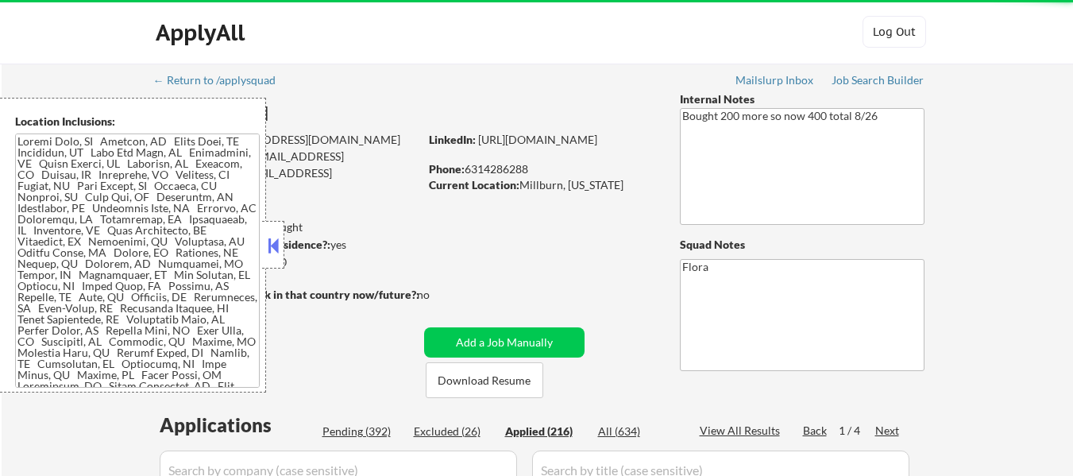
select select ""applied""
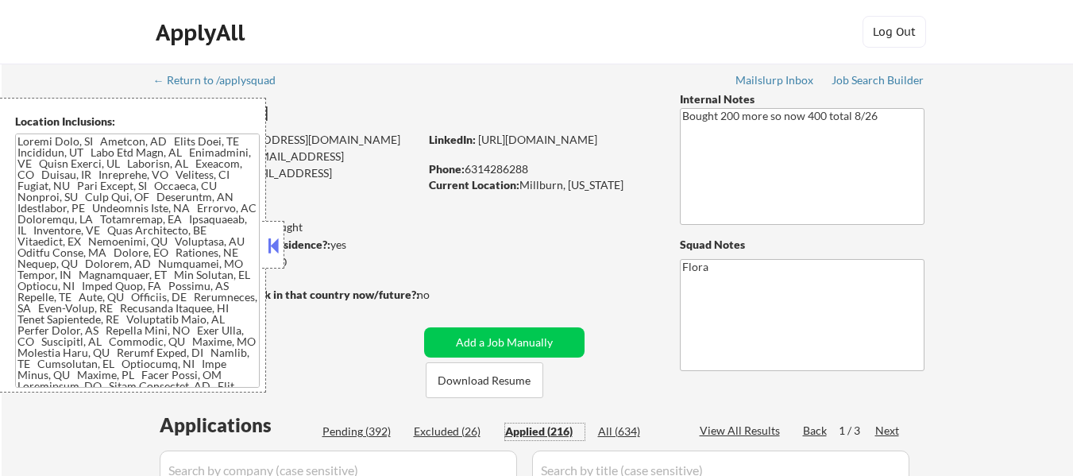
click at [275, 247] on button at bounding box center [273, 246] width 17 height 24
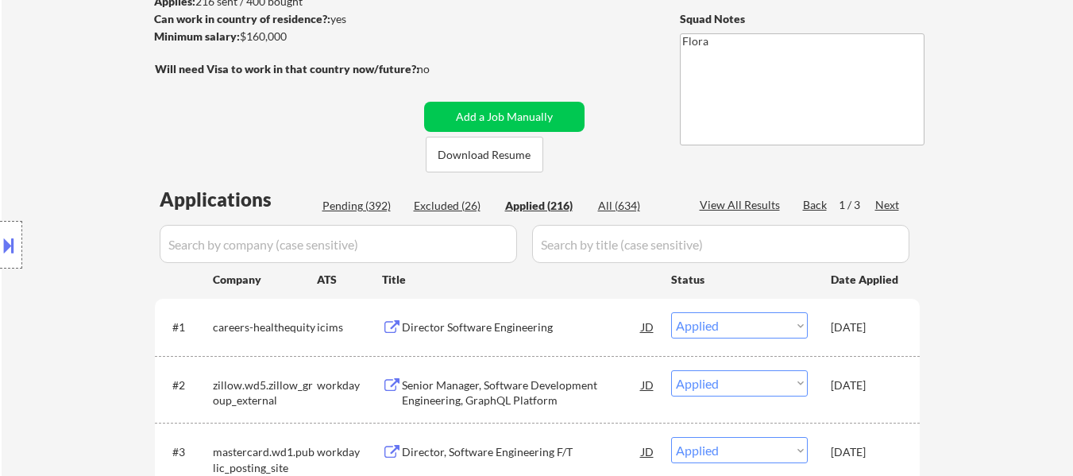
scroll to position [238, 0]
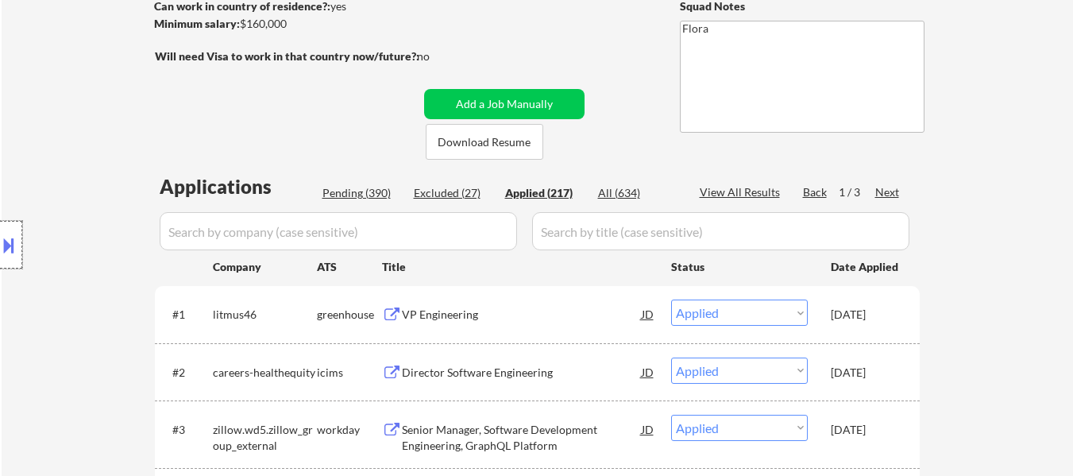
click at [18, 244] on div at bounding box center [11, 245] width 22 height 48
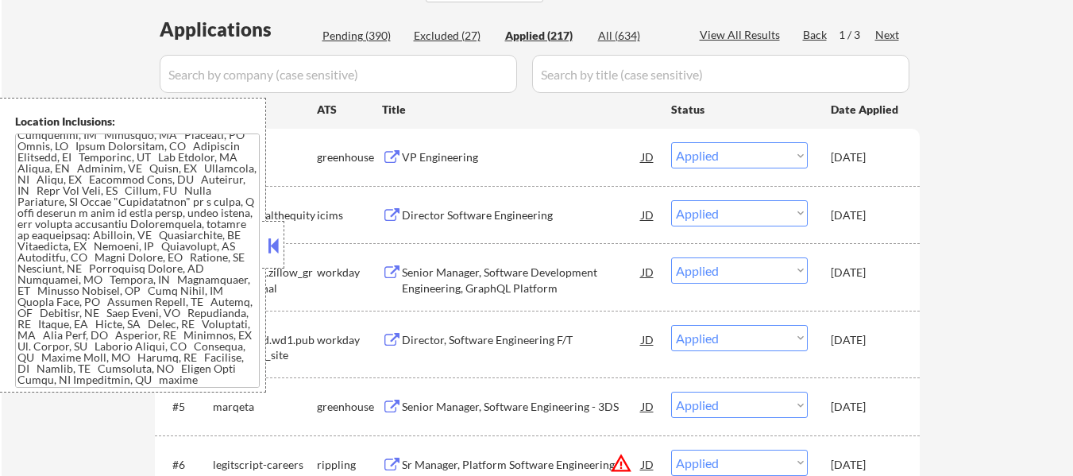
scroll to position [397, 0]
click at [274, 239] on button at bounding box center [273, 246] width 17 height 24
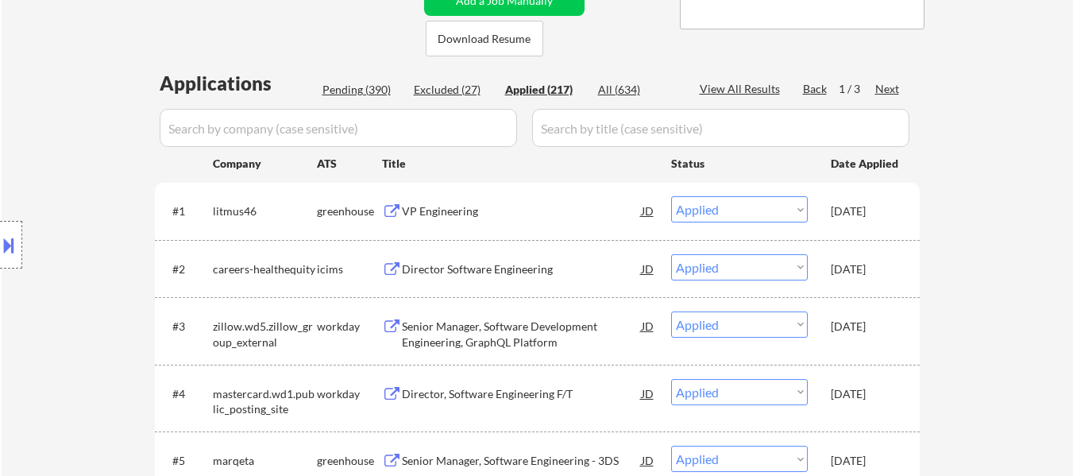
scroll to position [318, 0]
